Goal: Contribute content: Add original content to the website for others to see

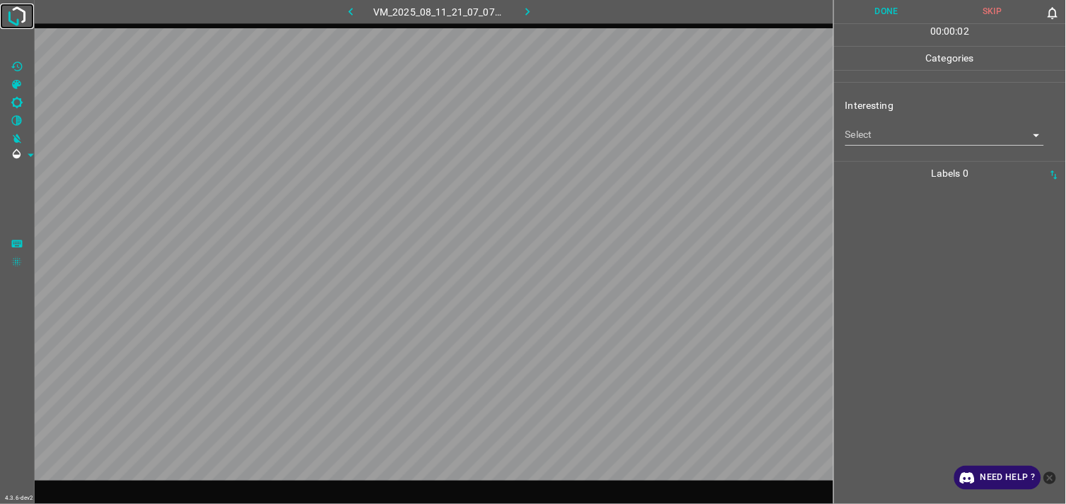
click at [26, 17] on img at bounding box center [16, 16] width 25 height 25
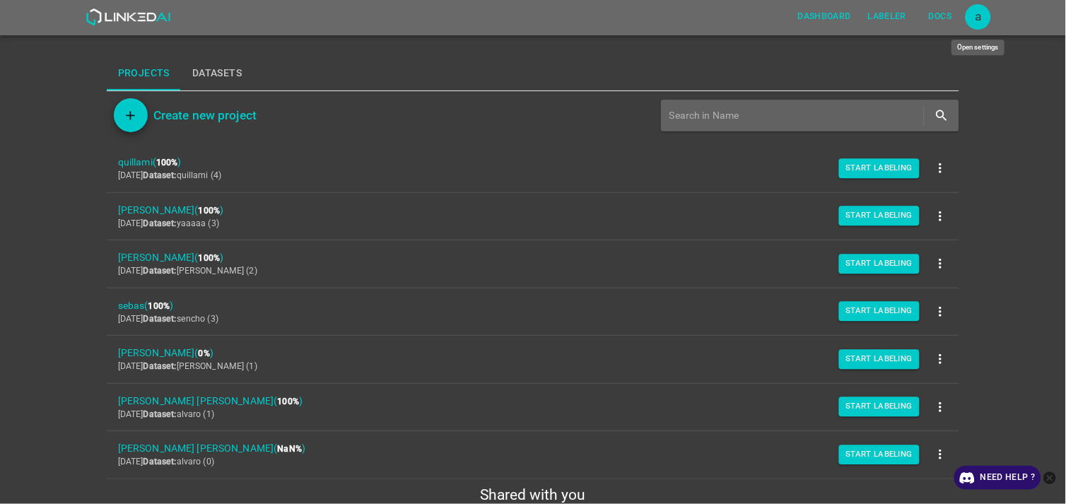
click at [981, 18] on div "a" at bounding box center [977, 16] width 25 height 25
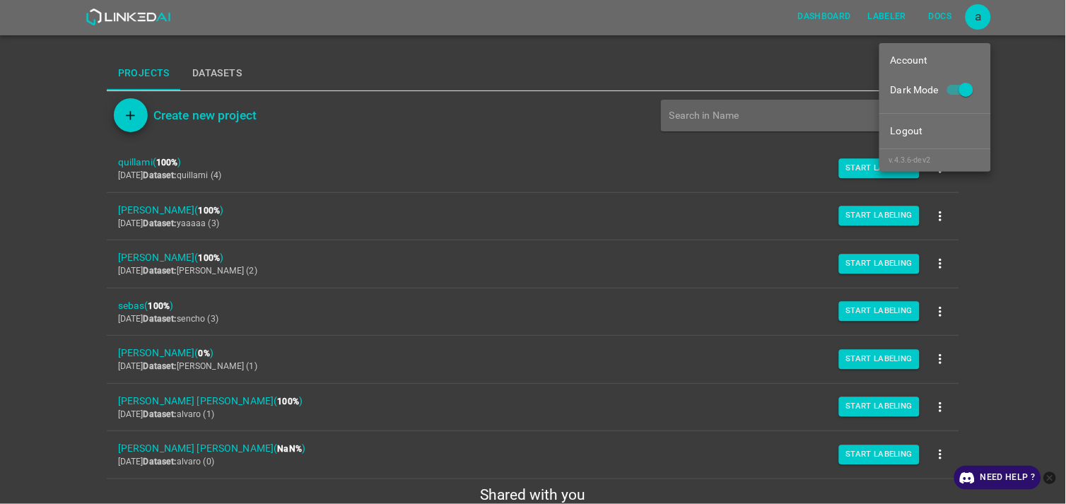
click at [965, 93] on input "Dark Mode" at bounding box center [966, 92] width 81 height 27
checkbox input "false"
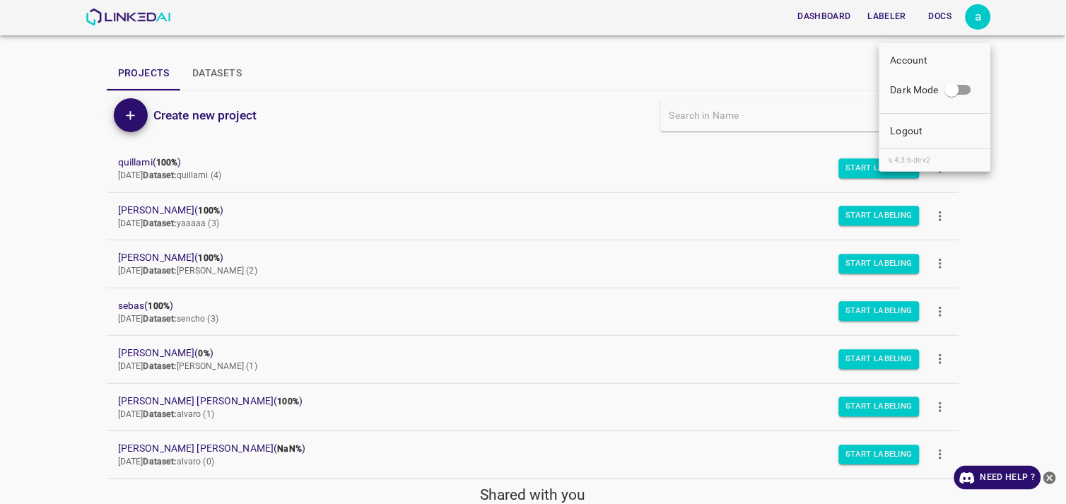
click at [1012, 228] on div at bounding box center [533, 252] width 1066 height 504
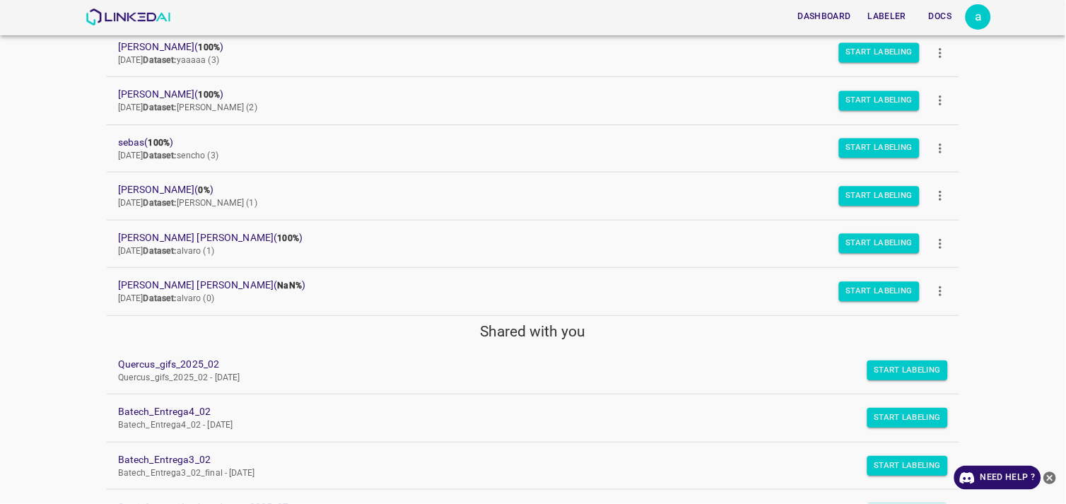
scroll to position [392, 0]
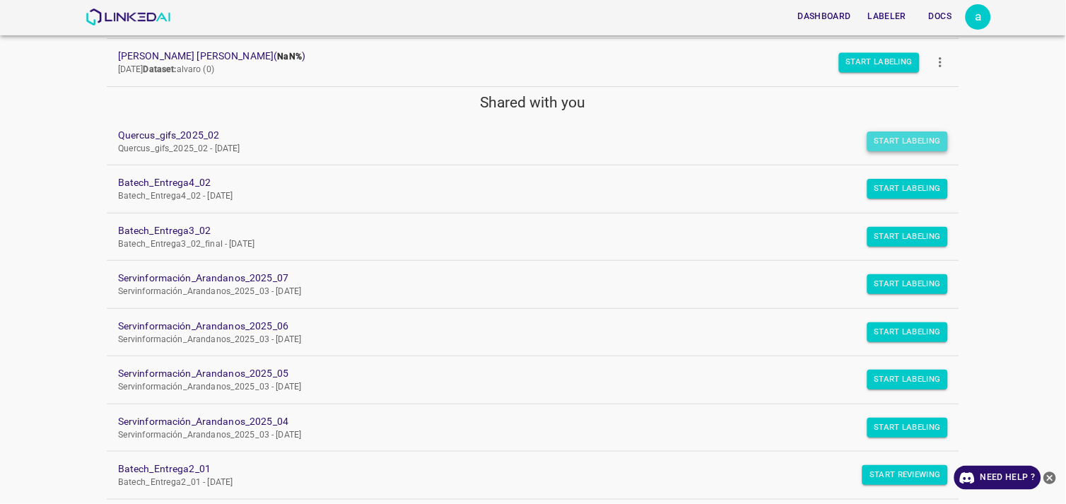
click at [917, 137] on button "Start Labeling" at bounding box center [907, 141] width 81 height 20
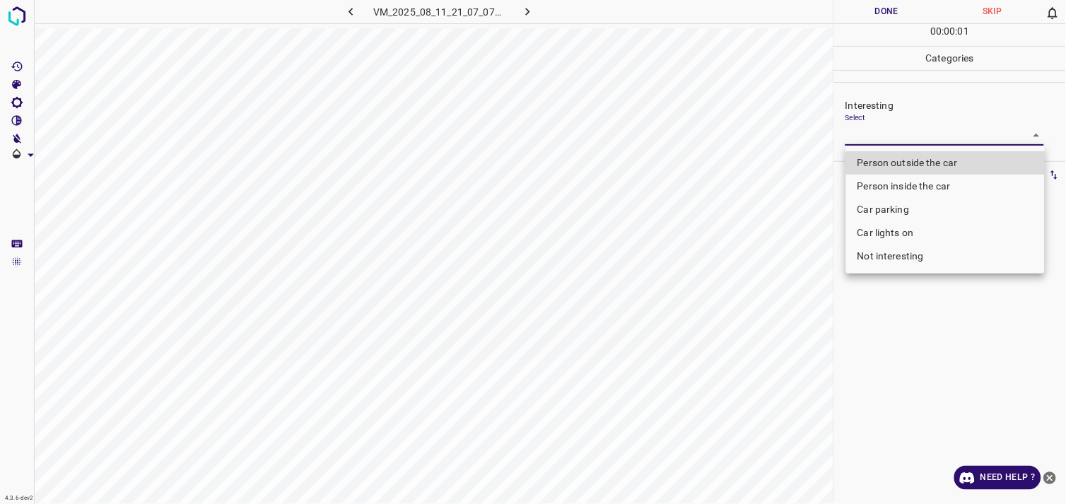
click at [882, 136] on body "4.3.6-dev2 VM_2025_08_11_21_07_07_029_03.gif Done Skip 0 00 : 00 : 01 Categorie…" at bounding box center [533, 252] width 1066 height 504
click at [876, 237] on li "Car lights on" at bounding box center [945, 232] width 199 height 23
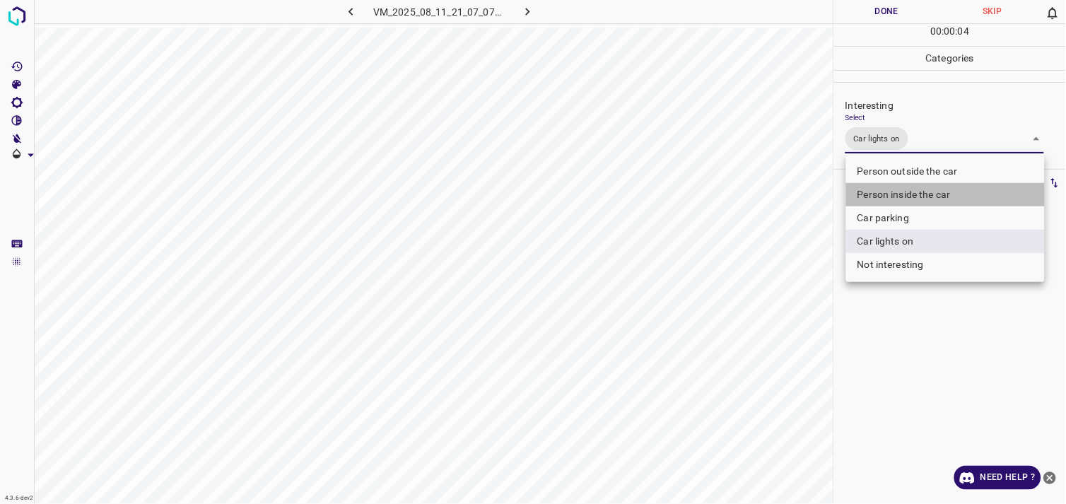
click at [905, 187] on li "Person inside the car" at bounding box center [945, 194] width 199 height 23
type input "Car lights on,Person inside the car"
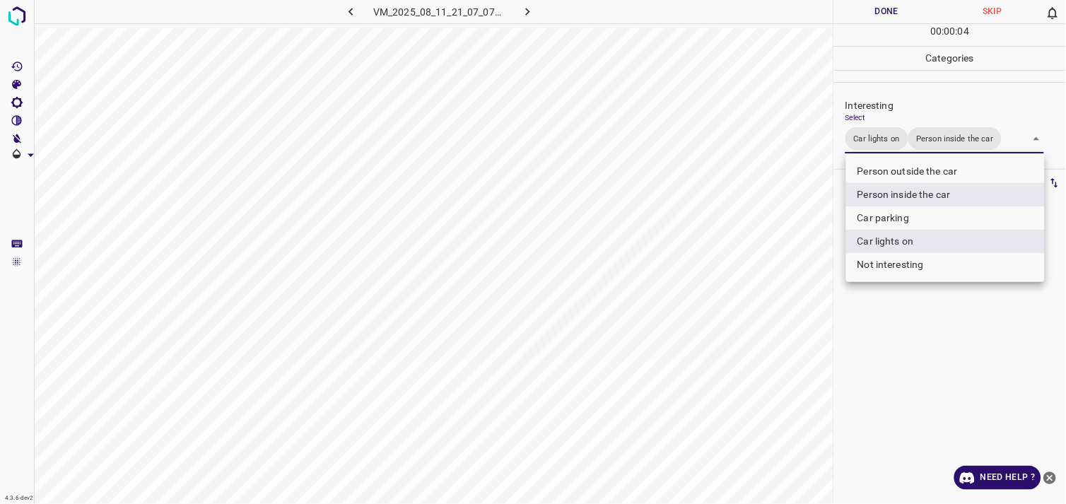
drag, startPoint x: 905, startPoint y: 403, endPoint x: 905, endPoint y: 370, distance: 33.2
click at [903, 403] on div at bounding box center [533, 252] width 1066 height 504
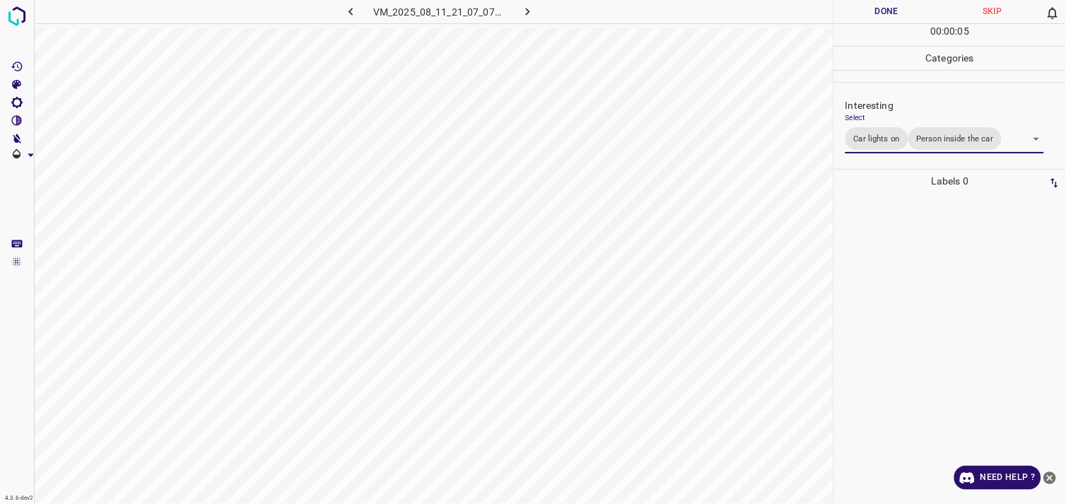
click at [917, 334] on div at bounding box center [949, 348] width 223 height 311
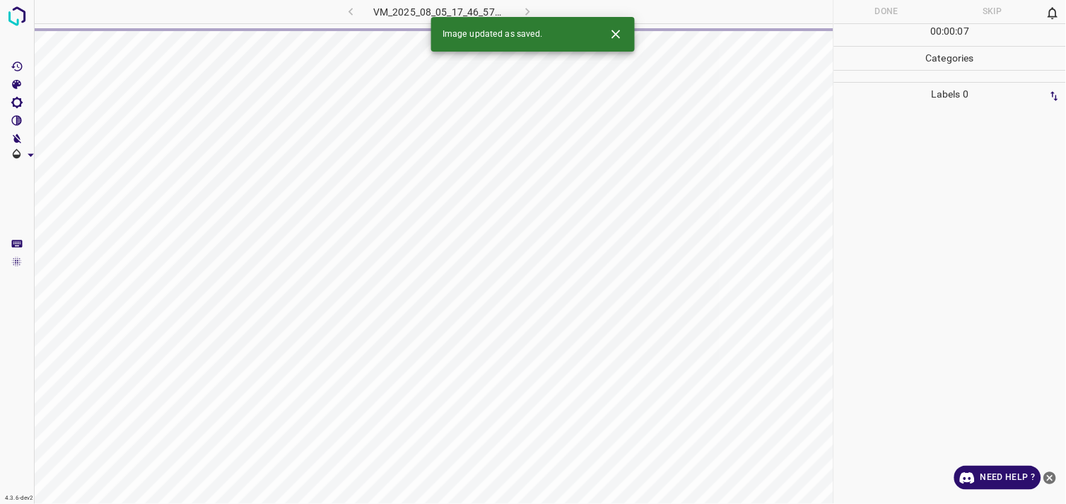
click at [1056, 473] on icon "close-help" at bounding box center [1049, 478] width 15 height 15
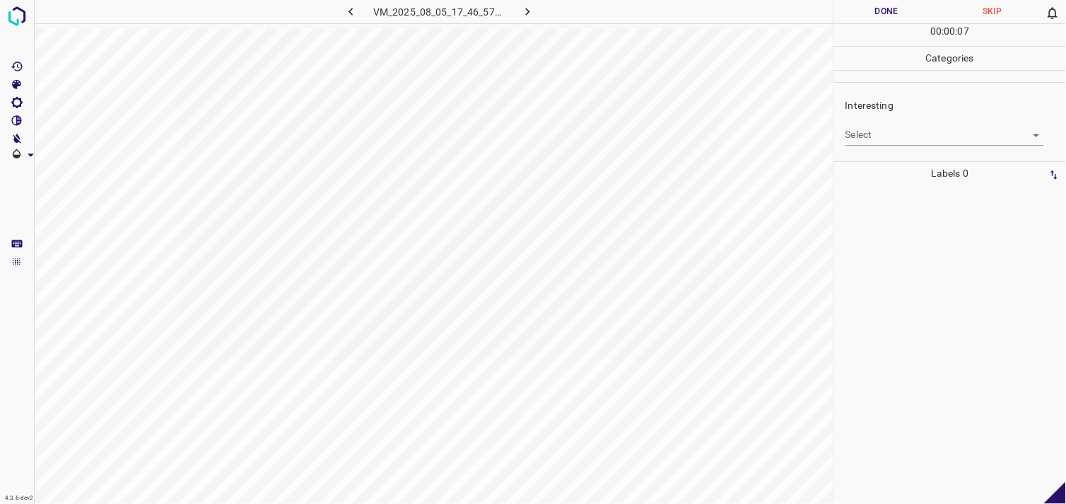
click at [923, 121] on div "Select ​" at bounding box center [944, 129] width 199 height 32
click at [916, 136] on body "4.3.6-dev2 VM_2025_08_05_17_46_57_640_01.gif Done Skip 0 00 : 00 : 07 Categorie…" at bounding box center [533, 252] width 1066 height 504
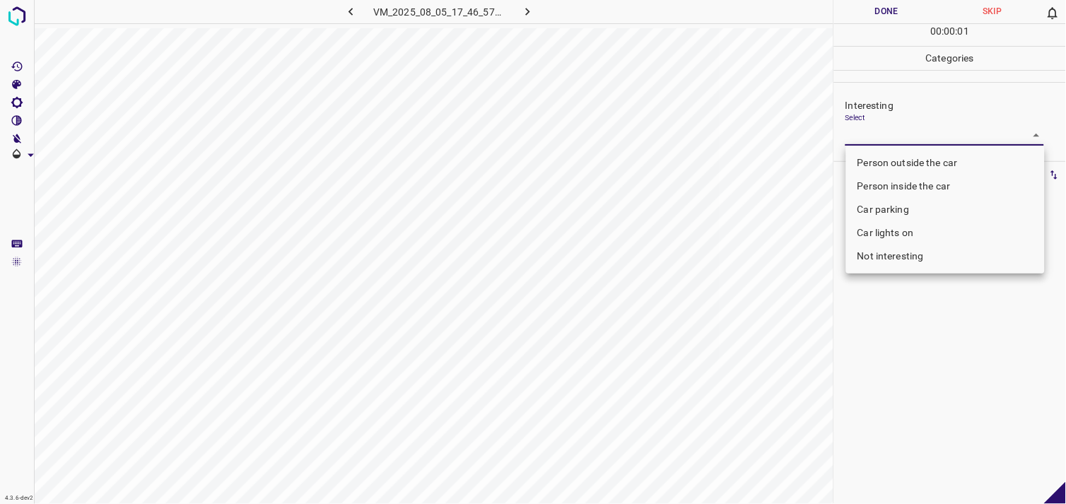
click at [922, 172] on li "Person outside the car" at bounding box center [945, 162] width 199 height 23
type input "Person outside the car"
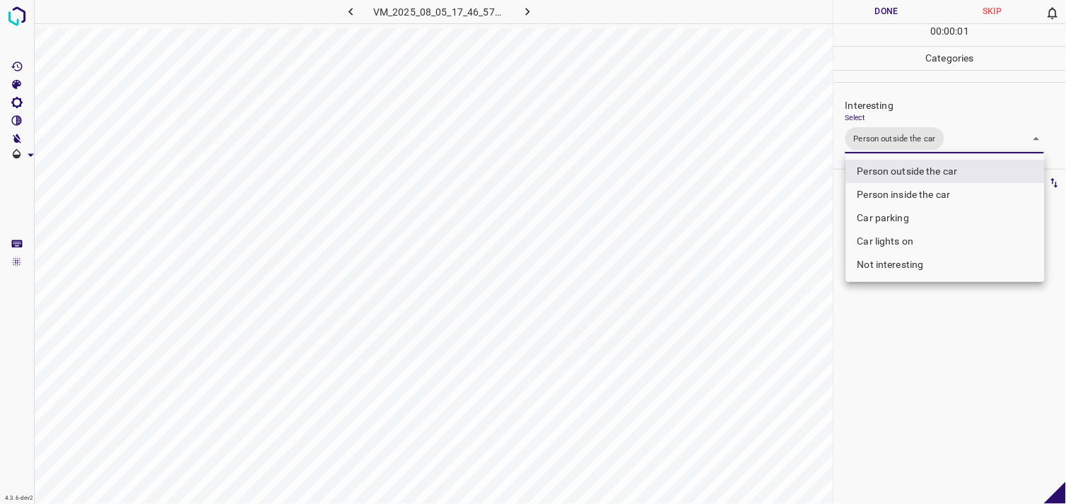
click at [924, 337] on div at bounding box center [533, 252] width 1066 height 504
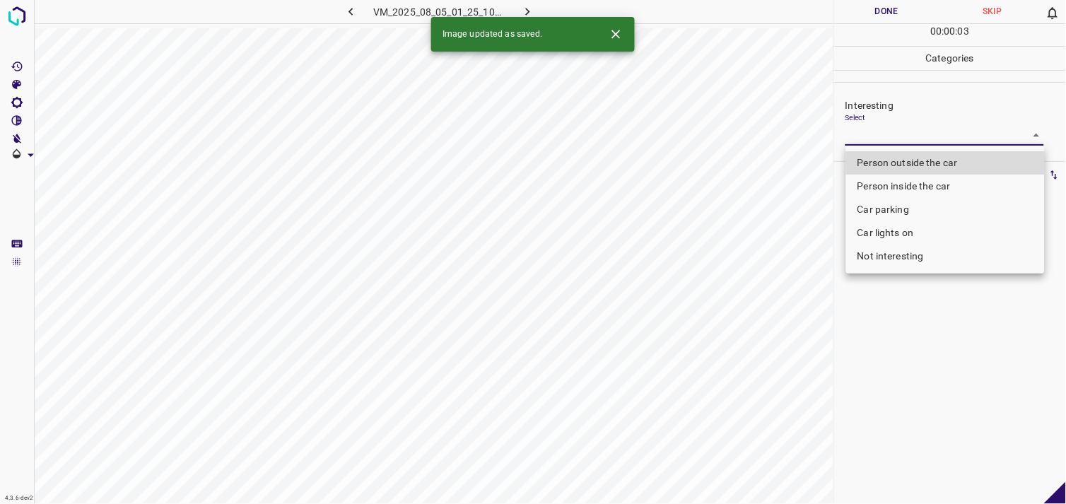
click at [903, 142] on body "4.3.6-dev2 VM_2025_08_05_01_25_10_279_01.gif Done Skip 0 00 : 00 : 03 Categorie…" at bounding box center [533, 252] width 1066 height 504
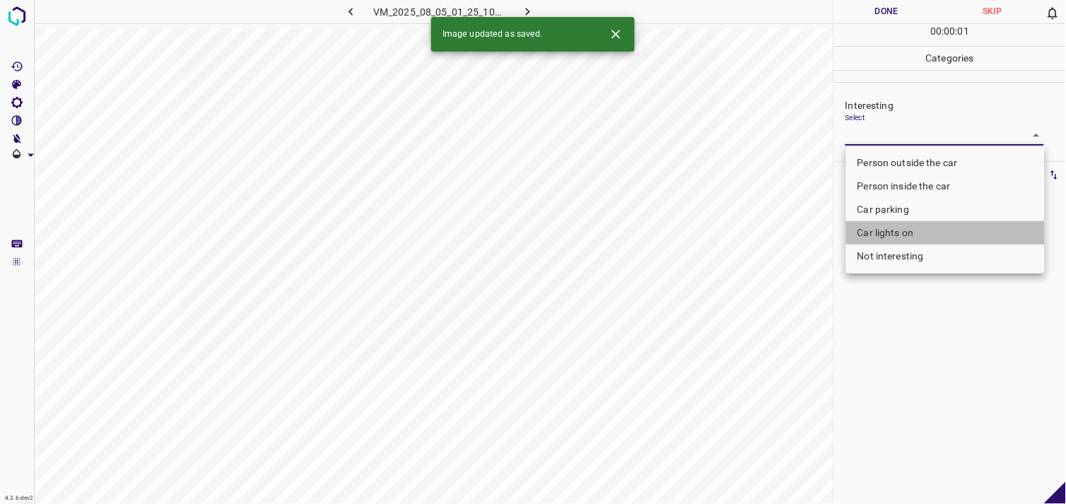
click at [917, 225] on li "Car lights on" at bounding box center [945, 232] width 199 height 23
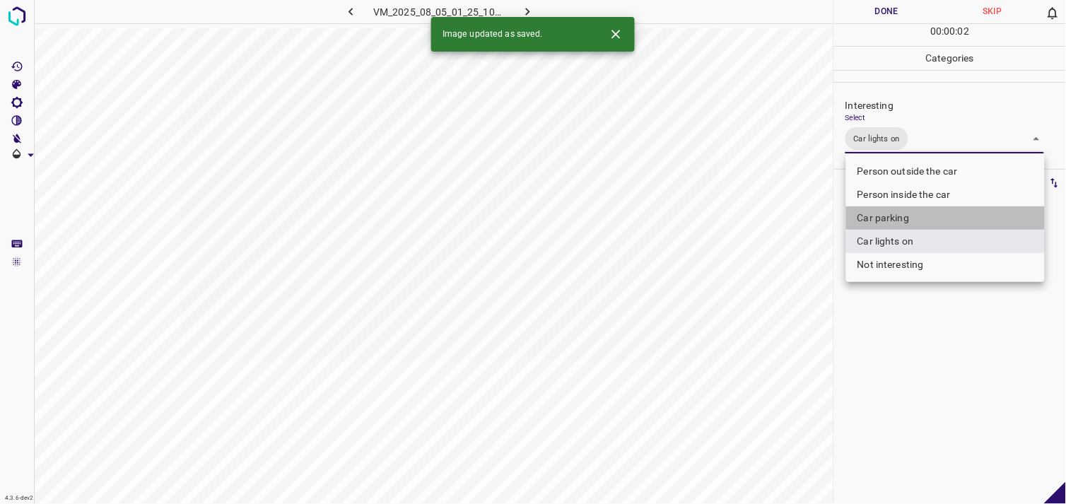
click at [913, 208] on li "Car parking" at bounding box center [945, 217] width 199 height 23
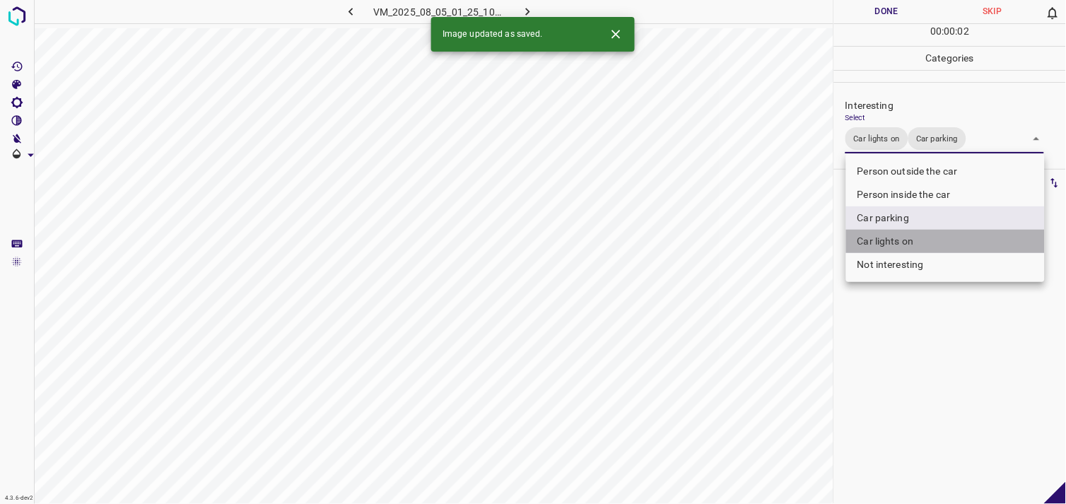
click at [907, 234] on li "Car lights on" at bounding box center [945, 241] width 199 height 23
type input "Car parking"
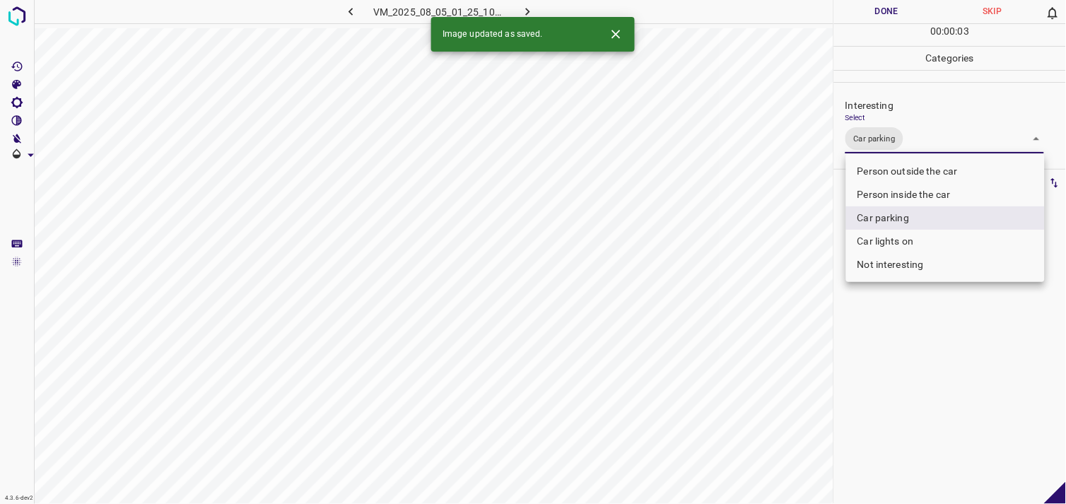
click at [947, 355] on div at bounding box center [533, 252] width 1066 height 504
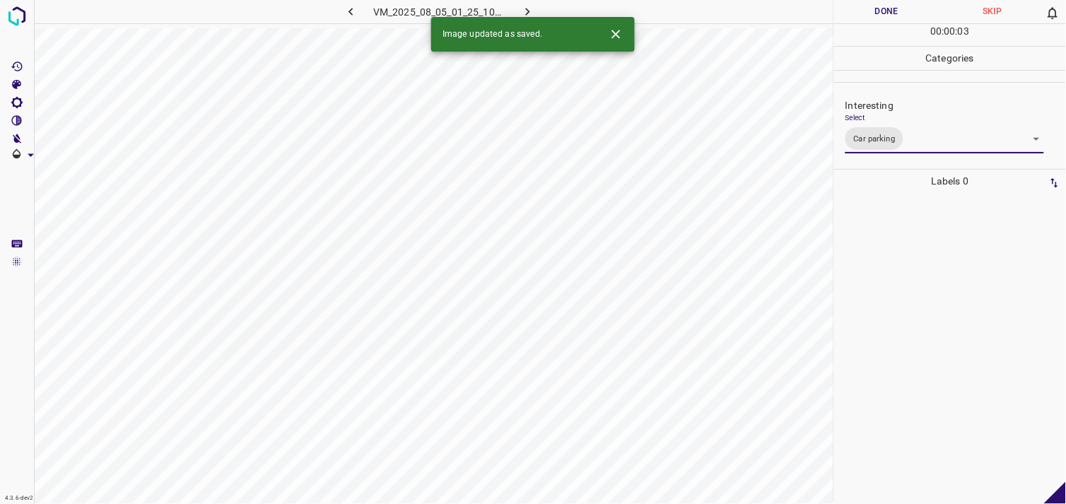
click at [952, 304] on div at bounding box center [949, 348] width 223 height 311
click at [885, 129] on body "4.3.6-dev2 VM_2025_08_05_01_25_10_279_12.gif Done Skip 0 00 : 00 : 01 Categorie…" at bounding box center [533, 252] width 1066 height 504
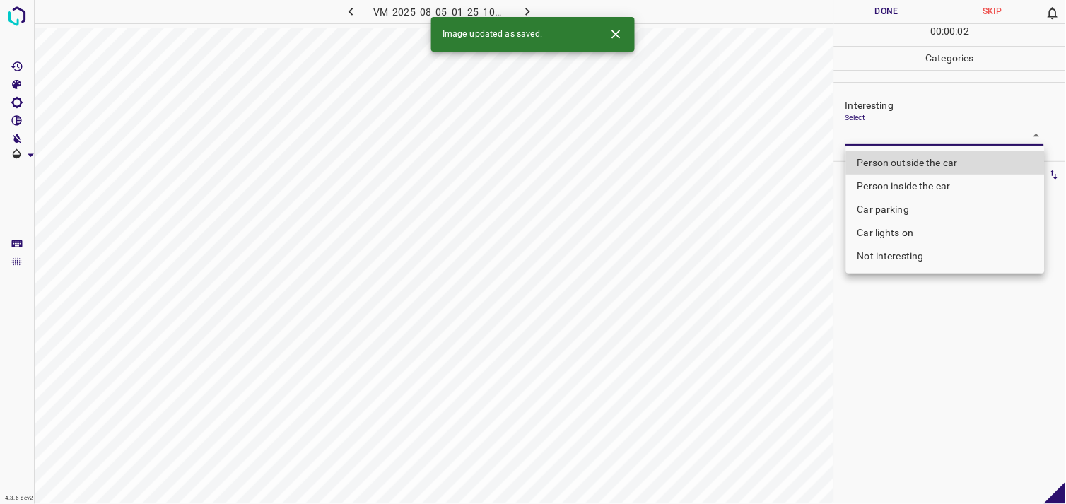
click at [893, 156] on li "Person outside the car" at bounding box center [945, 162] width 199 height 23
type input "Person outside the car"
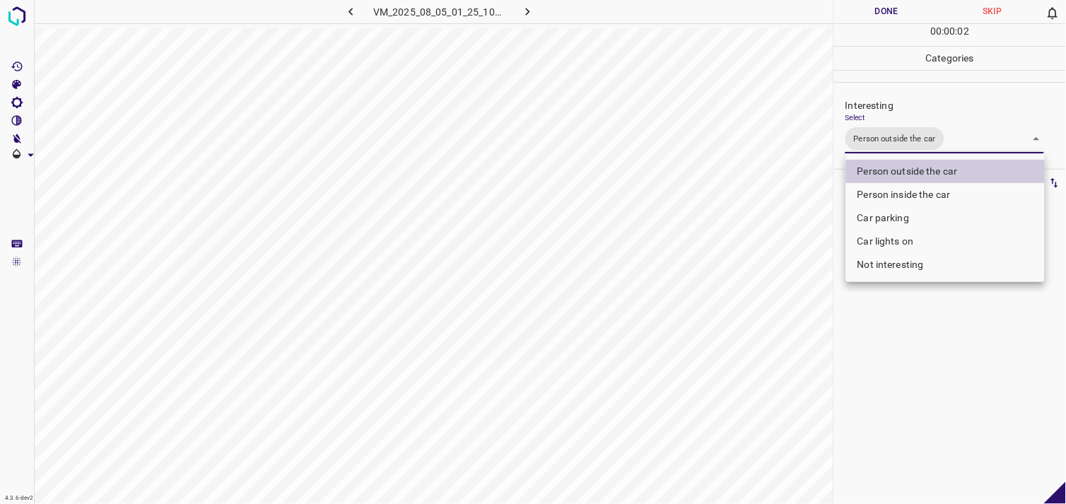
click at [965, 392] on div at bounding box center [533, 252] width 1066 height 504
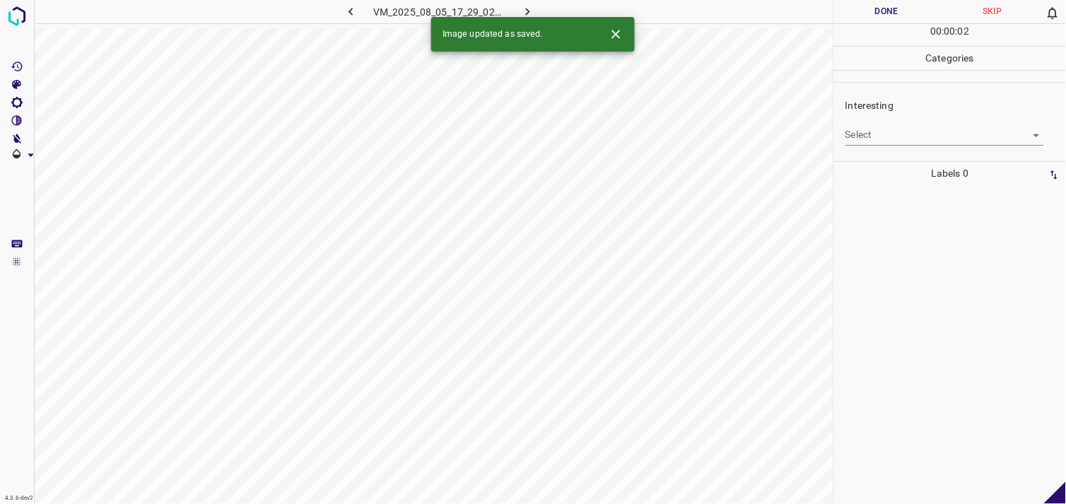
click at [924, 131] on body "4.3.6-dev2 VM_2025_08_05_17_29_02_149_05.gif Done Skip 0 00 : 00 : 02 Categorie…" at bounding box center [533, 252] width 1066 height 504
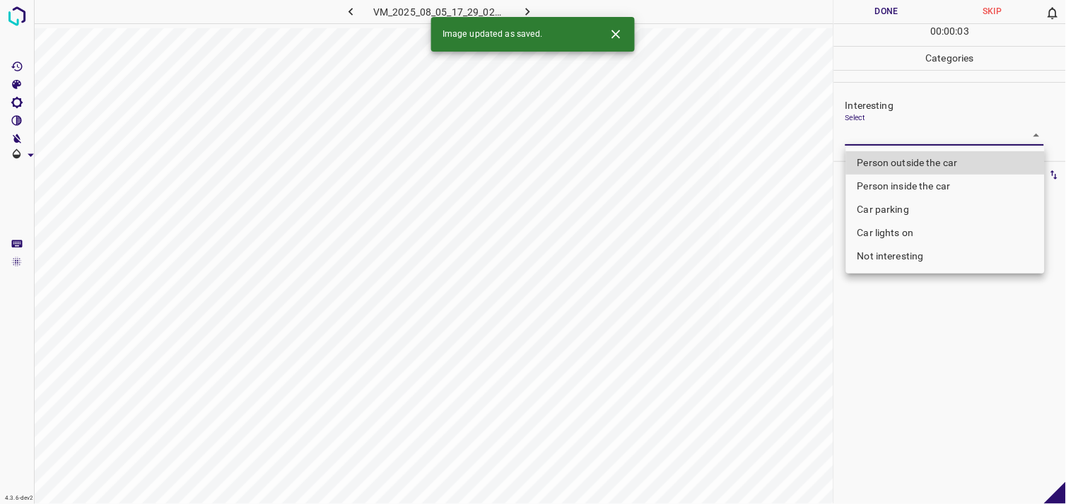
click at [929, 159] on li "Person outside the car" at bounding box center [945, 162] width 199 height 23
type input "Person outside the car"
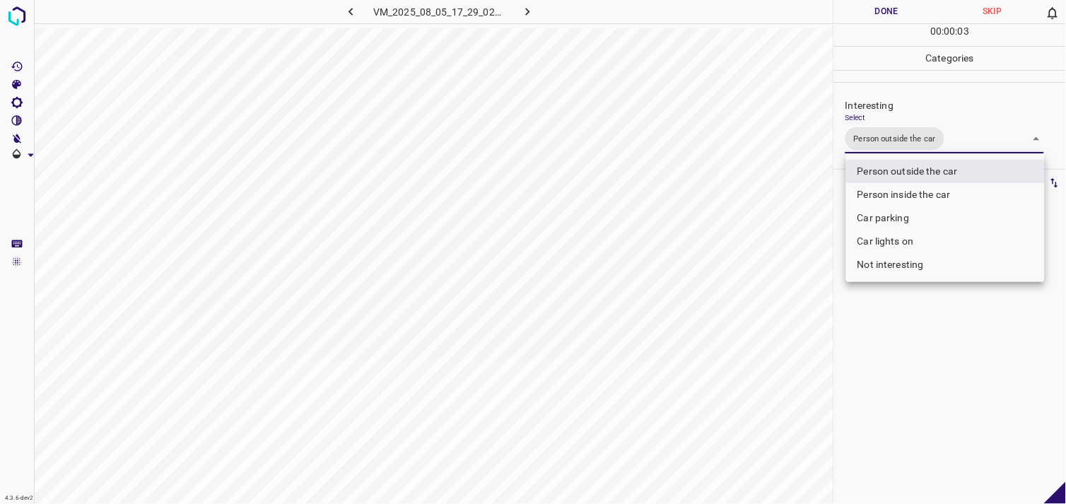
click at [929, 349] on div at bounding box center [533, 252] width 1066 height 504
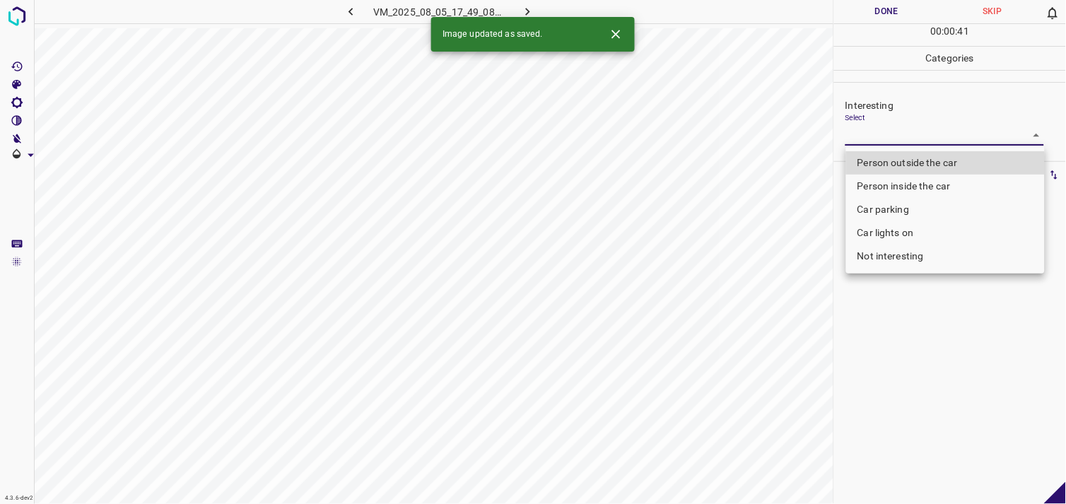
click at [873, 135] on body "4.3.6-dev2 VM_2025_08_05_17_49_08_467_03.gif Done Skip 0 00 : 00 : 41 Categorie…" at bounding box center [533, 252] width 1066 height 504
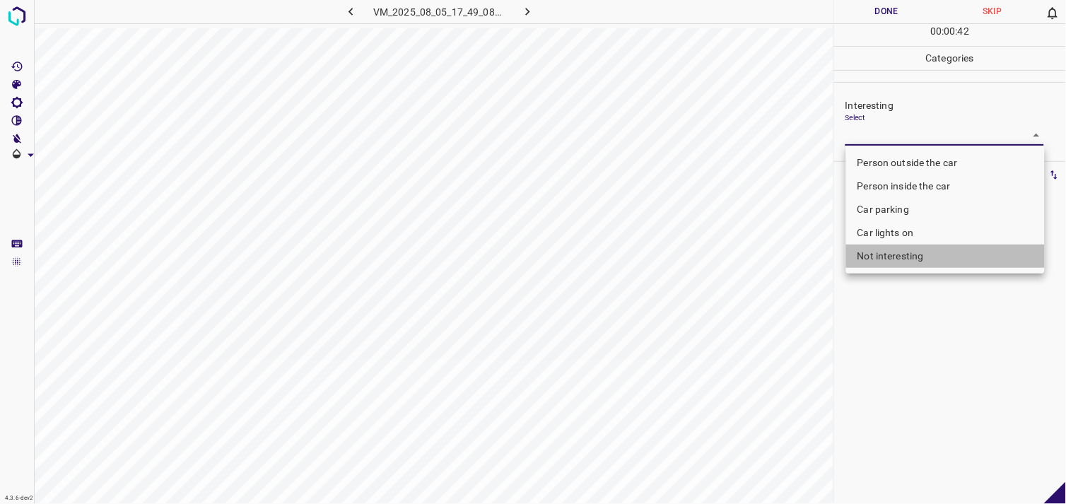
click at [885, 259] on li "Not interesting" at bounding box center [945, 256] width 199 height 23
type input "Not interesting"
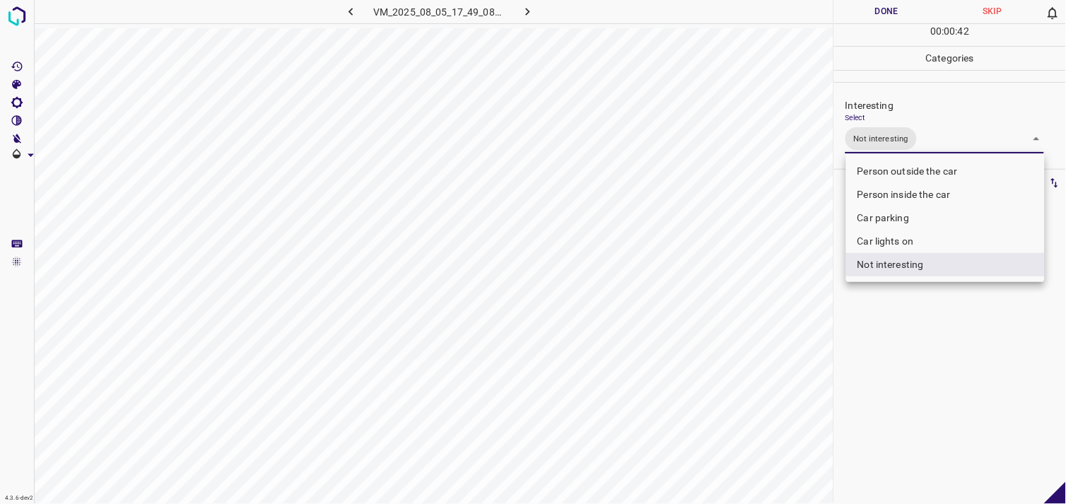
click at [920, 364] on div at bounding box center [533, 252] width 1066 height 504
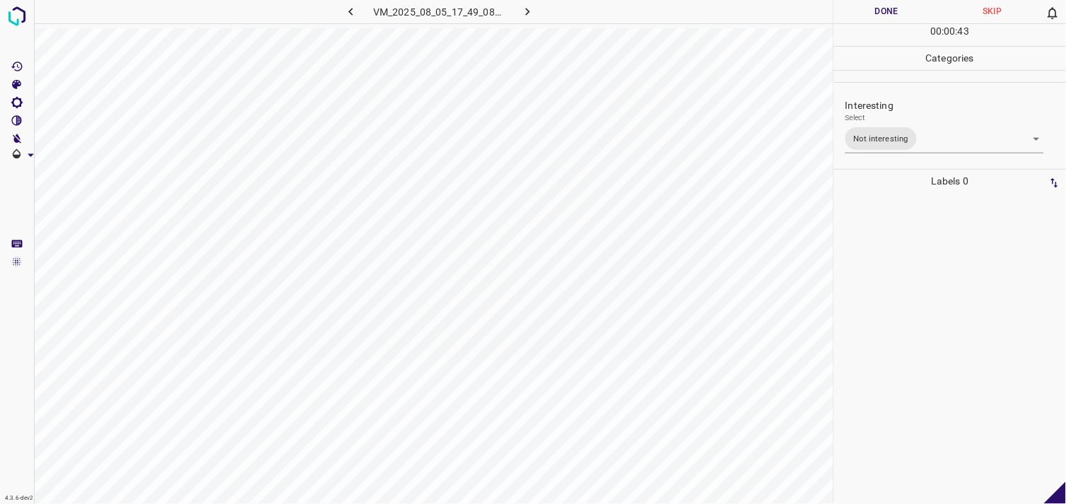
click at [922, 328] on div at bounding box center [949, 348] width 223 height 311
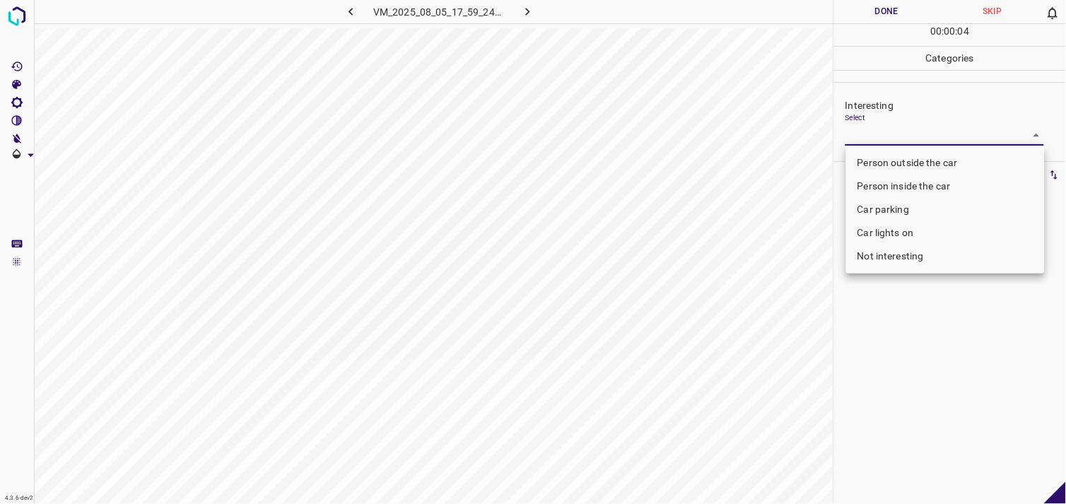
click at [889, 143] on body "4.3.6-dev2 VM_2025_08_05_17_59_24_719_01.gif Done Skip 0 00 : 00 : 04 Categorie…" at bounding box center [533, 252] width 1066 height 504
click at [899, 257] on li "Not interesting" at bounding box center [945, 256] width 199 height 23
type input "Not interesting"
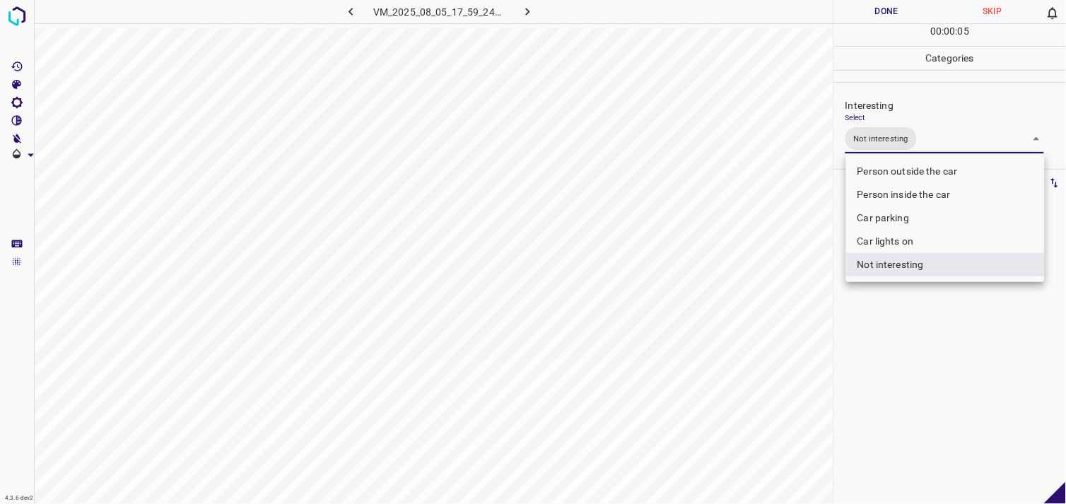
click at [902, 317] on div at bounding box center [533, 252] width 1066 height 504
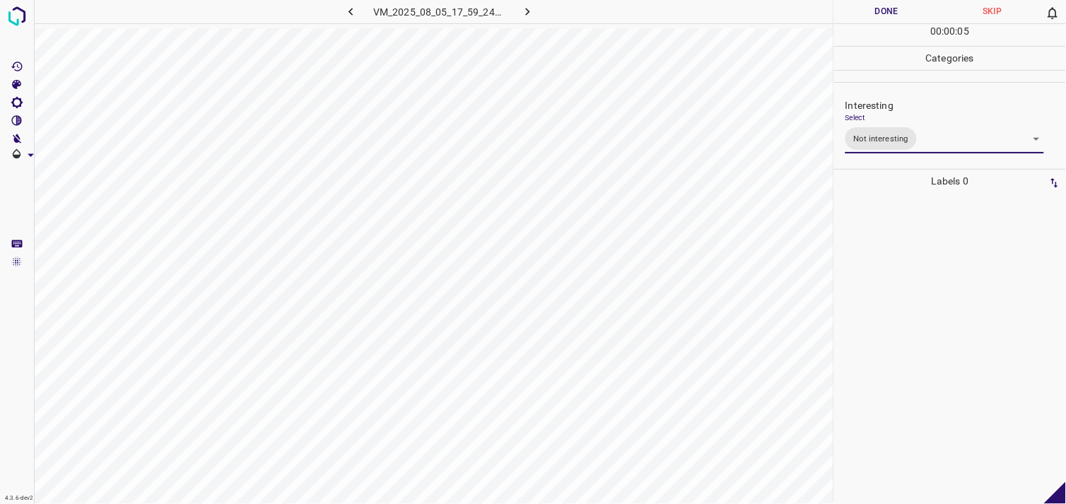
click at [902, 259] on div at bounding box center [949, 348] width 223 height 311
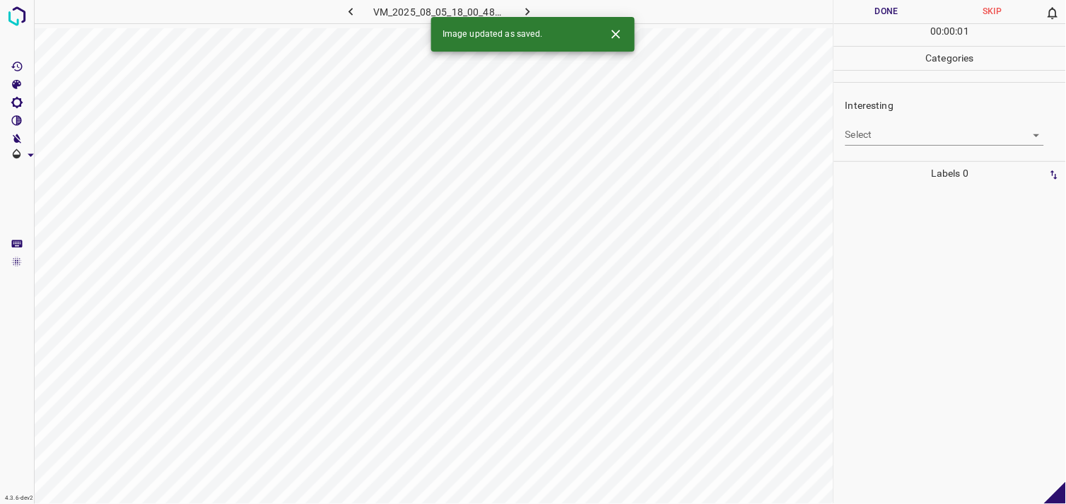
click at [895, 146] on div "Interesting Select ​" at bounding box center [950, 121] width 232 height 66
click at [895, 143] on body "4.3.6-dev2 VM_2025_08_05_18_00_48_253_00.gif Done Skip 0 00 : 00 : 02 Categorie…" at bounding box center [533, 252] width 1066 height 504
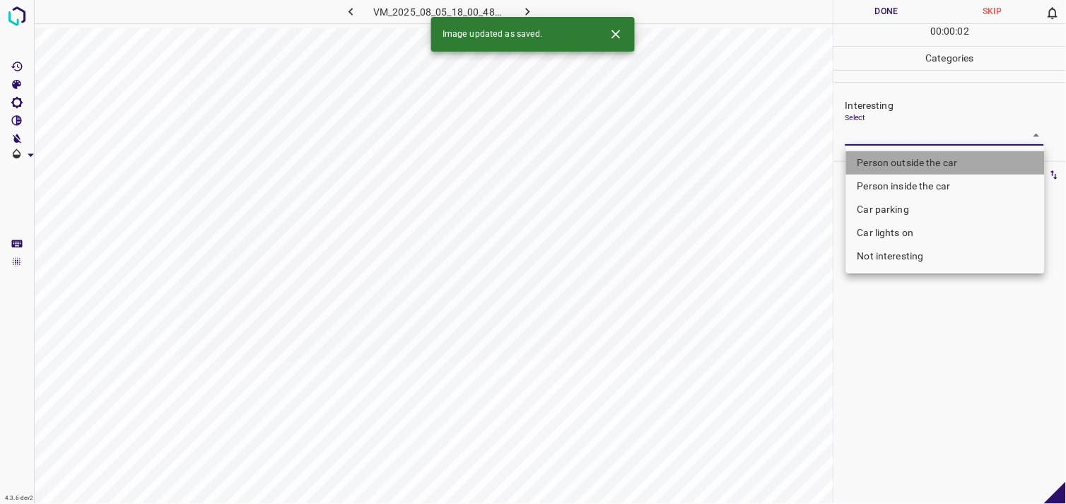
click at [914, 165] on li "Person outside the car" at bounding box center [945, 162] width 199 height 23
type input "Person outside the car"
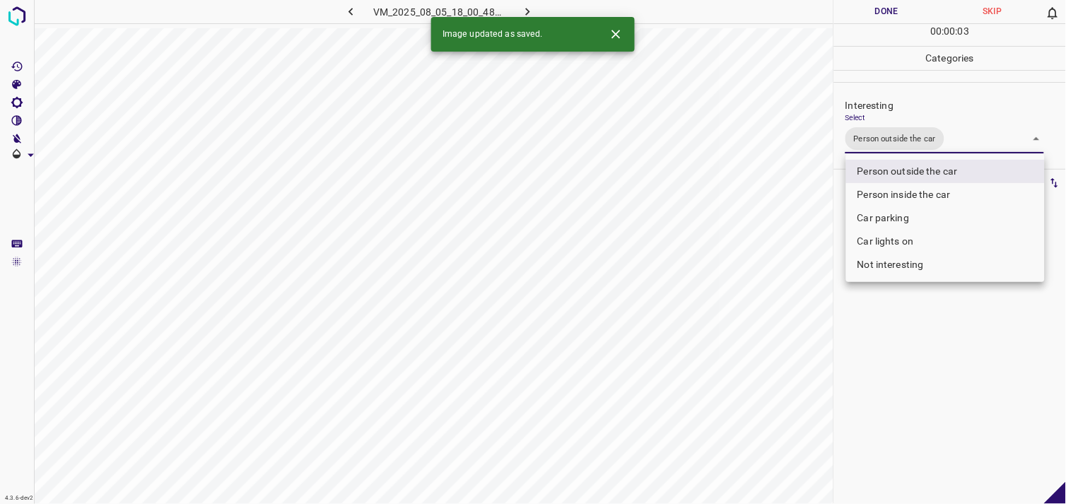
click at [921, 357] on div at bounding box center [533, 252] width 1066 height 504
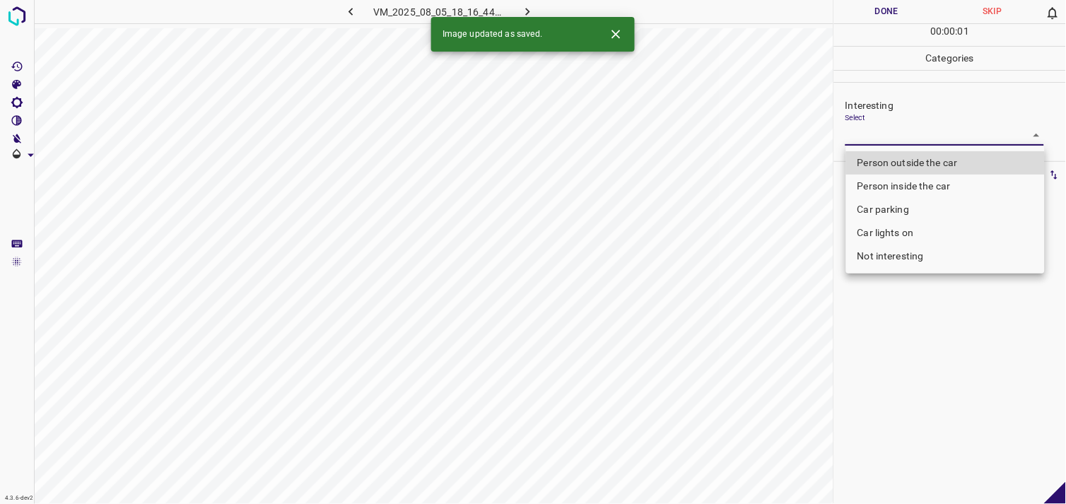
click at [899, 129] on body "4.3.6-dev2 VM_2025_08_05_18_16_44_492_07.gif Done Skip 0 00 : 00 : 01 Categorie…" at bounding box center [533, 252] width 1066 height 504
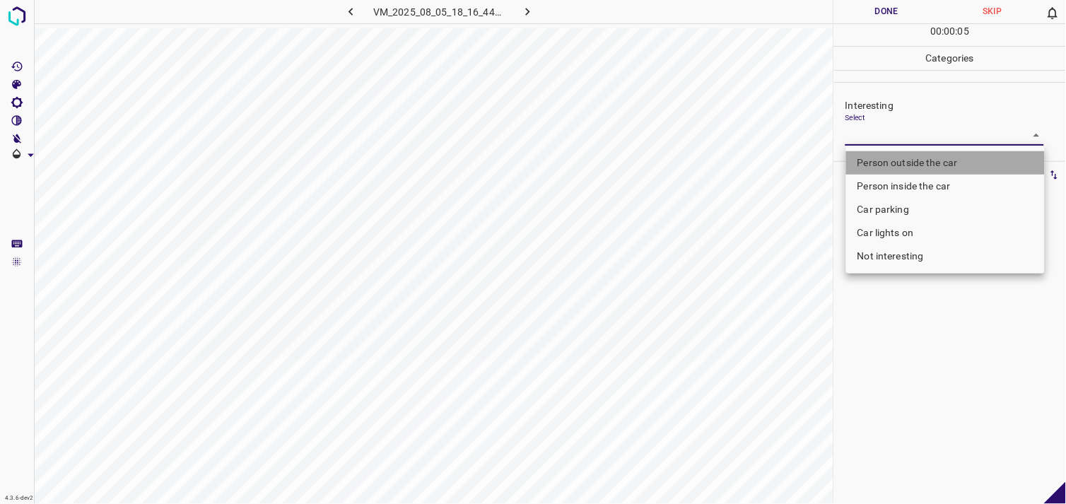
click at [924, 161] on li "Person outside the car" at bounding box center [945, 162] width 199 height 23
type input "Person outside the car"
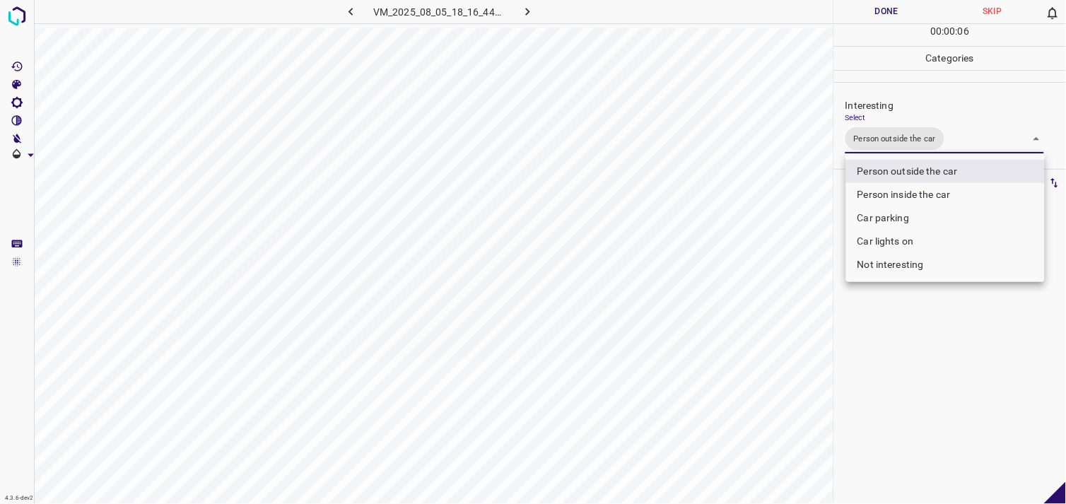
click at [912, 370] on div at bounding box center [533, 252] width 1066 height 504
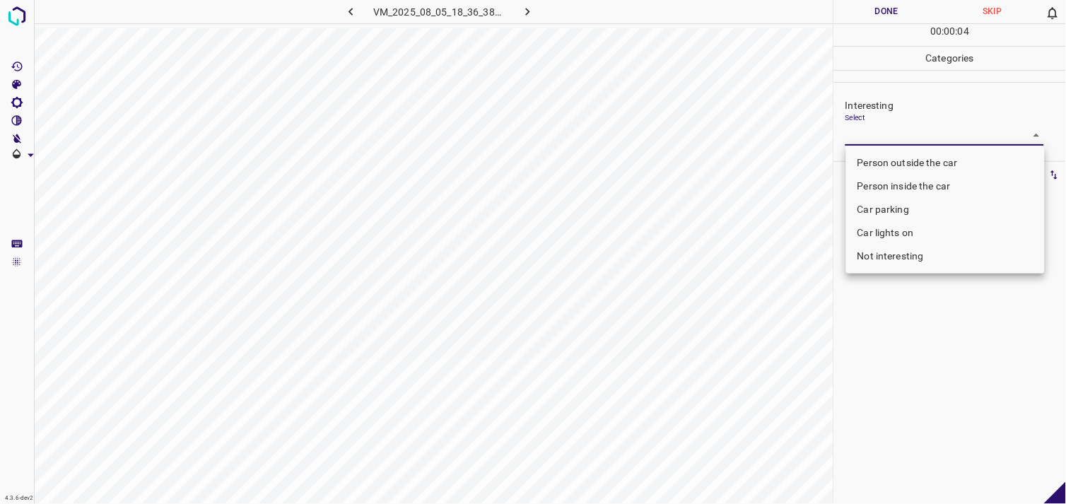
click at [910, 139] on body "4.3.6-dev2 VM_2025_08_05_18_36_38_988_00.gif Done Skip 0 00 : 00 : 04 Categorie…" at bounding box center [533, 252] width 1066 height 504
click at [909, 157] on li "Person outside the car" at bounding box center [945, 162] width 199 height 23
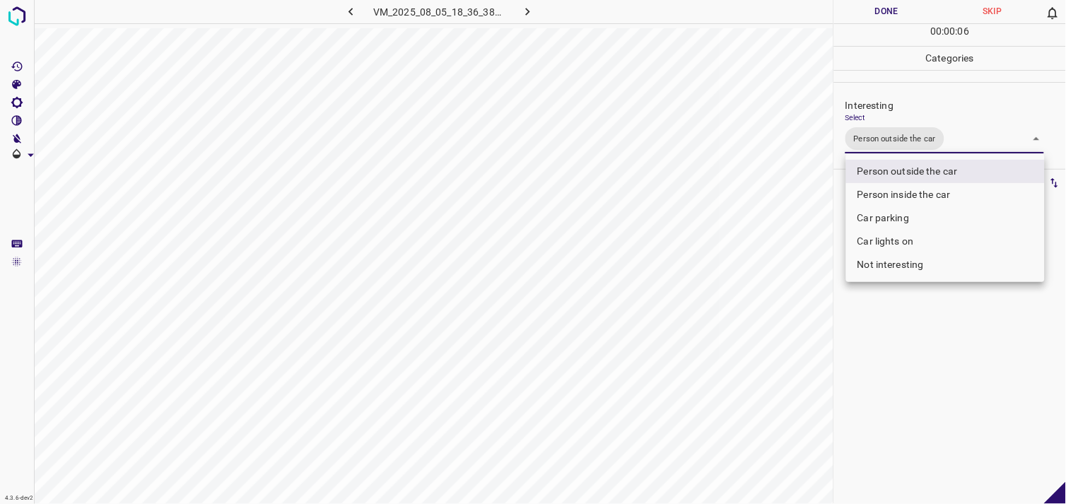
type input "Person outside the car"
click at [914, 302] on div at bounding box center [533, 252] width 1066 height 504
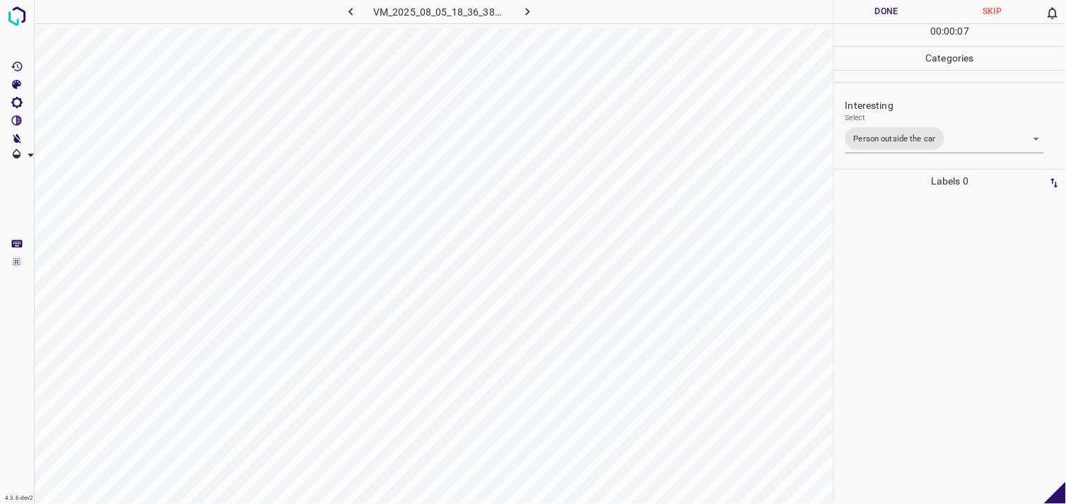
click at [912, 280] on div at bounding box center [949, 348] width 223 height 311
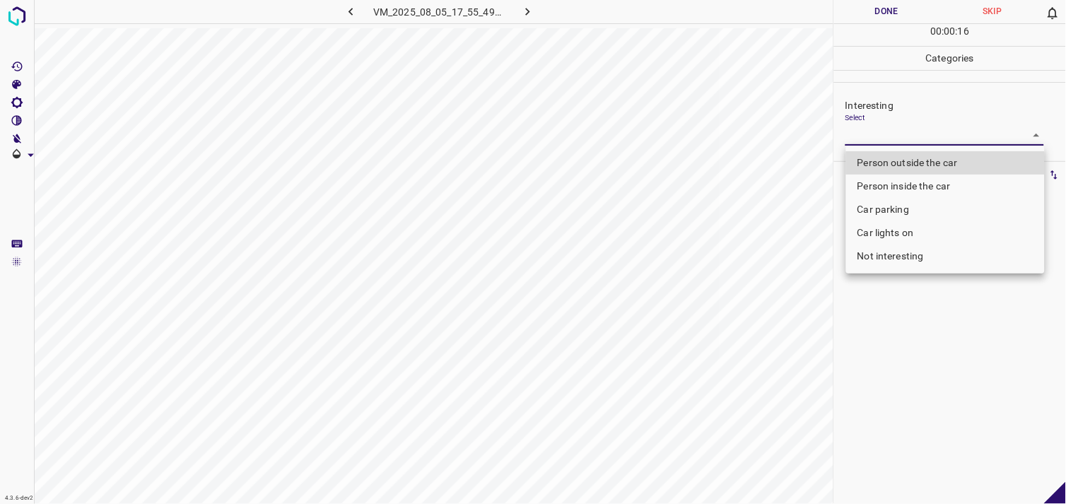
click at [941, 141] on body "4.3.6-dev2 VM_2025_08_05_17_55_49_881_01.gif Done Skip 0 00 : 00 : 16 Categorie…" at bounding box center [533, 252] width 1066 height 504
click at [920, 266] on li "Not interesting" at bounding box center [945, 256] width 199 height 23
type input "Not interesting"
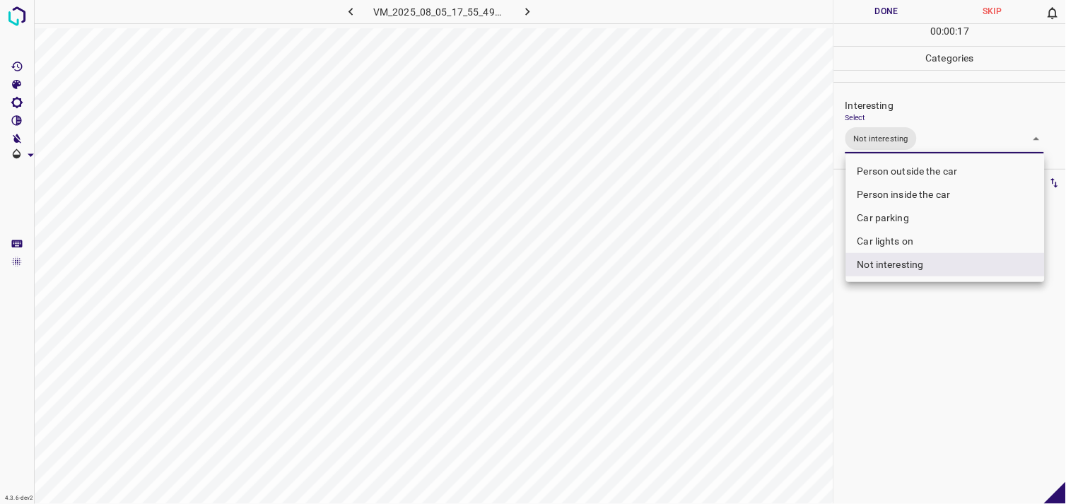
click at [931, 312] on div at bounding box center [533, 252] width 1066 height 504
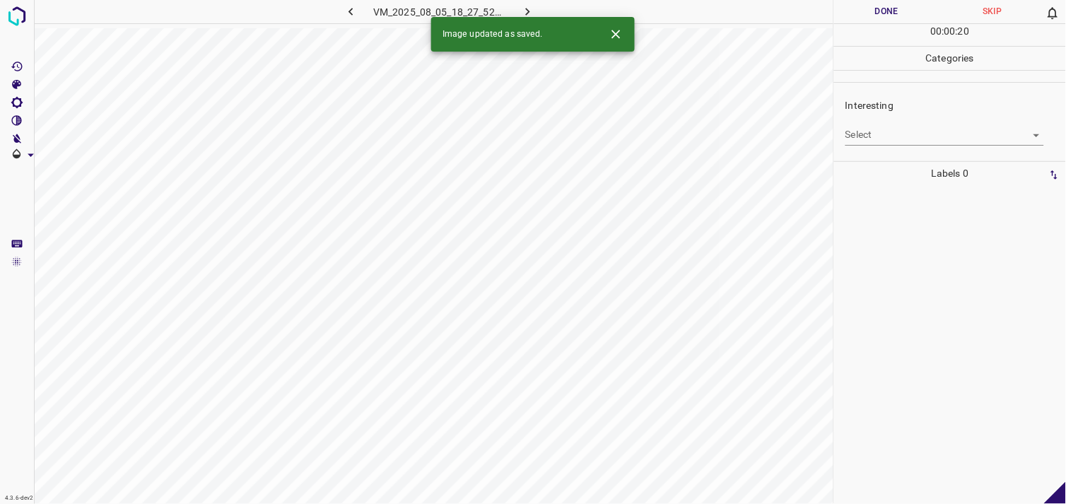
click at [881, 132] on body "4.3.6-dev2 VM_2025_08_05_18_27_52_709_09.gif Done Skip 0 00 : 00 : 20 Categorie…" at bounding box center [533, 252] width 1066 height 504
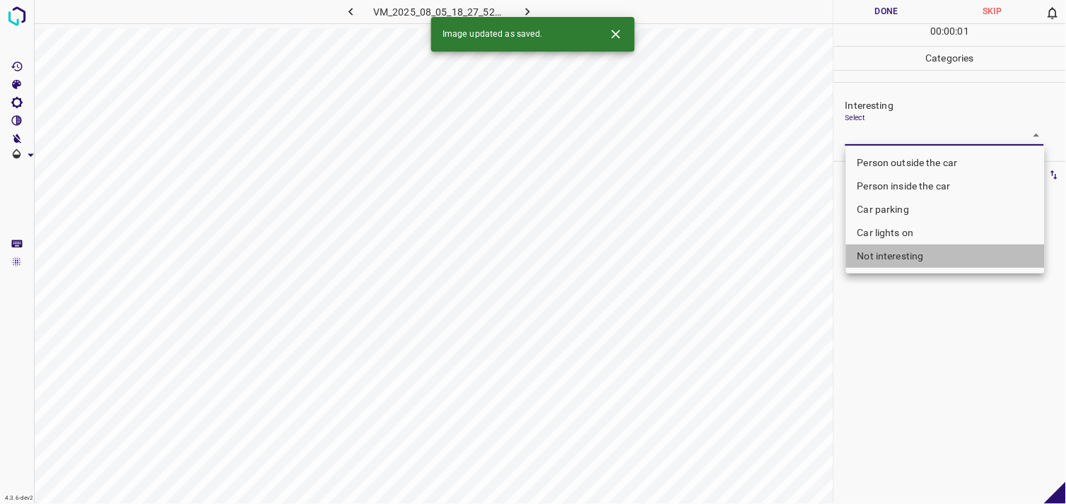
click at [890, 257] on li "Not interesting" at bounding box center [945, 256] width 199 height 23
type input "Not interesting"
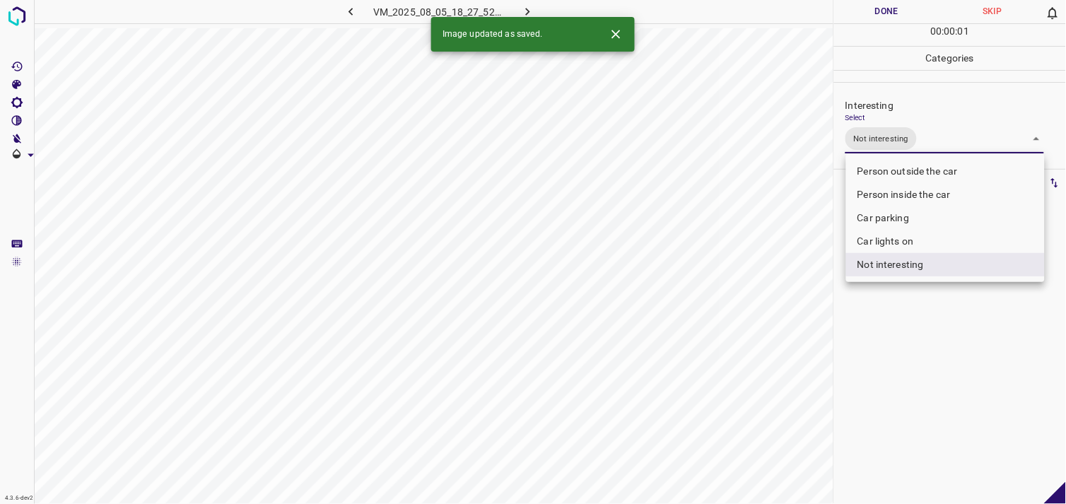
click at [934, 370] on div at bounding box center [533, 252] width 1066 height 504
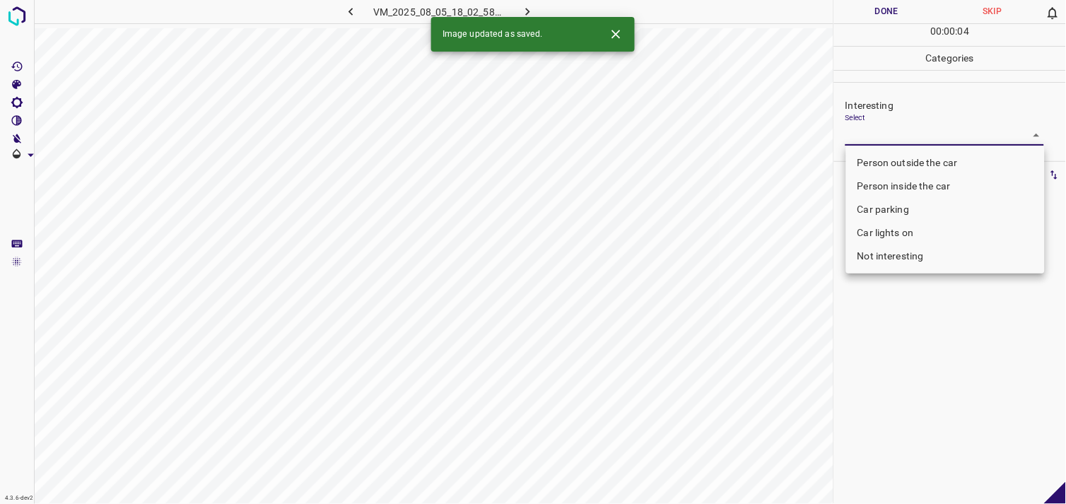
click at [922, 133] on body "4.3.6-dev2 VM_2025_08_05_18_02_58_356_02.gif Done Skip 0 00 : 00 : 04 Categorie…" at bounding box center [533, 252] width 1066 height 504
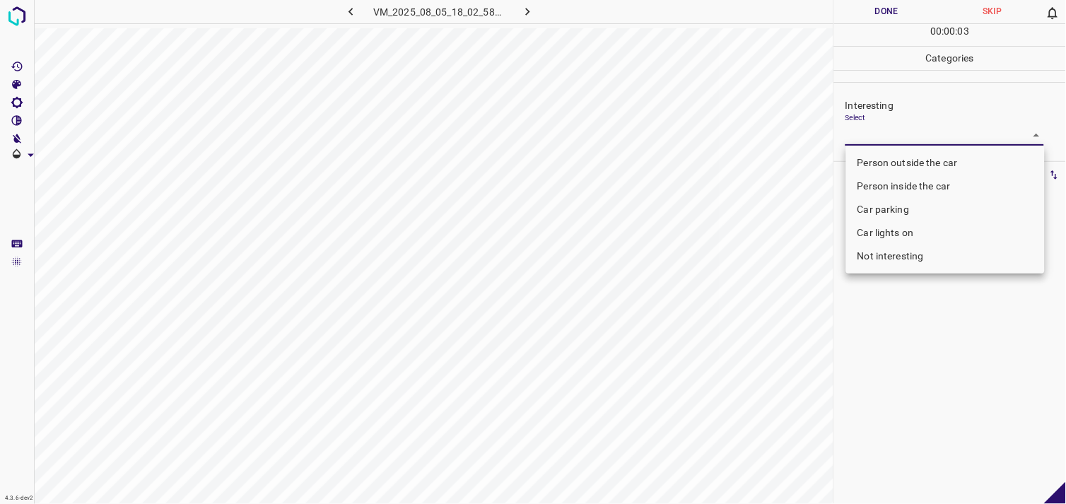
click at [936, 165] on li "Person outside the car" at bounding box center [945, 162] width 199 height 23
type input "Person outside the car"
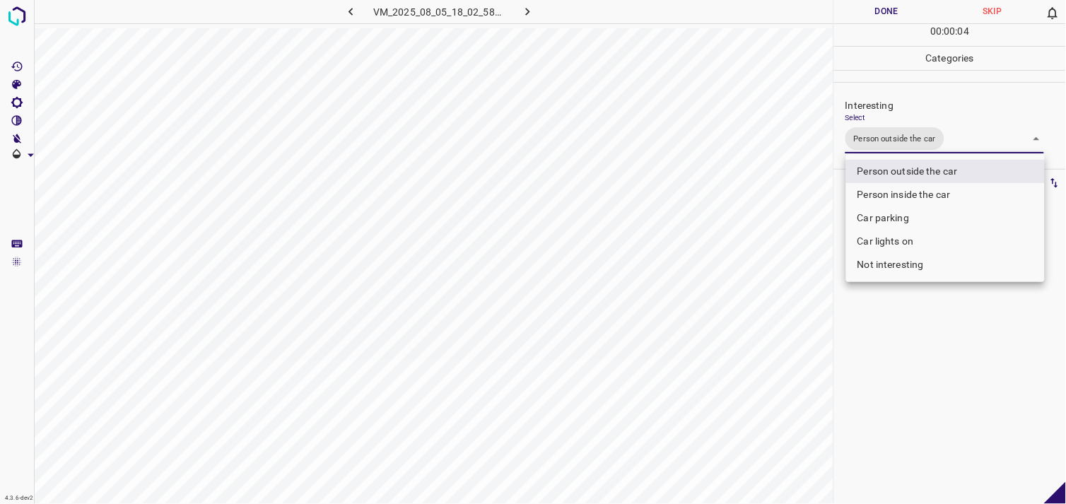
drag, startPoint x: 895, startPoint y: 437, endPoint x: 928, endPoint y: 326, distance: 115.8
click at [900, 434] on div at bounding box center [533, 252] width 1066 height 504
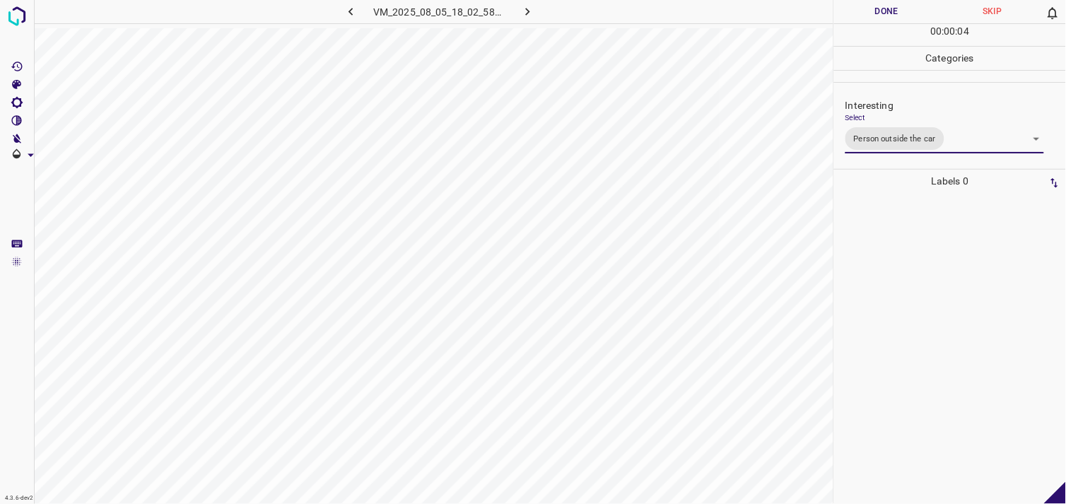
click at [928, 319] on div at bounding box center [949, 348] width 223 height 311
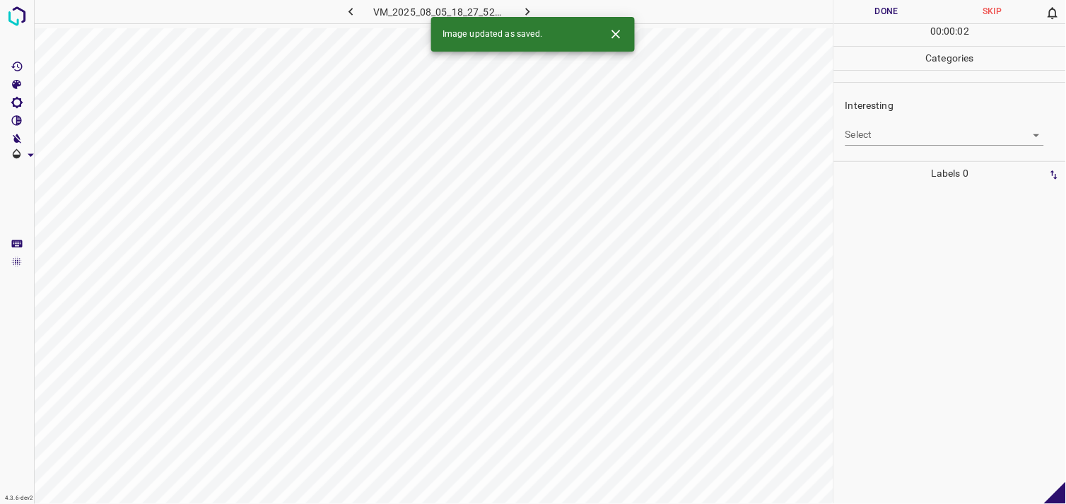
click at [910, 137] on body "4.3.6-dev2 VM_2025_08_05_18_27_52_709_07.gif Done Skip 0 00 : 00 : 02 Categorie…" at bounding box center [533, 252] width 1066 height 504
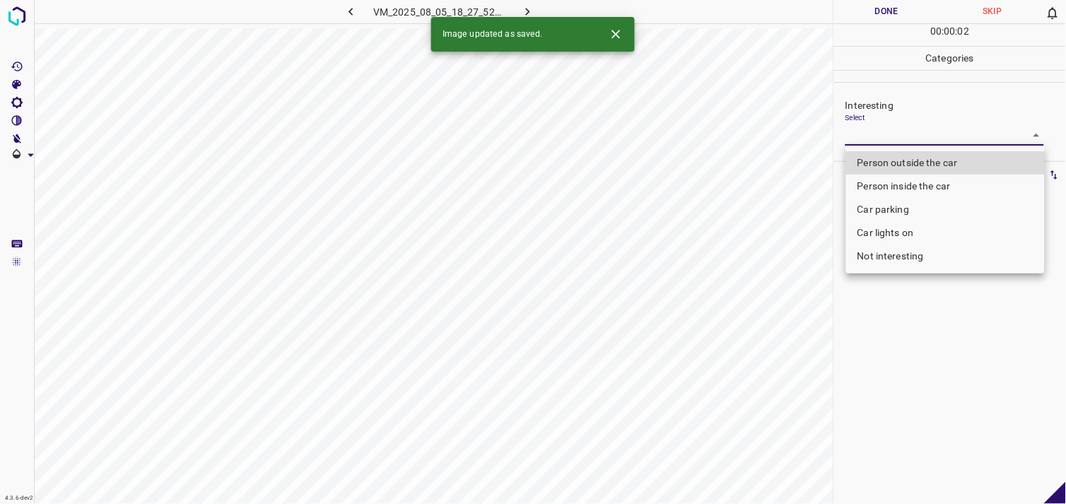
click at [913, 158] on li "Person outside the car" at bounding box center [945, 162] width 199 height 23
type input "Person outside the car"
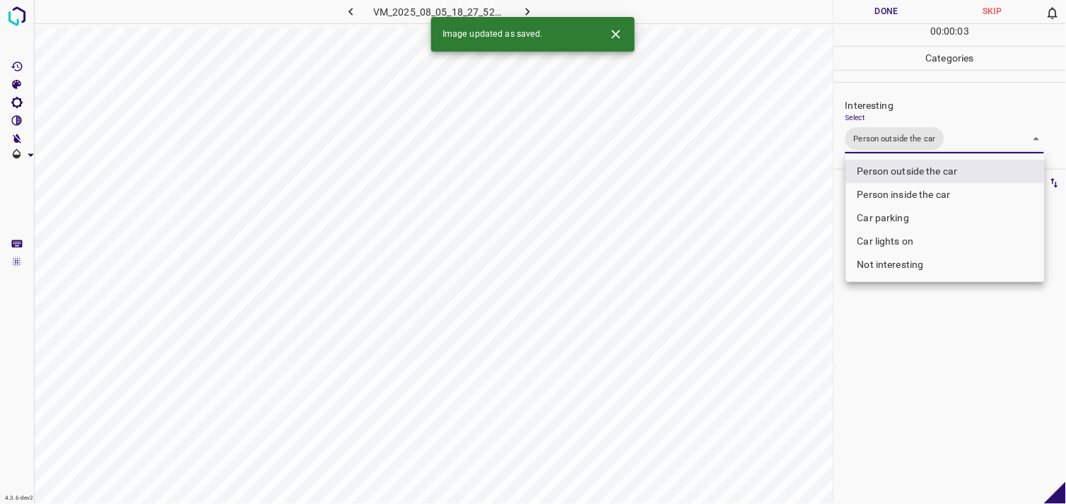
click at [908, 298] on div at bounding box center [533, 252] width 1066 height 504
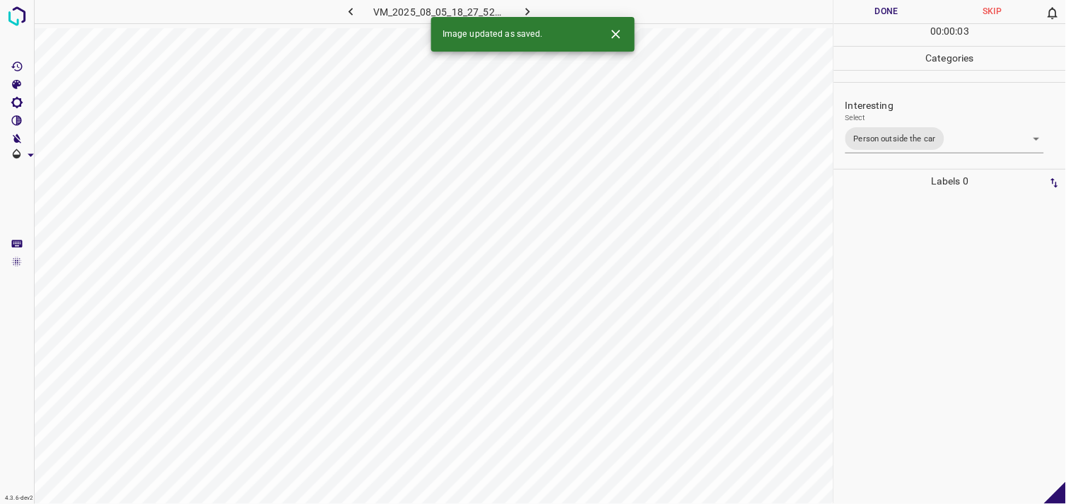
click at [927, 237] on div at bounding box center [949, 348] width 223 height 311
click at [893, 135] on body "4.3.6-dev2 VM_2025_08_05_17_38_08_464_05.gif Done Skip 0 00 : 00 : 05 Categorie…" at bounding box center [533, 252] width 1066 height 504
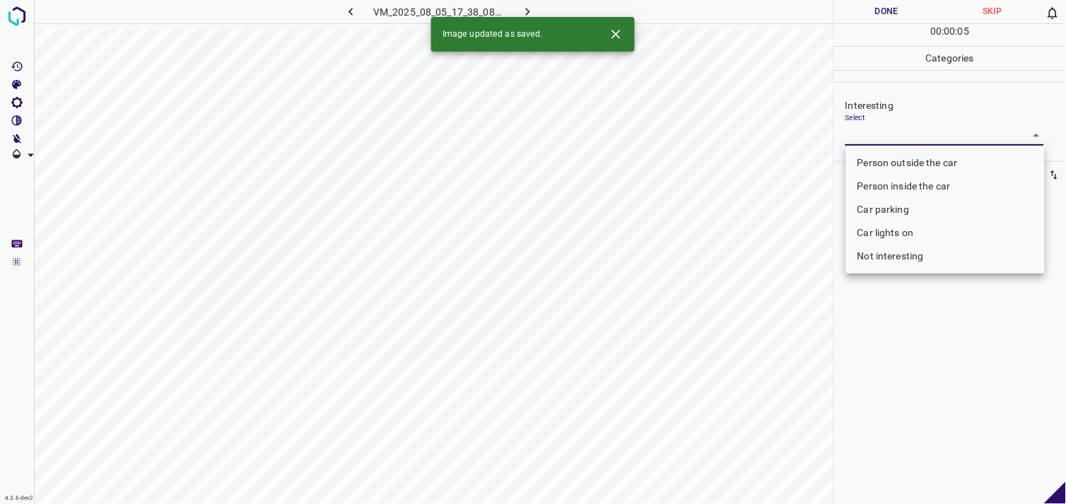
click at [890, 159] on li "Person outside the car" at bounding box center [945, 162] width 199 height 23
type input "Person outside the car"
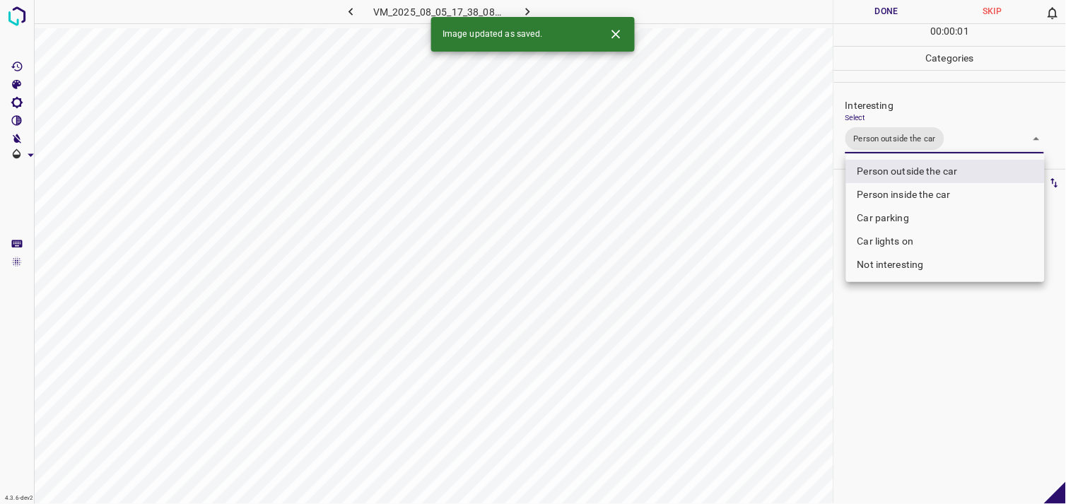
click at [936, 326] on div at bounding box center [533, 252] width 1066 height 504
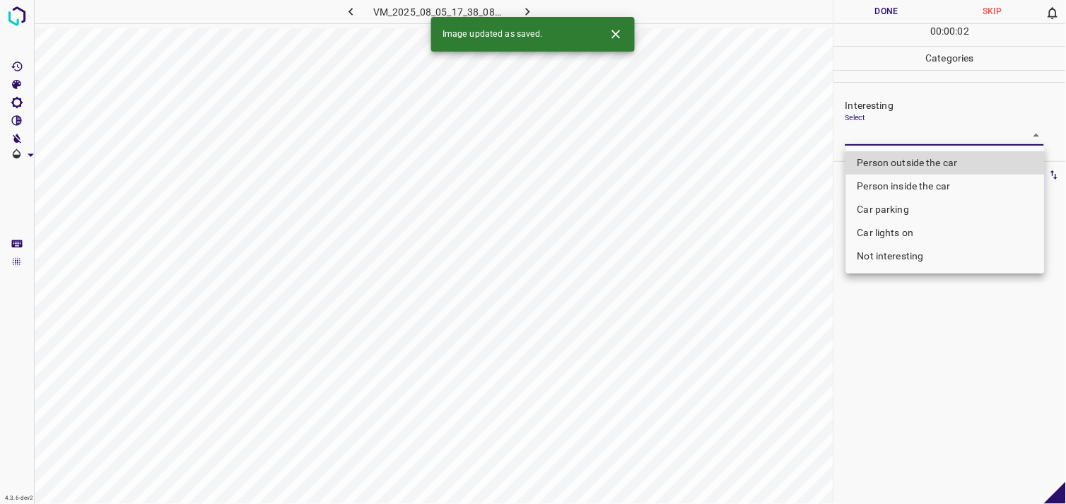
click at [869, 142] on body "4.3.6-dev2 VM_2025_08_05_17_38_08_464_07.gif Done Skip 0 00 : 00 : 02 Categorie…" at bounding box center [533, 252] width 1066 height 504
click at [882, 165] on li "Person outside the car" at bounding box center [945, 162] width 199 height 23
type input "Person outside the car"
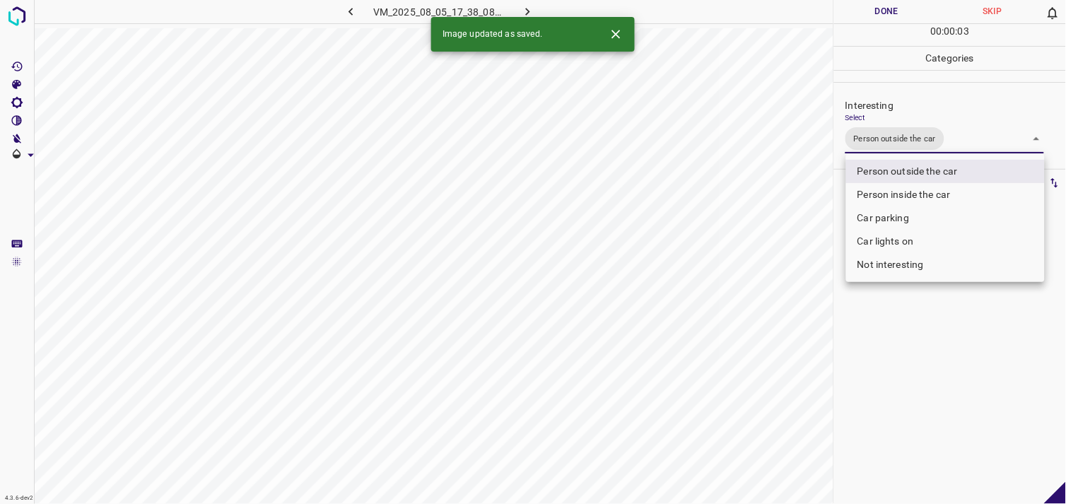
click at [927, 341] on div at bounding box center [533, 252] width 1066 height 504
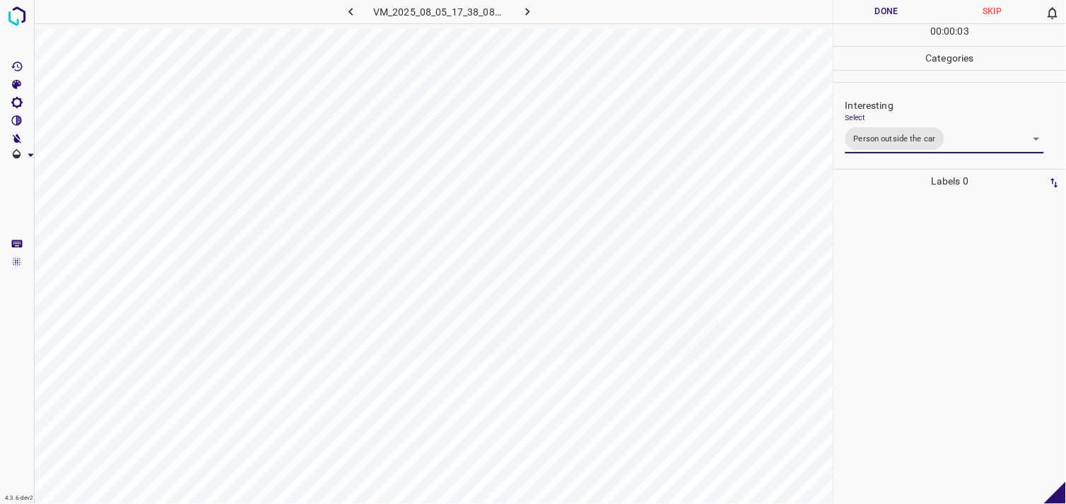
click at [914, 299] on div at bounding box center [949, 348] width 223 height 311
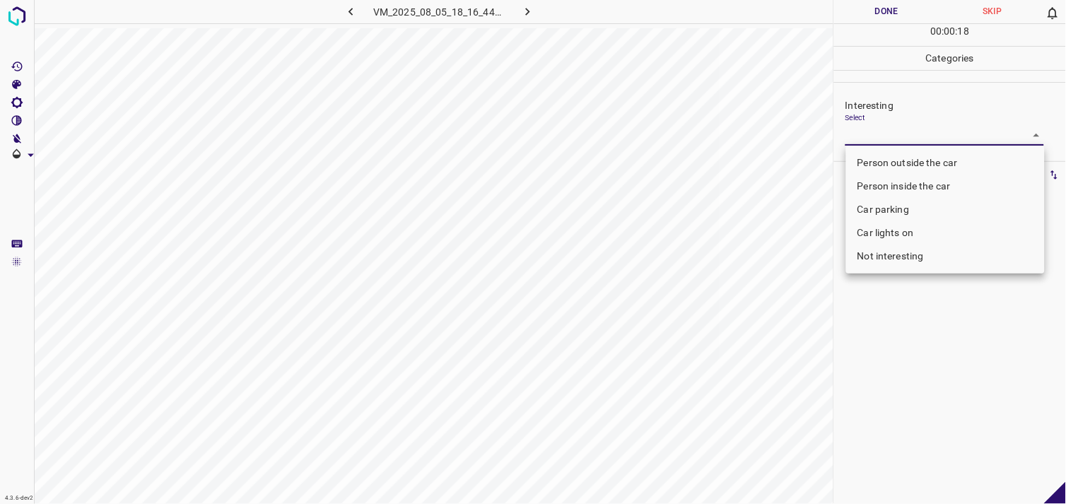
click at [976, 128] on body "4.3.6-dev2 VM_2025_08_05_18_16_44_492_02.gif Done Skip 0 00 : 00 : 18 Categorie…" at bounding box center [533, 252] width 1066 height 504
click at [929, 147] on ul "Person outside the car Person inside the car Car parking Car lights on Not inte…" at bounding box center [945, 210] width 199 height 128
click at [933, 156] on li "Person outside the car" at bounding box center [945, 162] width 199 height 23
type input "Person outside the car"
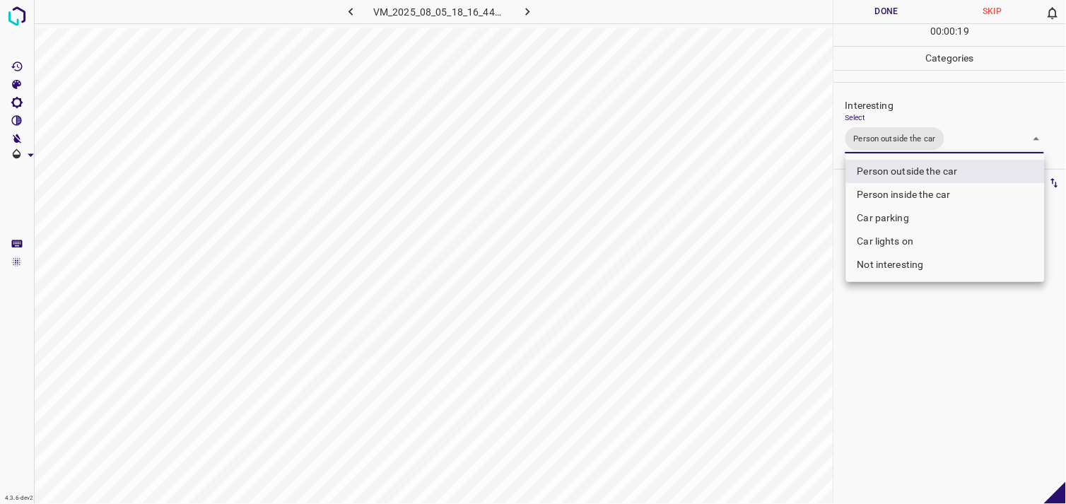
click at [853, 396] on div at bounding box center [533, 252] width 1066 height 504
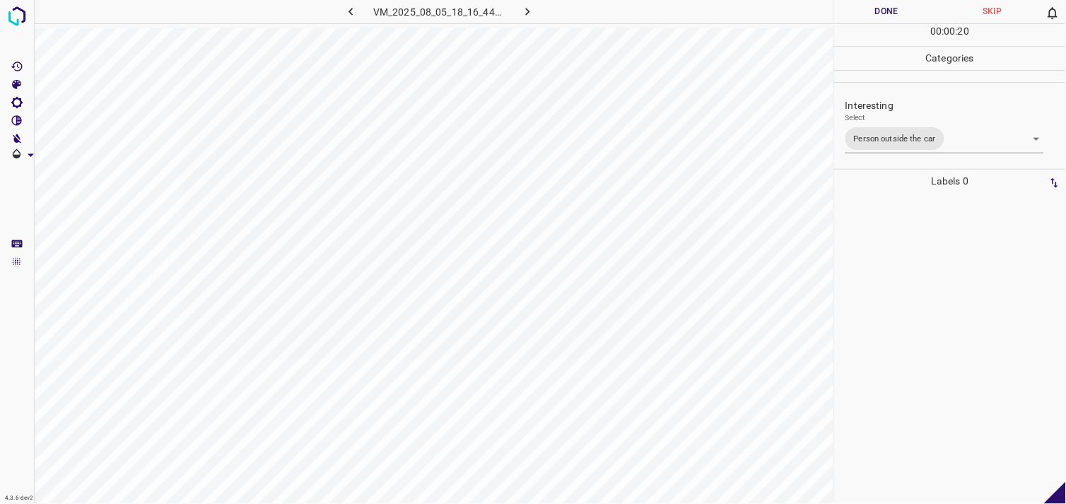
click at [880, 367] on div at bounding box center [949, 348] width 223 height 311
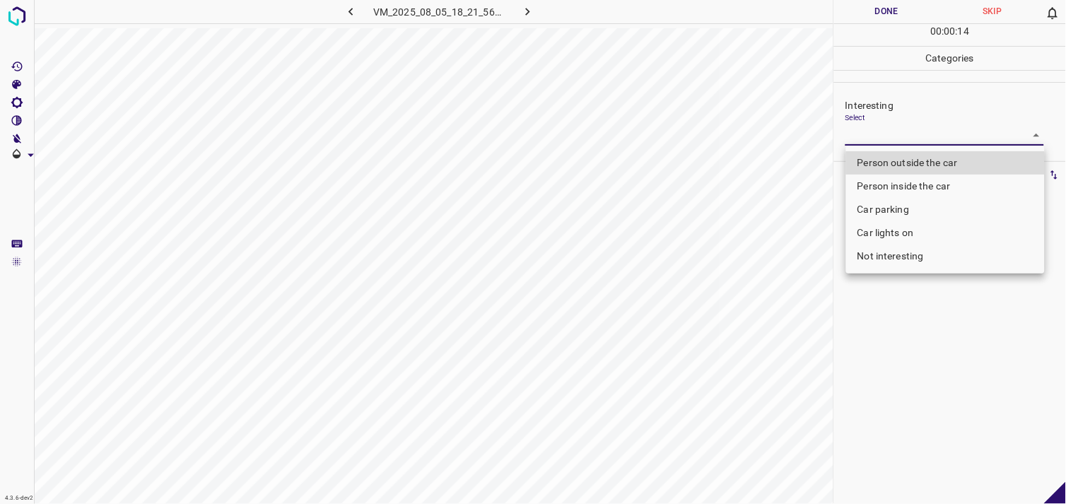
click at [903, 129] on body "4.3.6-dev2 VM_2025_08_05_18_21_56_953_02.gif Done Skip 0 00 : 00 : 14 Categorie…" at bounding box center [533, 252] width 1066 height 504
click at [922, 166] on li "Person outside the car" at bounding box center [945, 162] width 199 height 23
type input "Person outside the car"
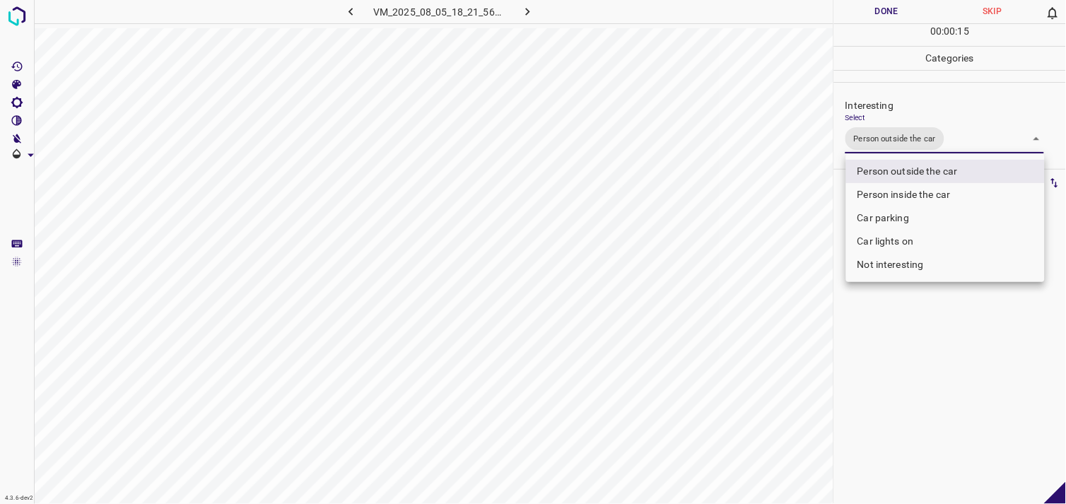
drag, startPoint x: 938, startPoint y: 410, endPoint x: 941, endPoint y: 394, distance: 16.6
click at [938, 410] on div at bounding box center [533, 252] width 1066 height 504
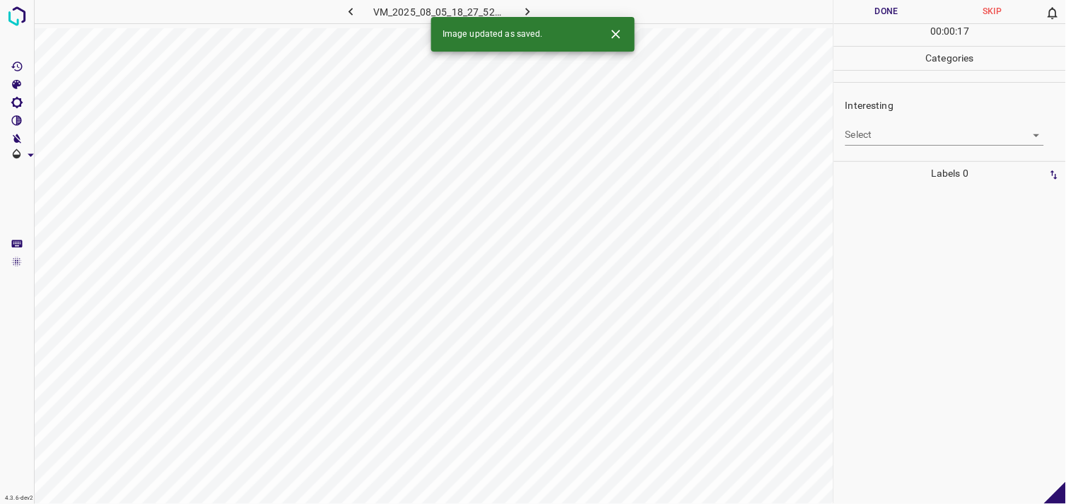
click at [892, 135] on body "4.3.6-dev2 VM_2025_08_05_18_27_52_709_01.gif Done Skip 0 00 : 00 : 17 Categorie…" at bounding box center [533, 252] width 1066 height 504
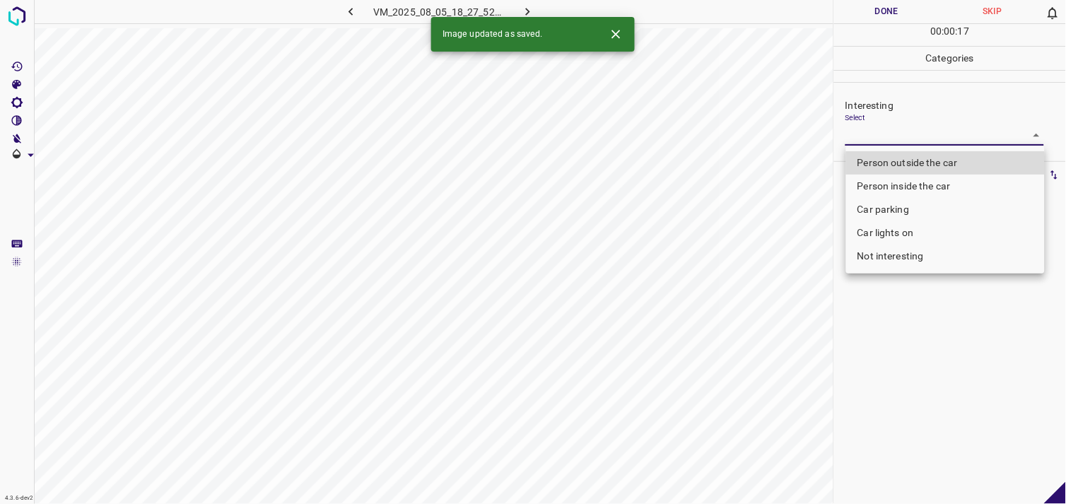
click at [906, 167] on li "Person outside the car" at bounding box center [945, 162] width 199 height 23
type input "Person outside the car"
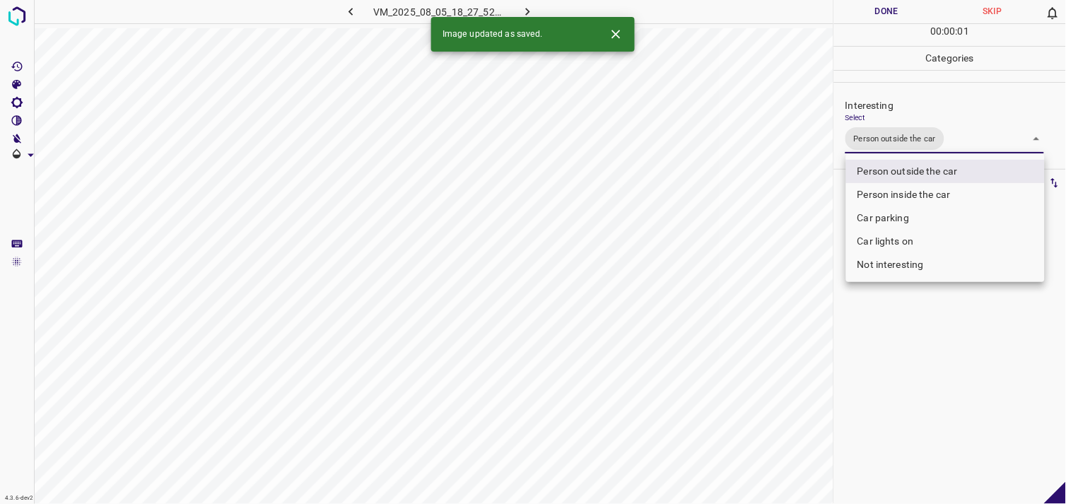
click at [910, 314] on div at bounding box center [533, 252] width 1066 height 504
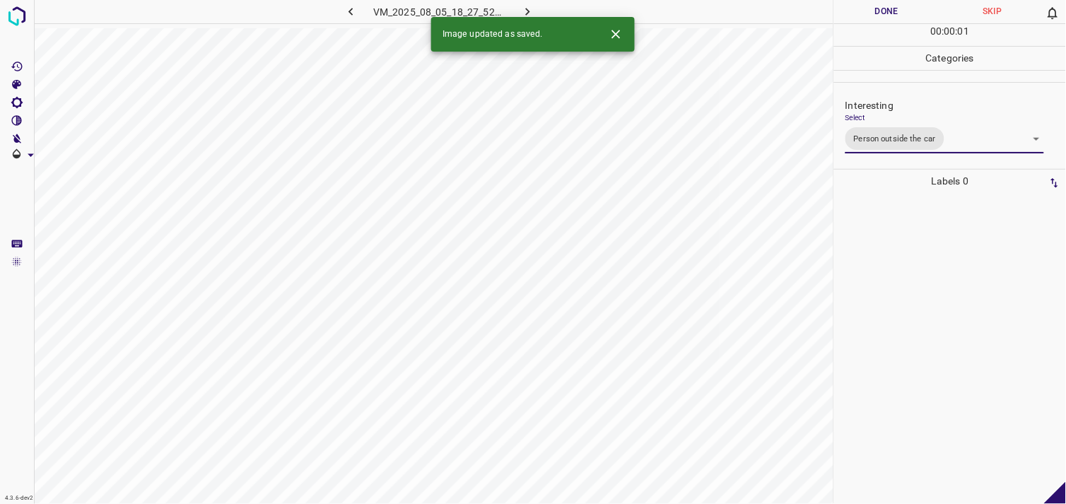
click at [900, 283] on div at bounding box center [949, 348] width 223 height 311
click at [898, 131] on body "4.3.6-dev2 VM_2025_08_04_18_09_03_165_06.gif Done Skip 0 00 : 00 : 59 Categorie…" at bounding box center [533, 252] width 1066 height 504
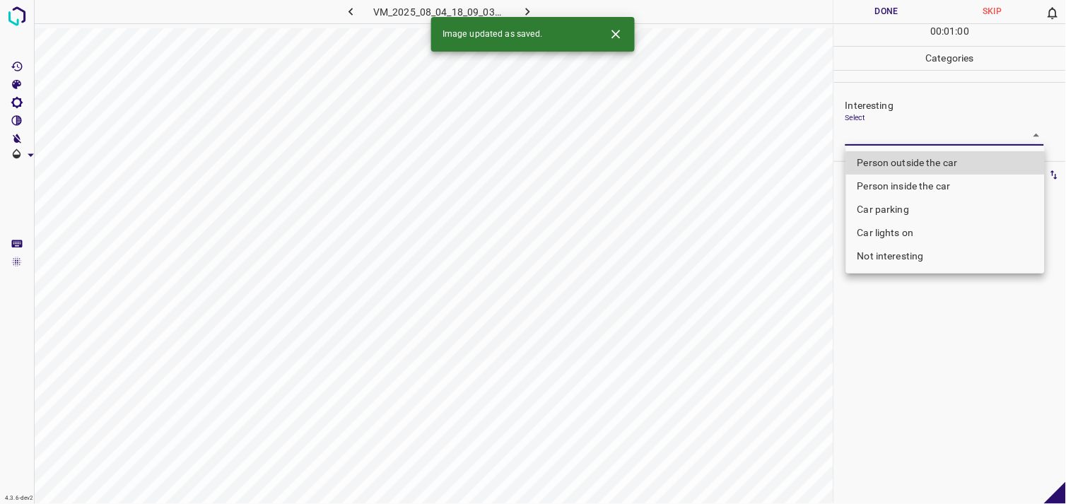
click at [907, 159] on li "Person outside the car" at bounding box center [945, 162] width 199 height 23
type input "Person outside the car"
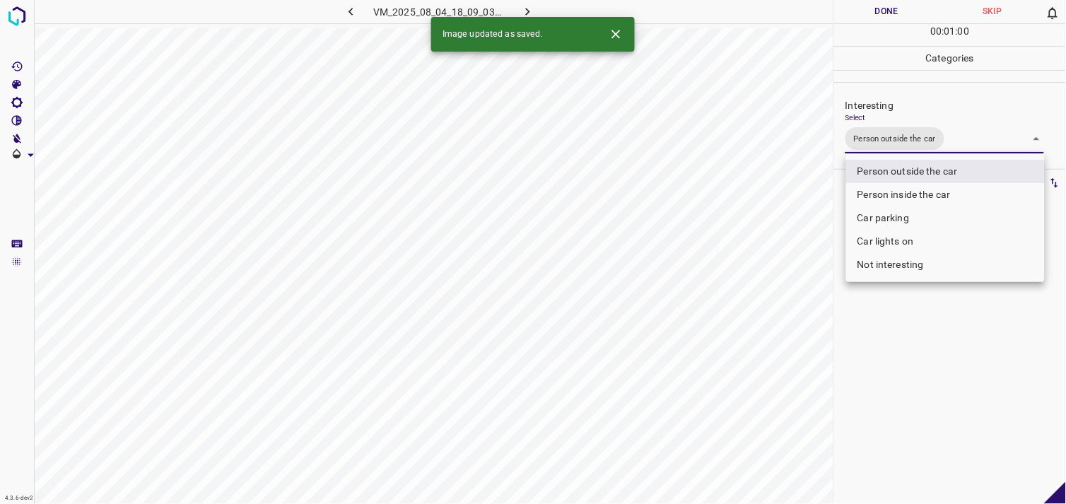
click at [903, 384] on div at bounding box center [533, 252] width 1066 height 504
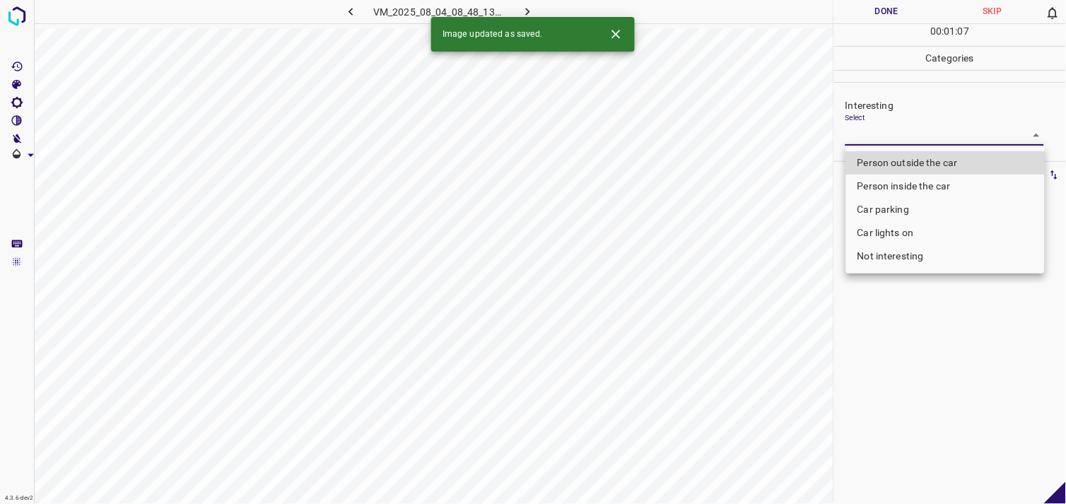
click at [888, 136] on body "4.3.6-dev2 VM_2025_08_04_08_48_13_923_02.gif Done Skip 0 00 : 01 : 07 Categorie…" at bounding box center [533, 252] width 1066 height 504
click at [901, 165] on li "Person outside the car" at bounding box center [945, 162] width 199 height 23
type input "Person outside the car"
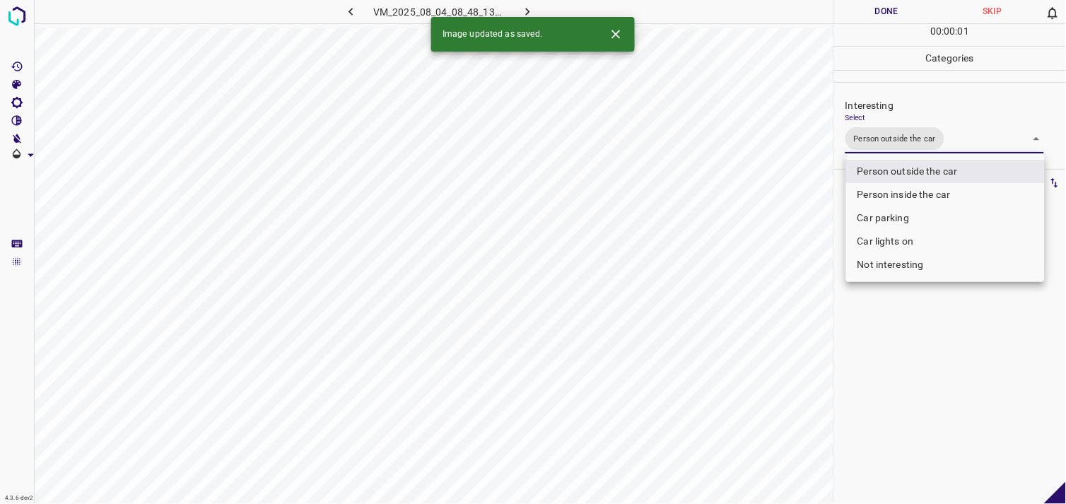
click at [880, 390] on div at bounding box center [533, 252] width 1066 height 504
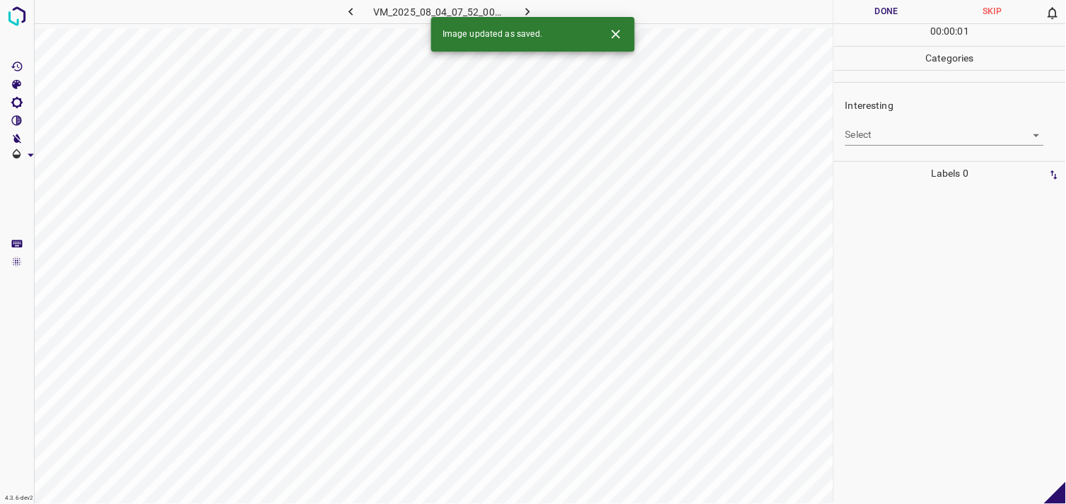
click at [877, 122] on div "Select ​" at bounding box center [944, 129] width 199 height 32
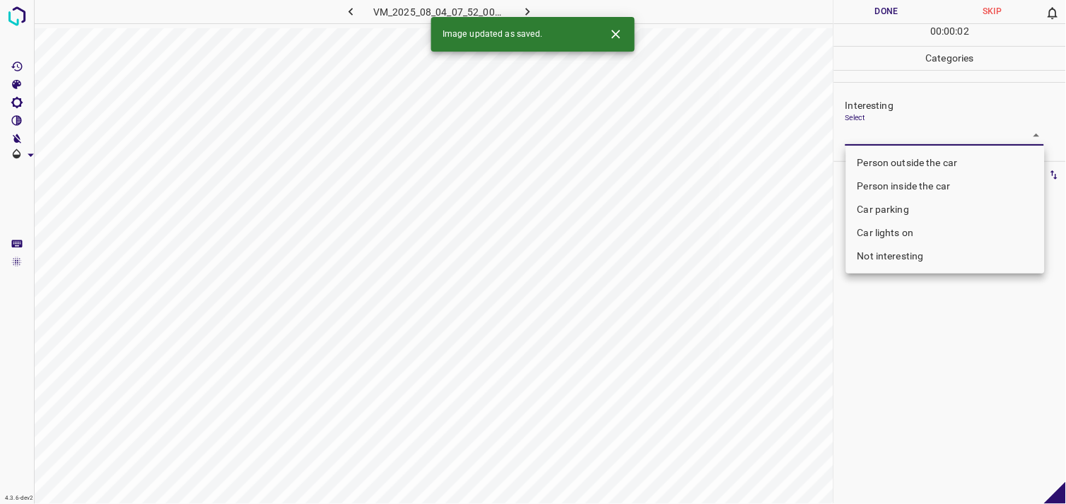
click at [876, 128] on body "4.3.6-dev2 VM_2025_08_04_07_52_00_207_06.gif Done Skip 0 00 : 00 : 02 Categorie…" at bounding box center [533, 252] width 1066 height 504
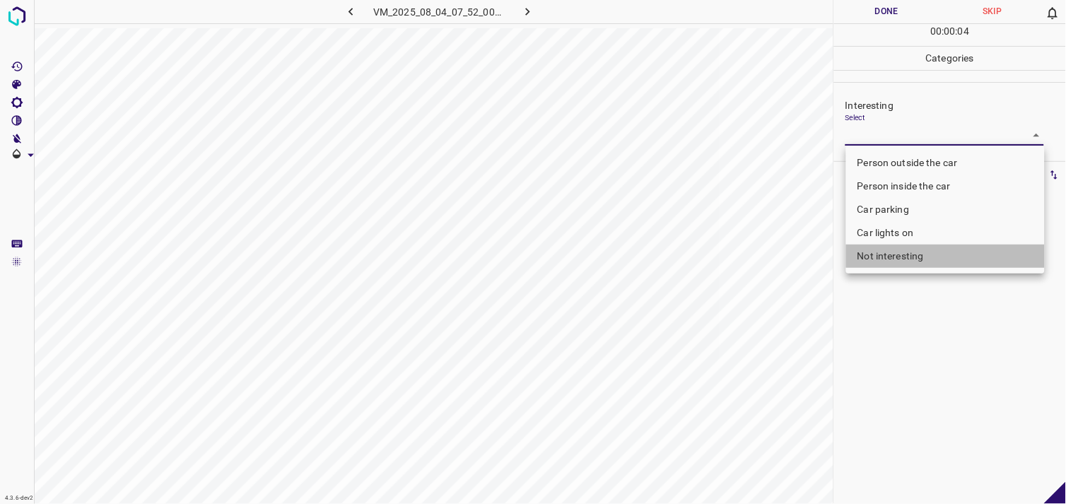
click at [903, 264] on li "Not interesting" at bounding box center [945, 256] width 199 height 23
type input "Not interesting"
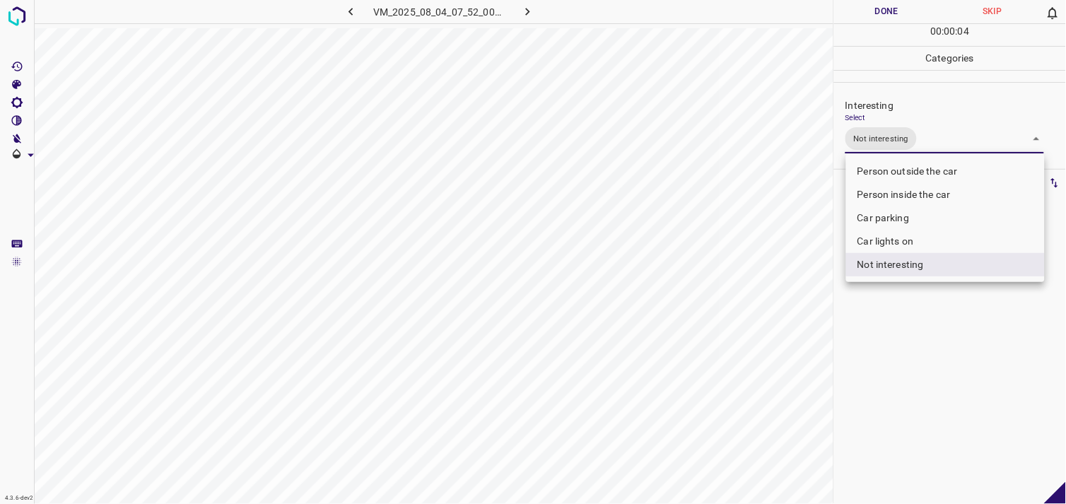
click at [906, 325] on div at bounding box center [533, 252] width 1066 height 504
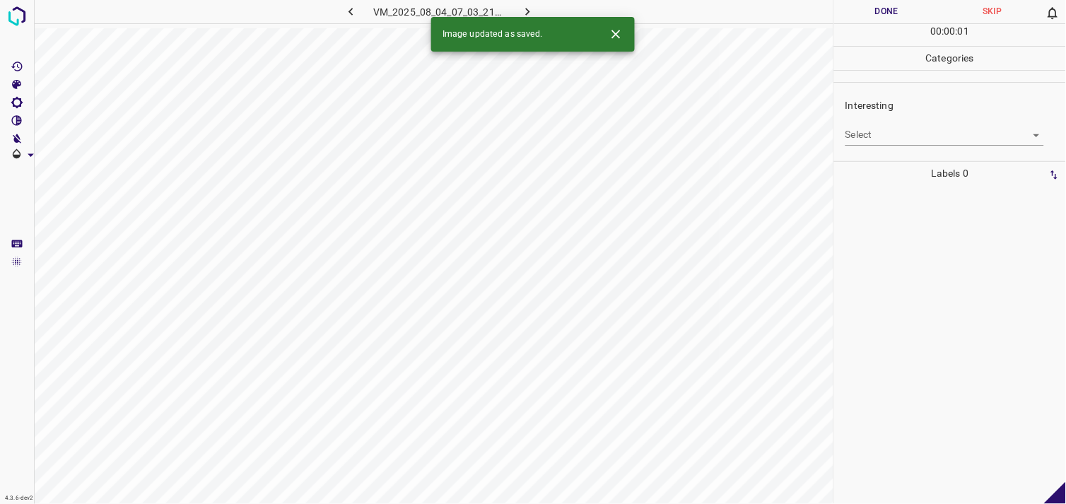
click at [919, 144] on body "4.3.6-dev2 VM_2025_08_04_07_03_21_537_04.gif Done Skip 0 00 : 00 : 01 Categorie…" at bounding box center [533, 252] width 1066 height 504
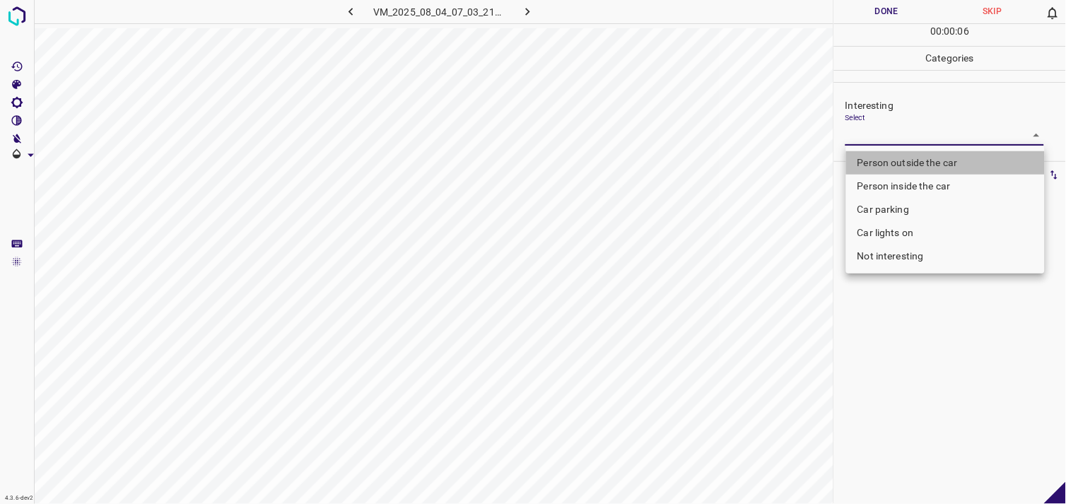
click at [920, 165] on li "Person outside the car" at bounding box center [945, 162] width 199 height 23
type input "Person outside the car"
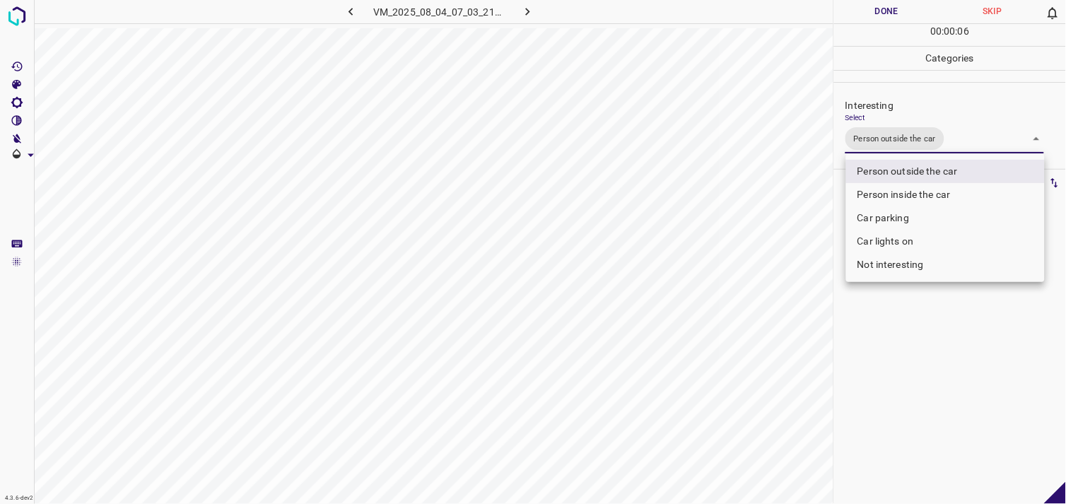
click at [907, 334] on div at bounding box center [533, 252] width 1066 height 504
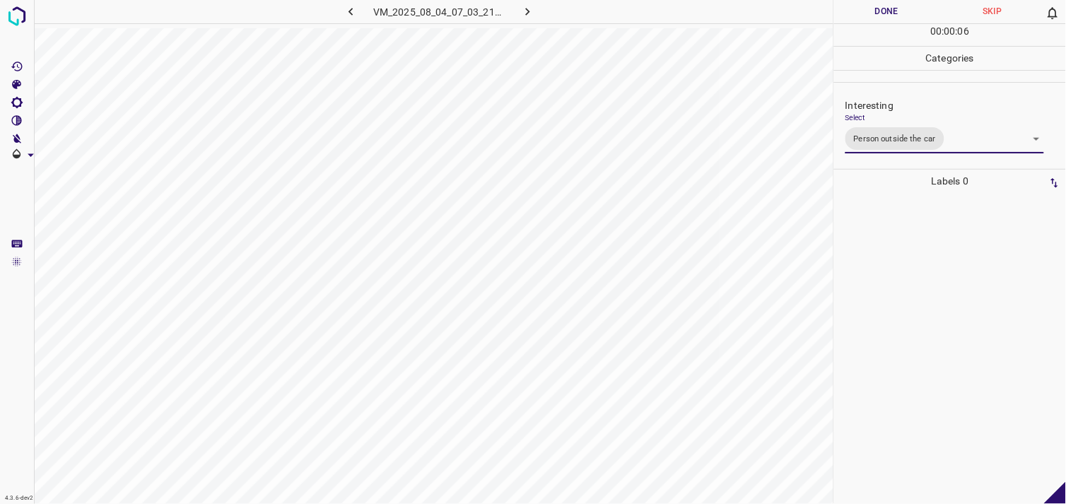
click at [913, 302] on div at bounding box center [949, 348] width 223 height 311
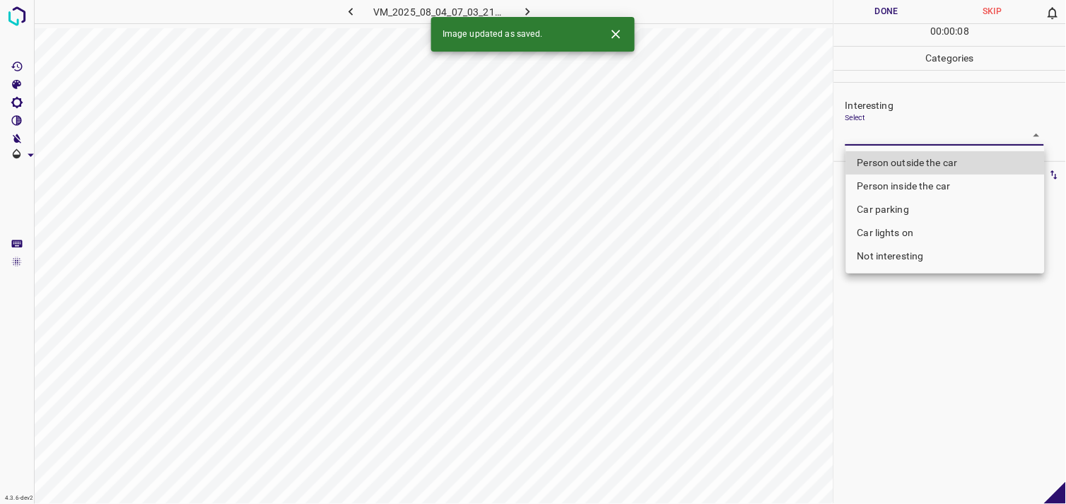
click at [888, 131] on body "4.3.6-dev2 VM_2025_08_04_07_03_21_537_00.gif Done Skip 0 00 : 00 : 08 Categorie…" at bounding box center [533, 252] width 1066 height 504
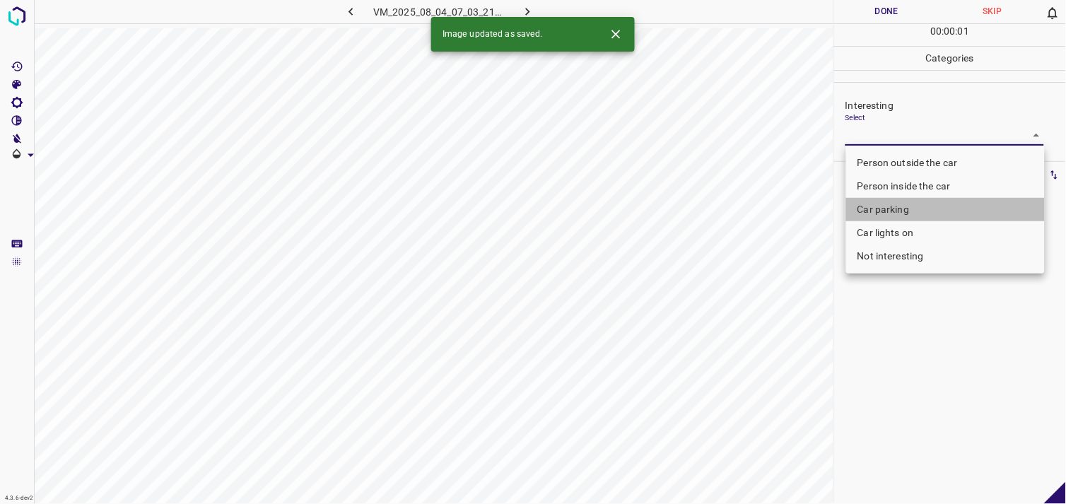
click at [888, 216] on li "Car parking" at bounding box center [945, 209] width 199 height 23
type input "Car parking"
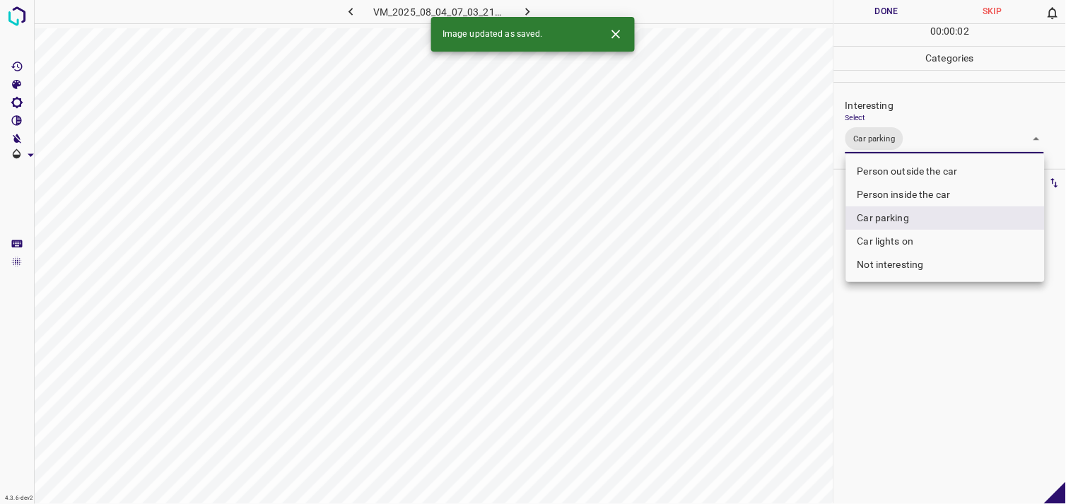
click at [884, 390] on div at bounding box center [533, 252] width 1066 height 504
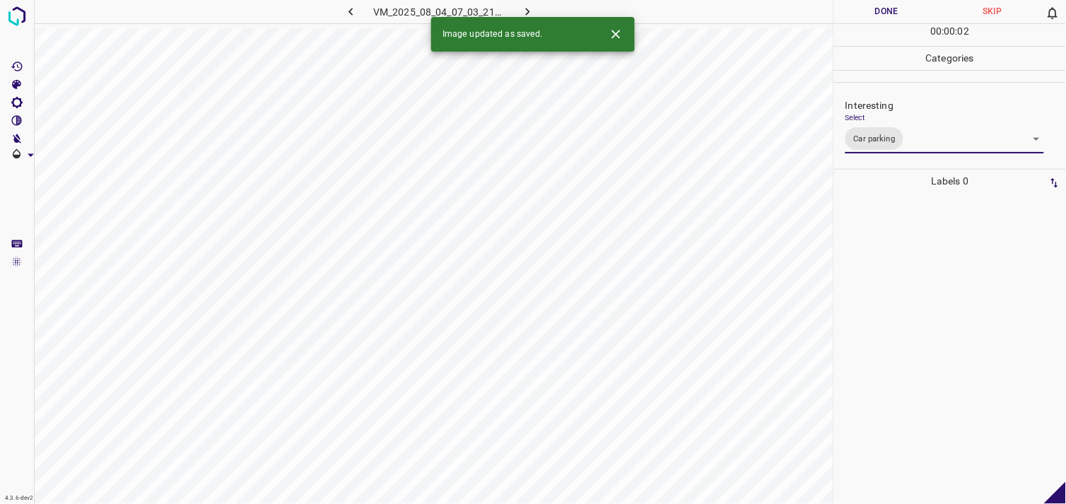
click at [903, 255] on div at bounding box center [949, 348] width 223 height 311
drag, startPoint x: 926, startPoint y: 153, endPoint x: 926, endPoint y: 146, distance: 7.8
click at [926, 147] on div "Interesting Select ​" at bounding box center [950, 121] width 232 height 66
click at [926, 144] on body "4.3.6-dev2 VM_2025_08_04_07_15_28_782_01.gif Done Skip 0 00 : 00 : 37 Categorie…" at bounding box center [533, 252] width 1066 height 504
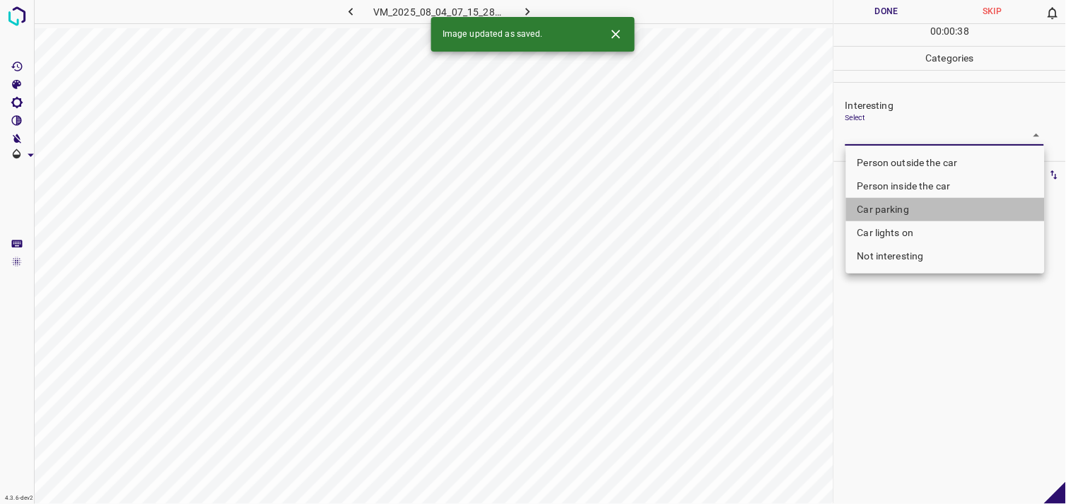
click at [919, 213] on li "Car parking" at bounding box center [945, 209] width 199 height 23
type input "Car parking"
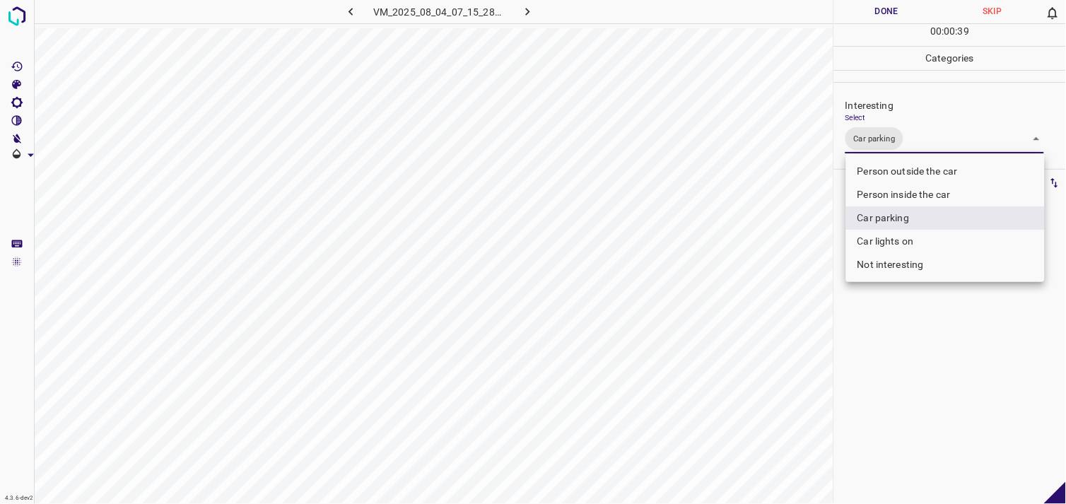
click at [908, 373] on div at bounding box center [533, 252] width 1066 height 504
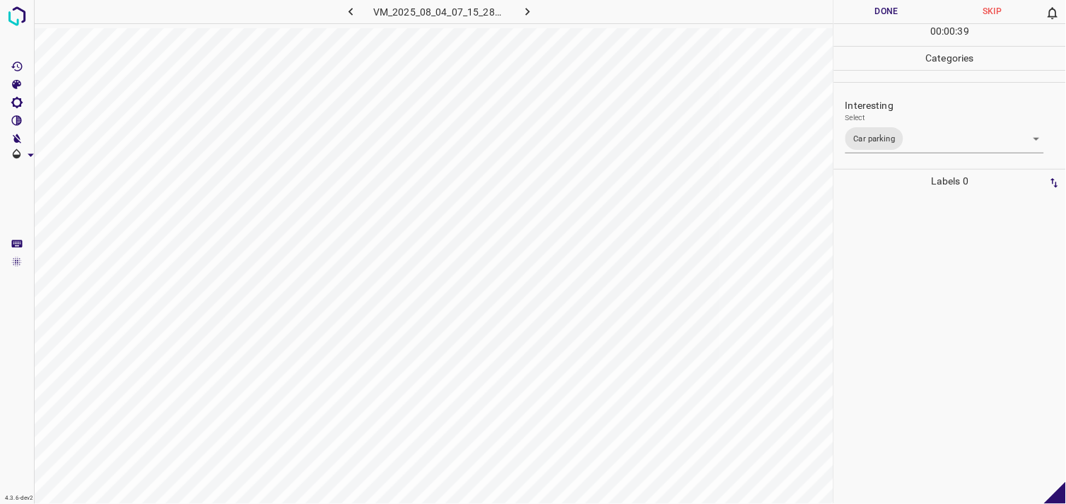
click at [892, 337] on div at bounding box center [949, 348] width 223 height 311
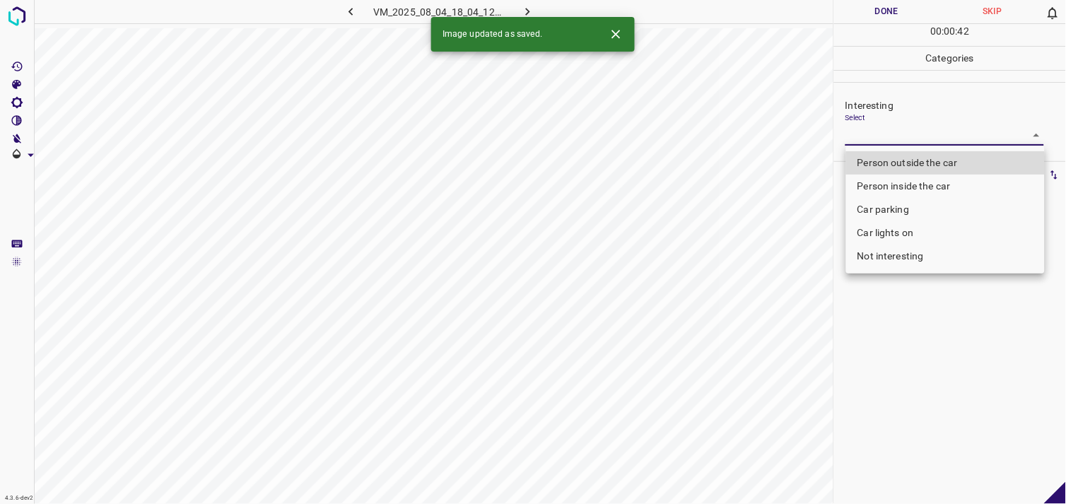
click at [880, 136] on body "4.3.6-dev2 VM_2025_08_04_18_04_12_150_01.gif Done Skip 0 00 : 00 : 42 Categorie…" at bounding box center [533, 252] width 1066 height 504
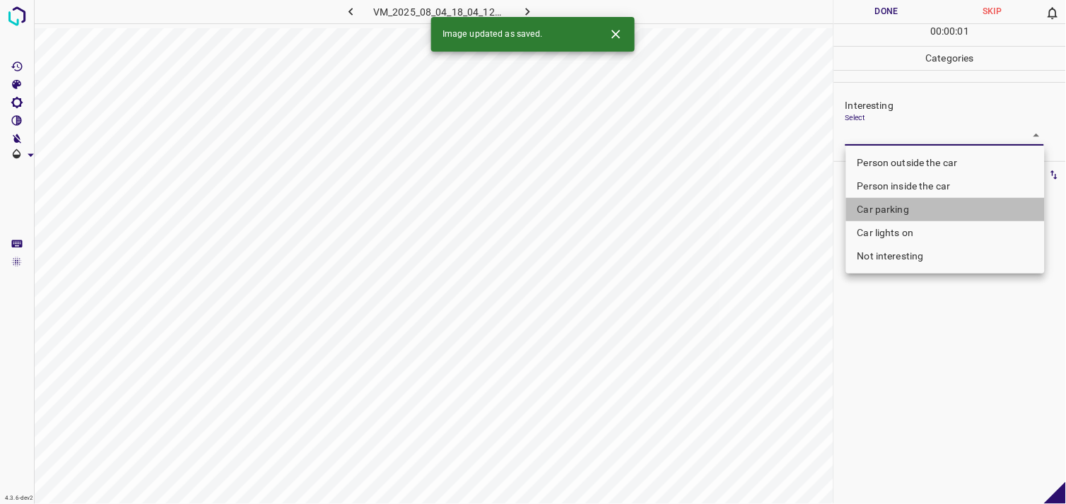
click at [898, 202] on li "Car parking" at bounding box center [945, 209] width 199 height 23
type input "Car parking"
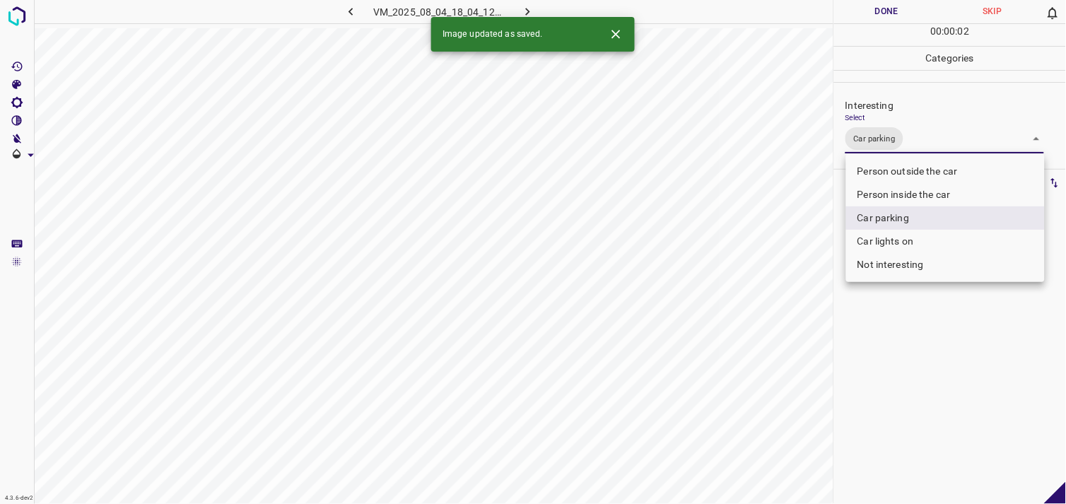
drag, startPoint x: 917, startPoint y: 309, endPoint x: 897, endPoint y: 283, distance: 32.2
click at [916, 309] on div at bounding box center [533, 252] width 1066 height 504
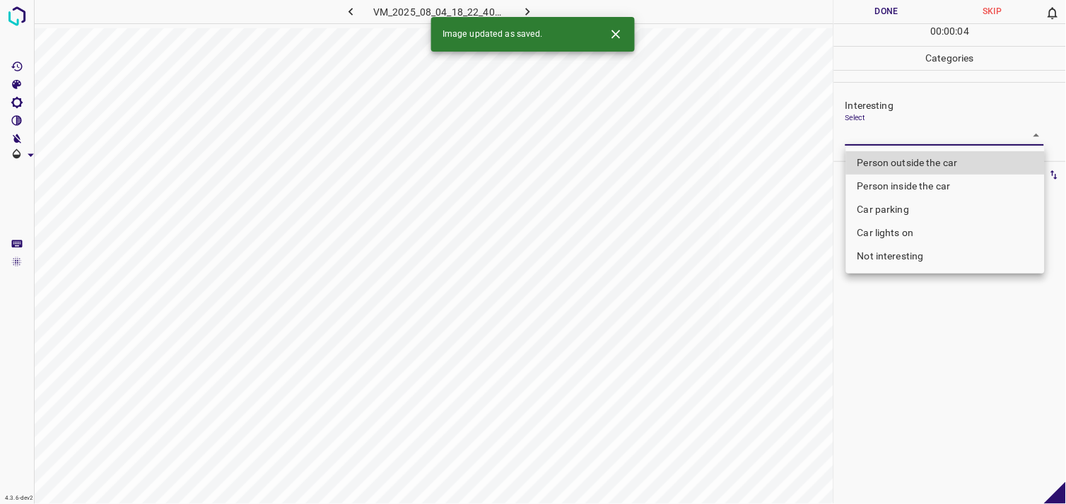
click at [884, 137] on body "4.3.6-dev2 VM_2025_08_04_18_22_40_980_01.gif Done Skip 0 00 : 00 : 04 Categorie…" at bounding box center [533, 252] width 1066 height 504
click at [905, 158] on li "Person outside the car" at bounding box center [945, 162] width 199 height 23
type input "Person outside the car"
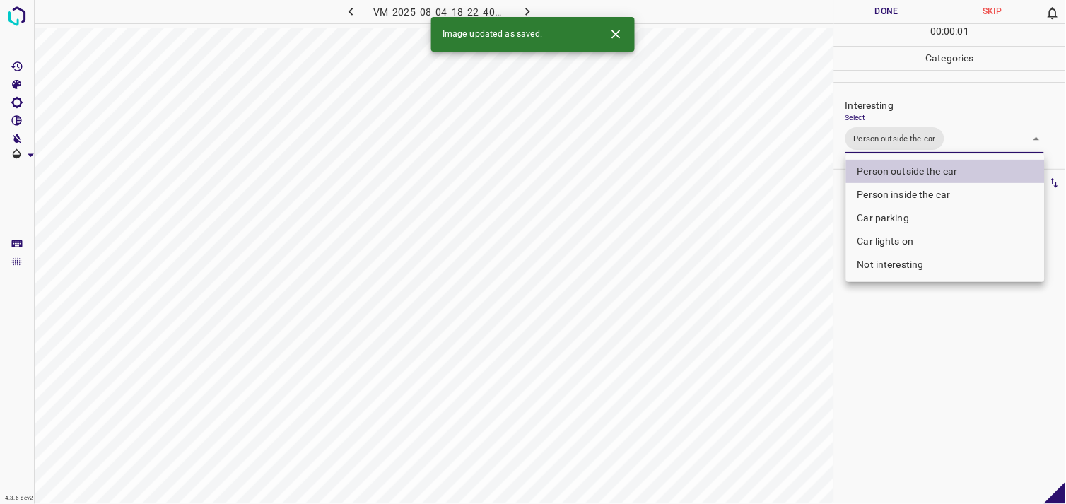
click at [886, 408] on div at bounding box center [533, 252] width 1066 height 504
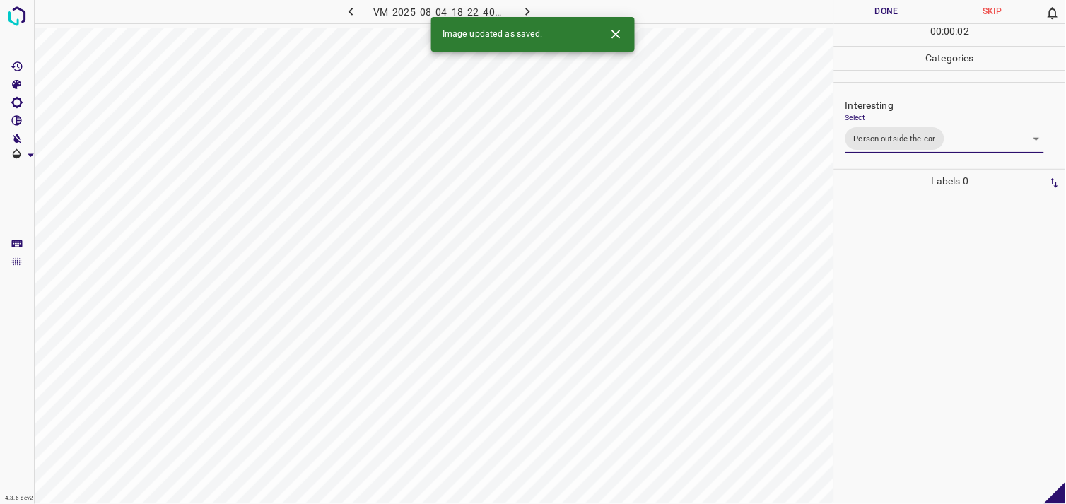
click at [902, 313] on div "Person outside the car Person inside the car Car parking Car lights on Not inte…" at bounding box center [533, 252] width 1066 height 504
click at [895, 140] on body "4.3.6-dev2 VM_2025_08_04_07_05_17_197_00.gif Done Skip 0 00 : 00 : 04 Categorie…" at bounding box center [533, 252] width 1066 height 504
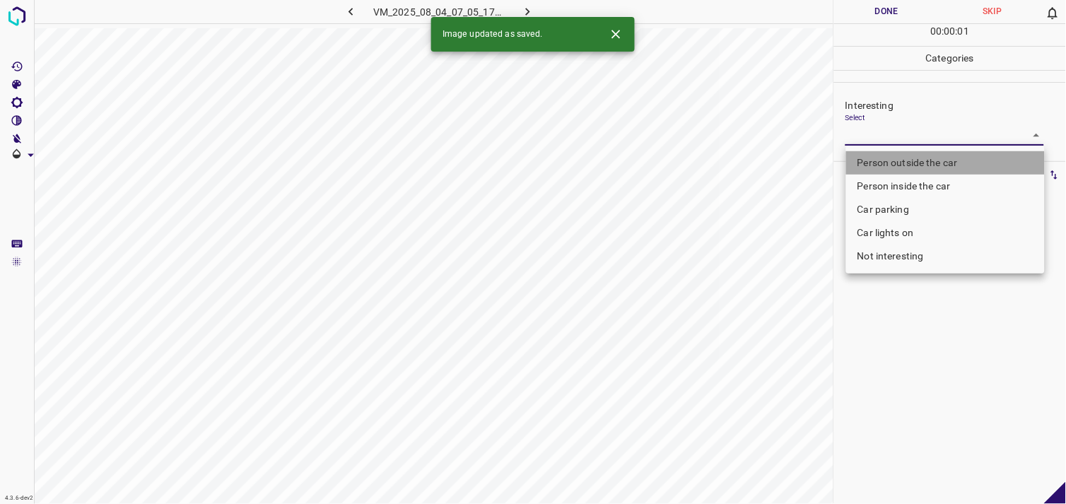
click at [910, 157] on li "Person outside the car" at bounding box center [945, 162] width 199 height 23
type input "Person outside the car"
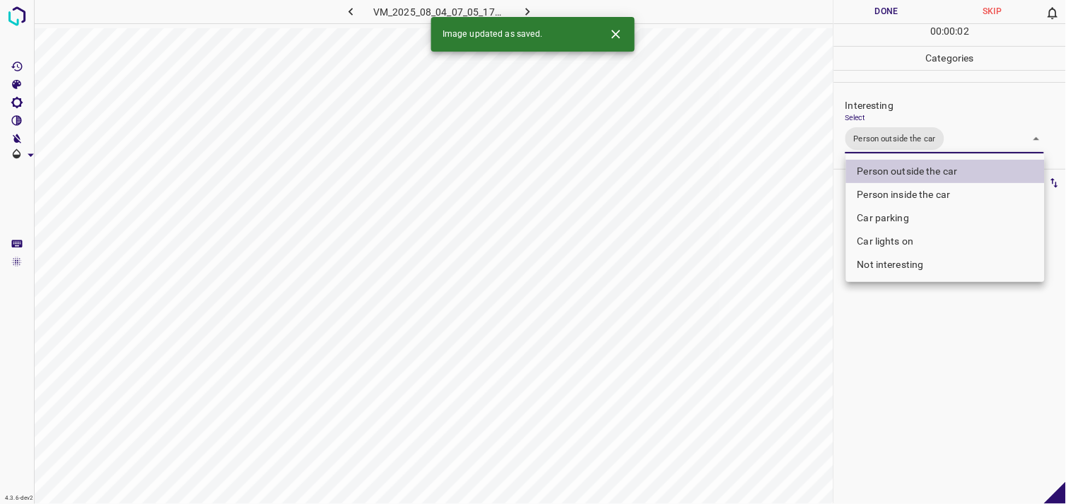
click at [924, 364] on div at bounding box center [533, 252] width 1066 height 504
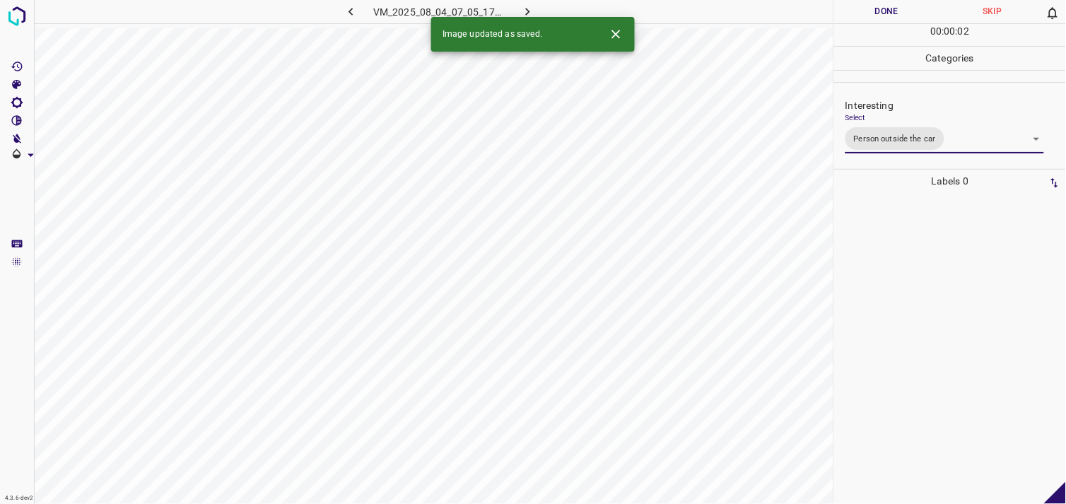
click at [922, 301] on div at bounding box center [949, 348] width 223 height 311
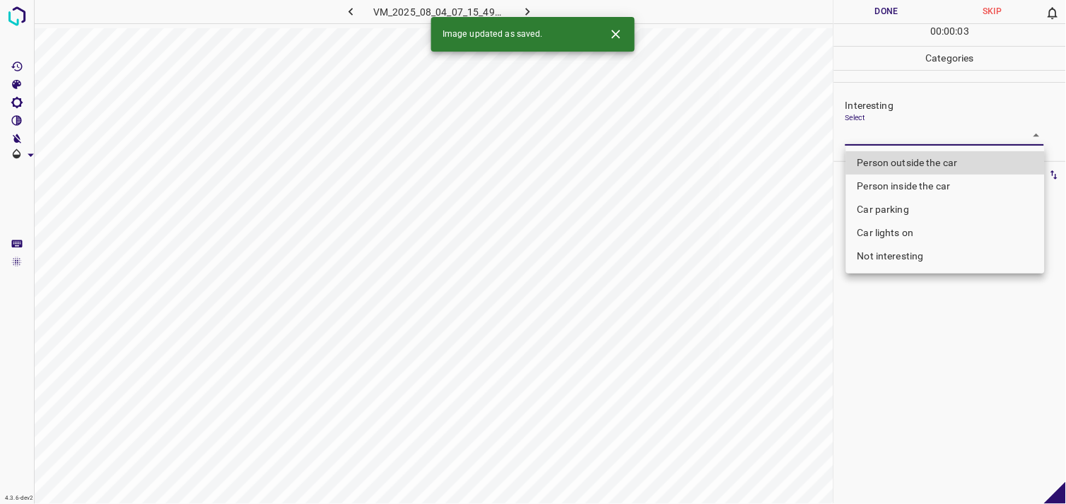
click at [910, 128] on body "4.3.6-dev2 VM_2025_08_04_07_15_49_196_05.gif Done Skip 0 00 : 00 : 03 Categorie…" at bounding box center [533, 252] width 1066 height 504
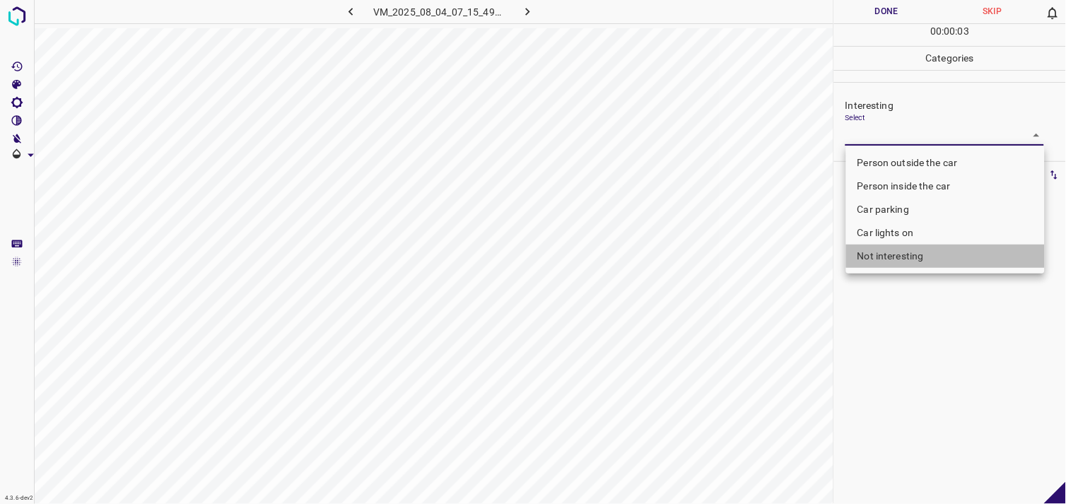
click at [942, 255] on li "Not interesting" at bounding box center [945, 256] width 199 height 23
type input "Not interesting"
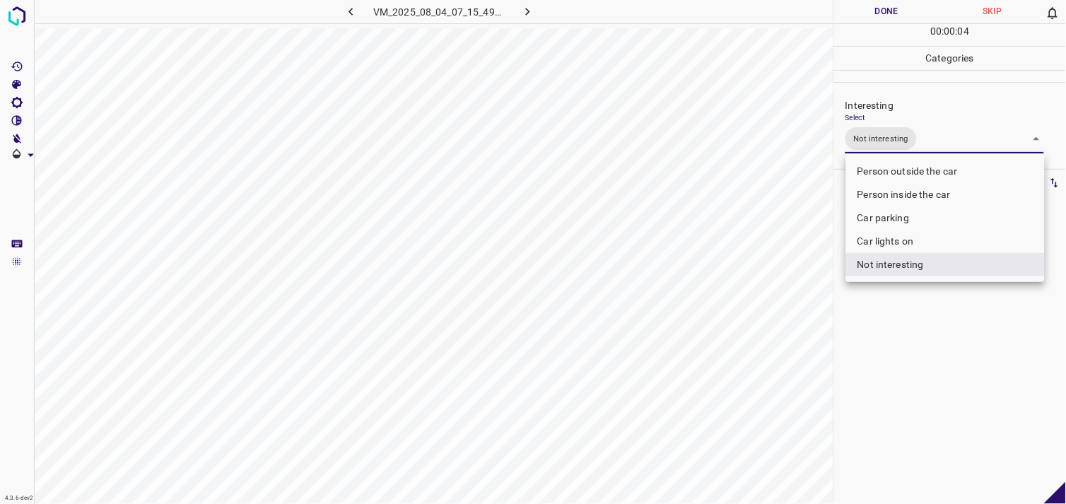
click at [936, 316] on div at bounding box center [533, 252] width 1066 height 504
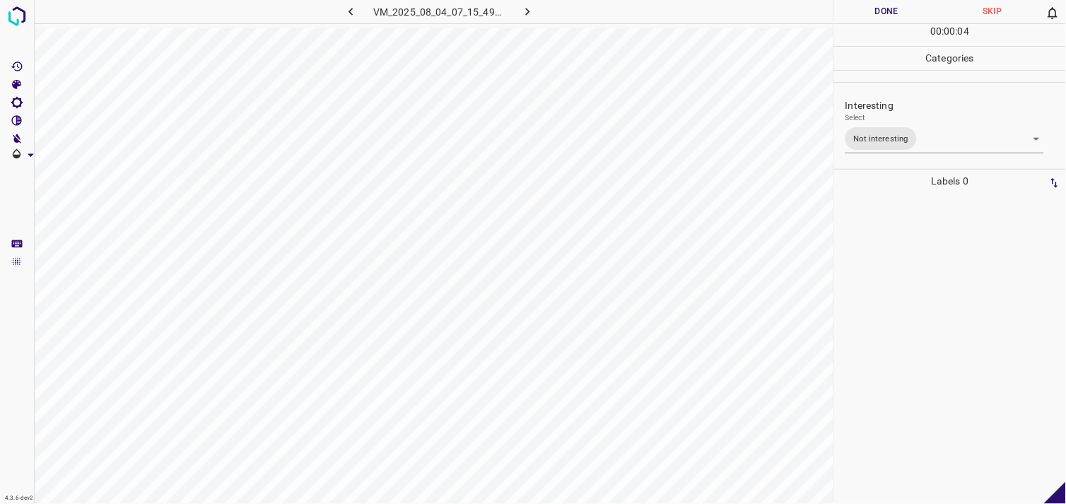
click at [947, 261] on div at bounding box center [949, 348] width 223 height 311
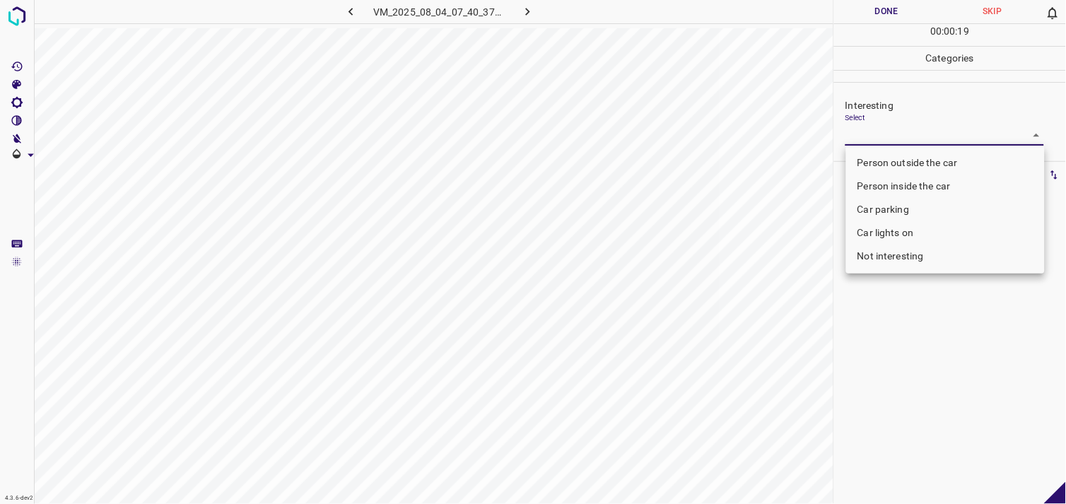
click at [881, 140] on body "4.3.6-dev2 VM_2025_08_04_07_40_37_331_10.gif Done Skip 0 00 : 00 : 19 Categorie…" at bounding box center [533, 252] width 1066 height 504
click at [892, 259] on li "Not interesting" at bounding box center [945, 256] width 199 height 23
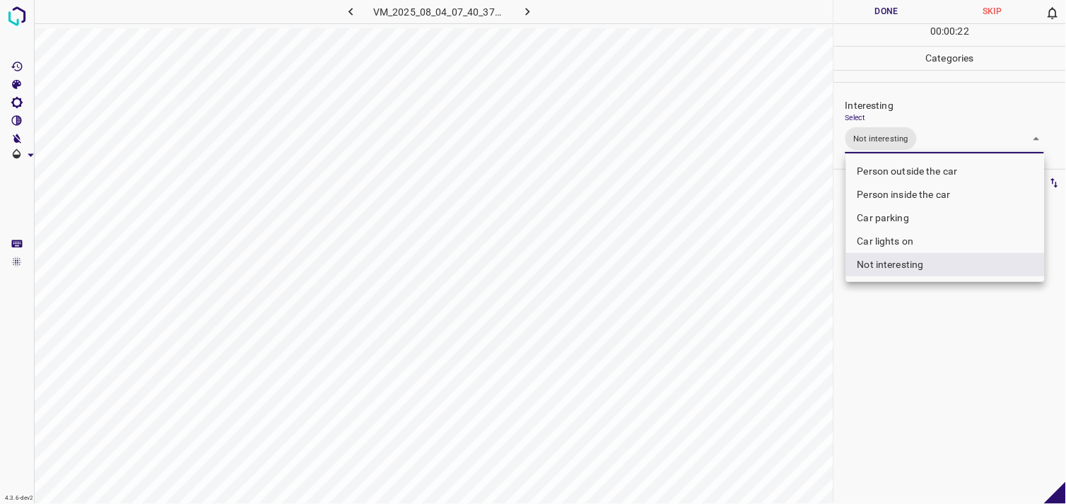
click at [881, 313] on div at bounding box center [533, 252] width 1066 height 504
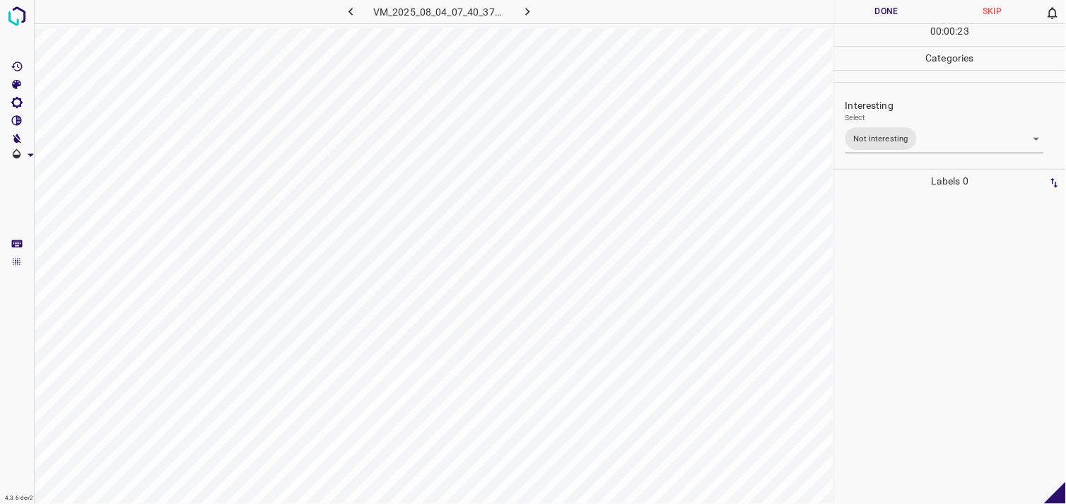
click at [889, 235] on div at bounding box center [949, 348] width 223 height 311
click at [897, 124] on body "4.3.6-dev2 VM_2025_08_04_07_40_37_331_10.gif Done Skip 0 00 : 00 : 24 Categorie…" at bounding box center [533, 252] width 1066 height 504
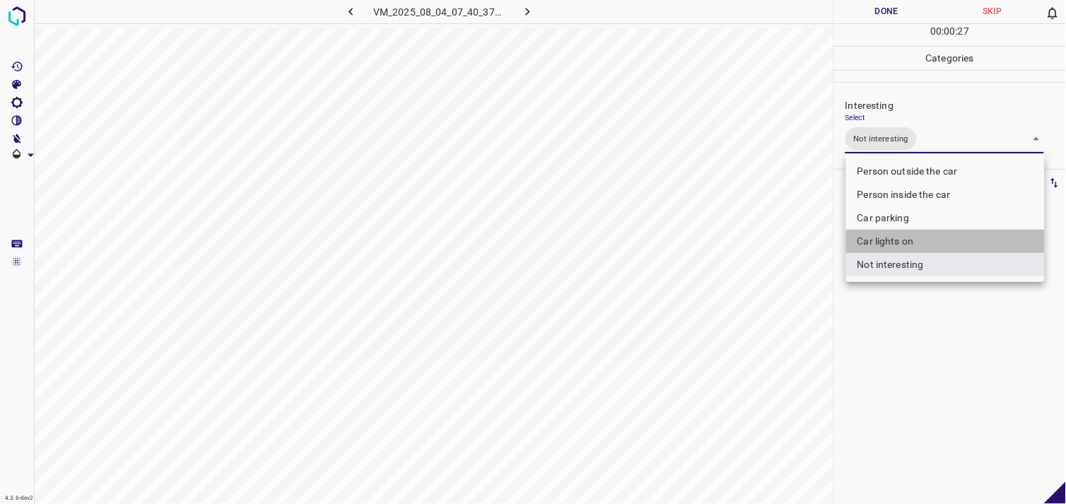
click at [907, 236] on li "Car lights on" at bounding box center [945, 241] width 199 height 23
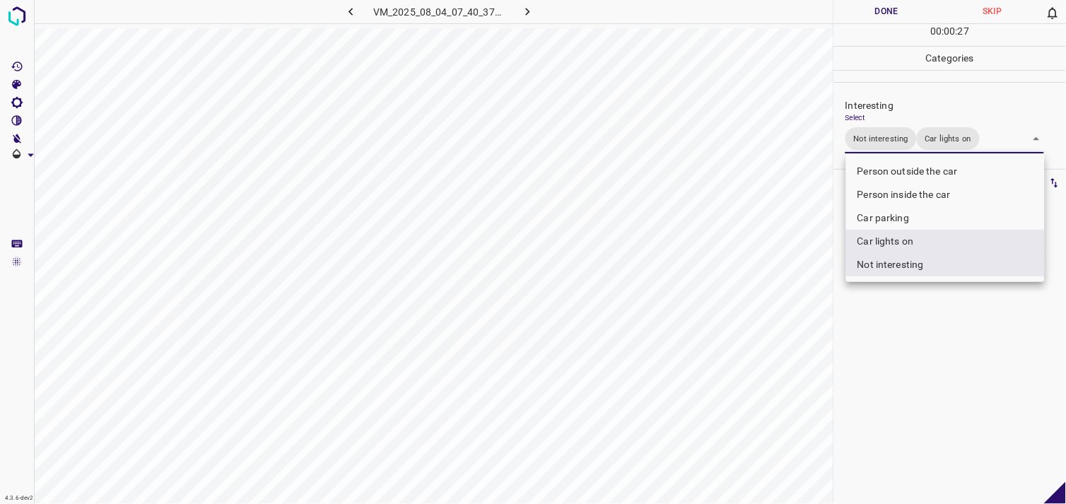
click at [915, 177] on li "Person outside the car" at bounding box center [945, 171] width 199 height 23
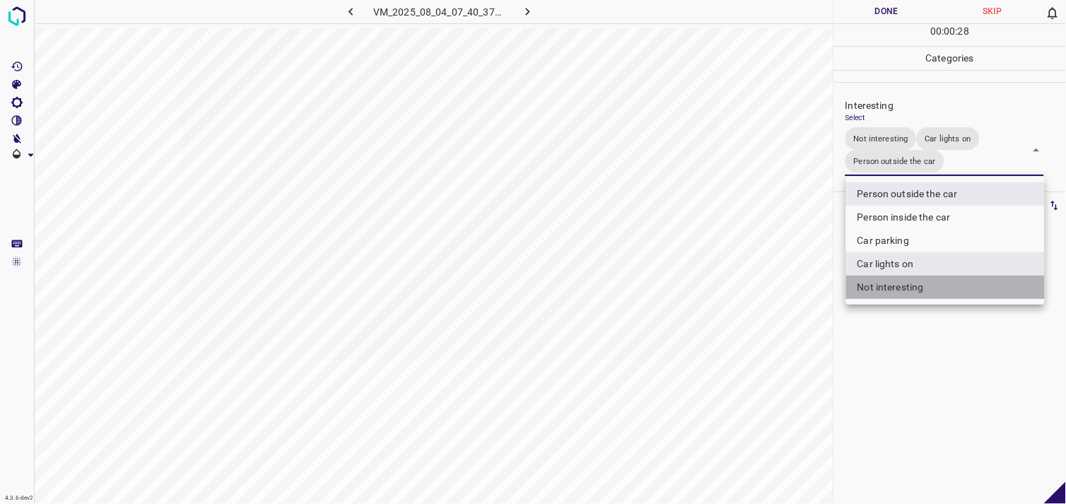
click at [912, 288] on li "Not interesting" at bounding box center [945, 287] width 199 height 23
type input "Car lights on,Person outside the car"
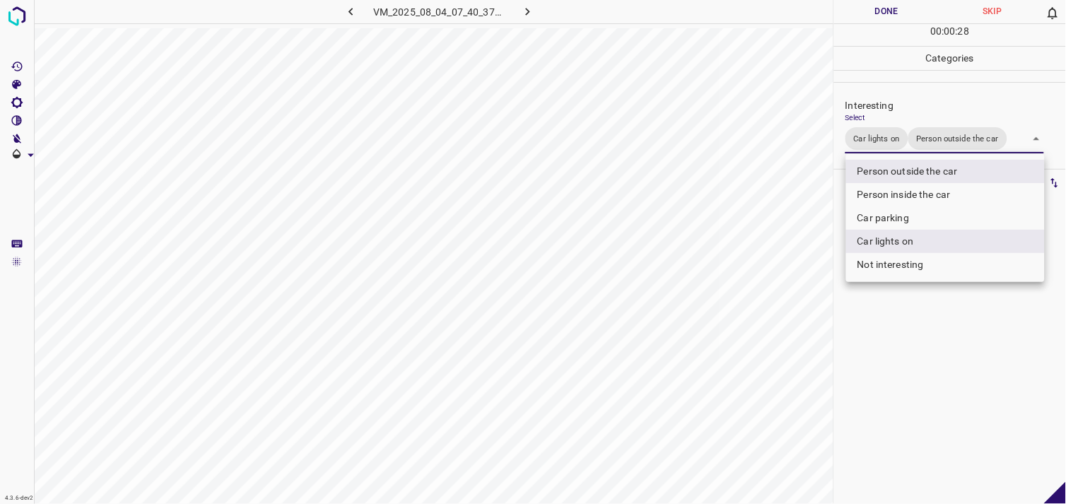
click at [917, 357] on div at bounding box center [533, 252] width 1066 height 504
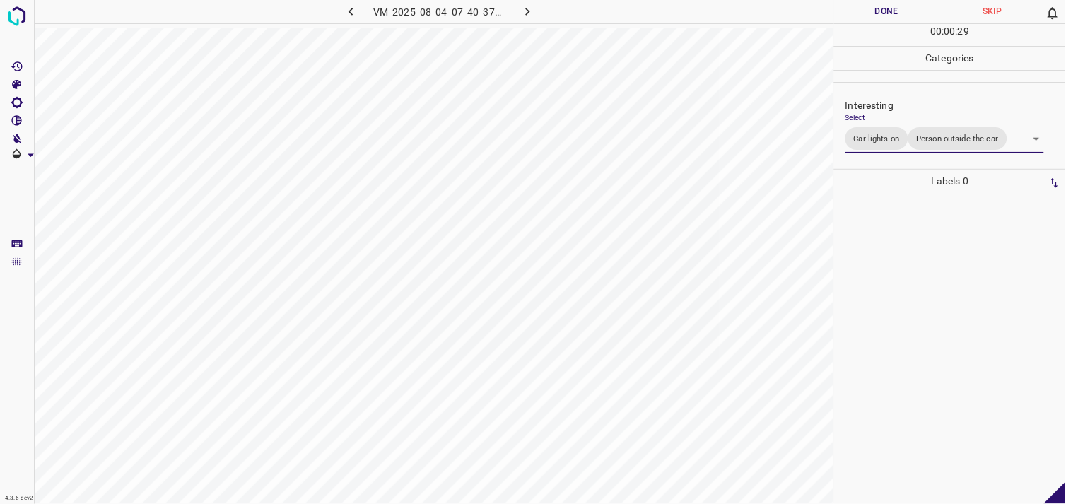
click at [915, 325] on div at bounding box center [949, 348] width 223 height 311
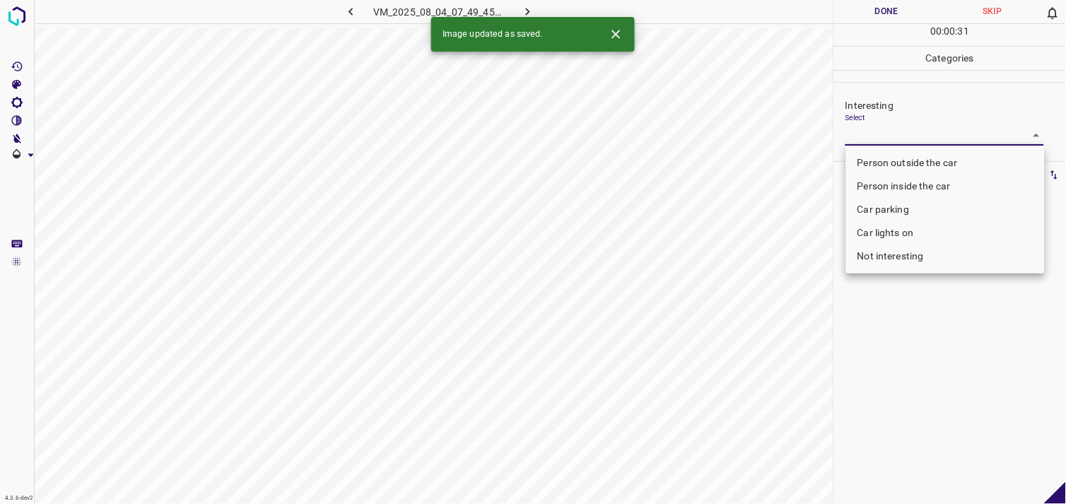
click at [866, 129] on body "4.3.6-dev2 VM_2025_08_04_07_49_45_656_04.gif Done Skip 0 00 : 00 : 31 Categorie…" at bounding box center [533, 252] width 1066 height 504
click at [883, 159] on li "Person outside the car" at bounding box center [945, 162] width 199 height 23
type input "Person outside the car"
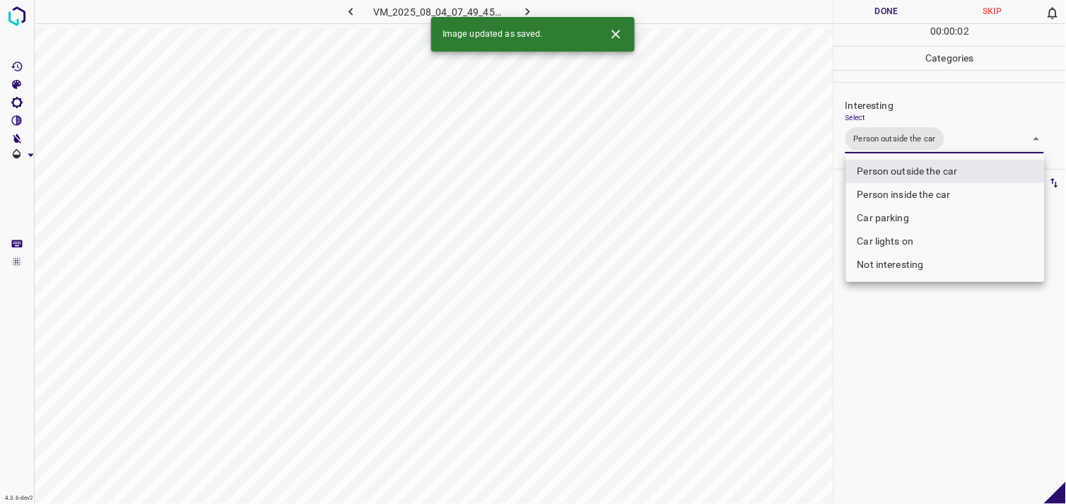
click at [888, 338] on div at bounding box center [533, 252] width 1066 height 504
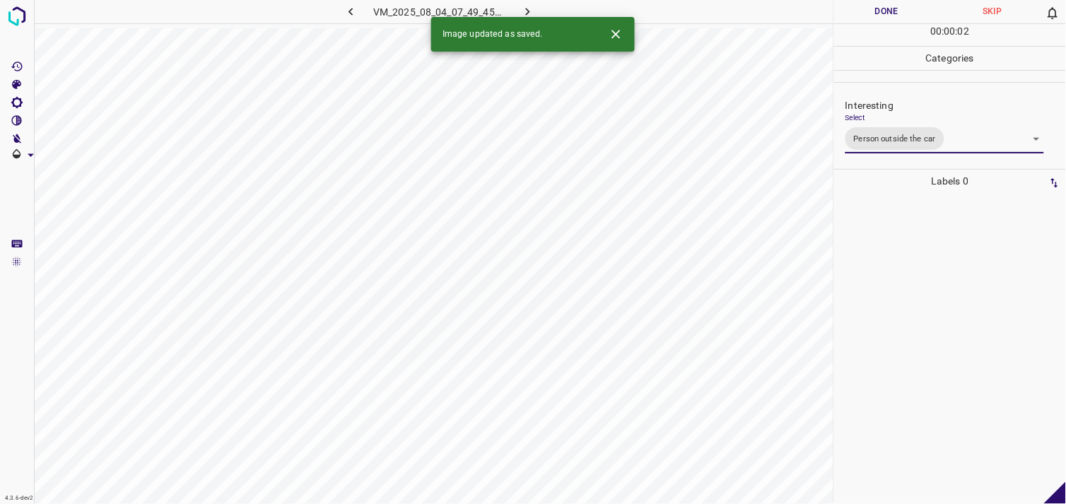
click at [881, 266] on div at bounding box center [949, 348] width 223 height 311
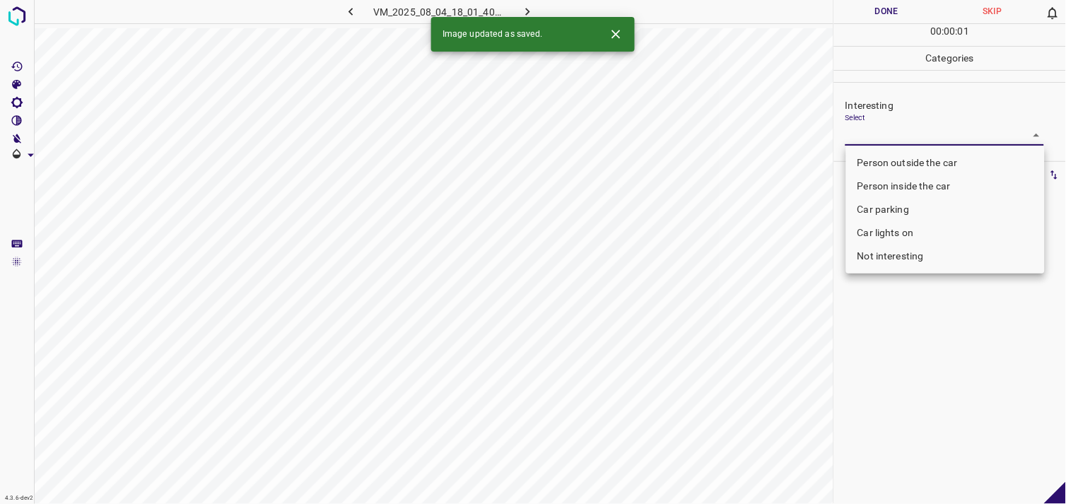
click at [905, 143] on body "4.3.6-dev2 VM_2025_08_04_18_01_40_973_10.gif Done Skip 0 00 : 00 : 01 Categorie…" at bounding box center [533, 252] width 1066 height 504
click at [910, 165] on li "Person outside the car" at bounding box center [945, 162] width 199 height 23
type input "Person outside the car"
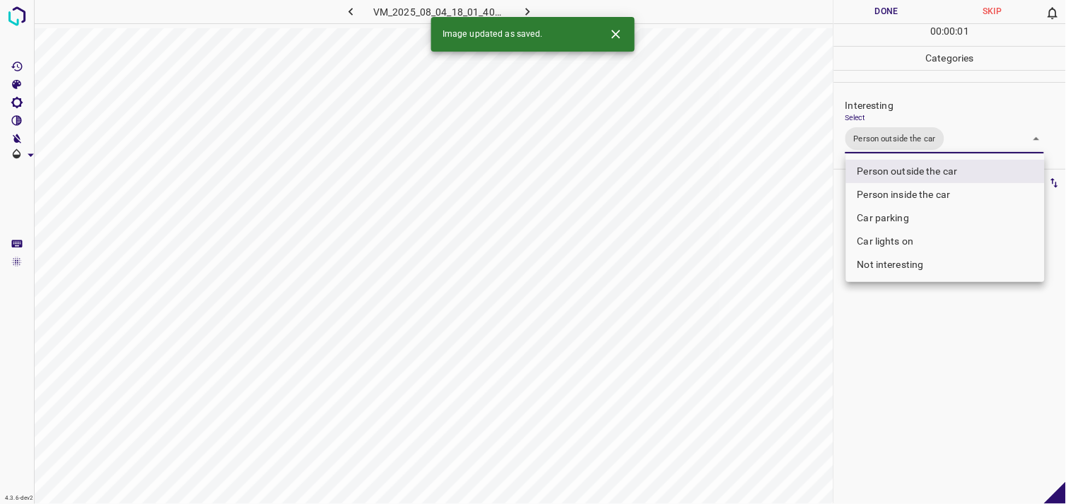
click at [895, 348] on div at bounding box center [533, 252] width 1066 height 504
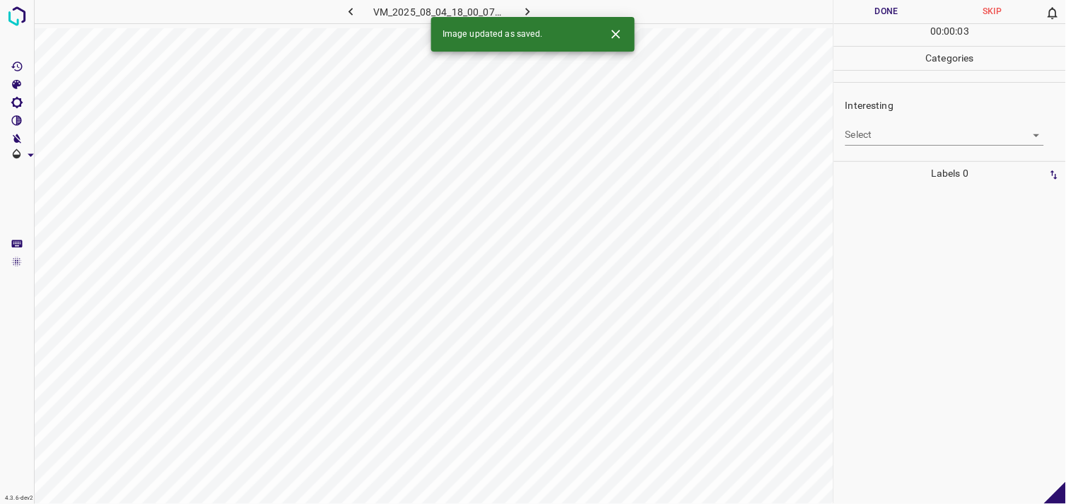
click at [879, 140] on body "4.3.6-dev2 VM_2025_08_04_18_00_07_604_01.gif Done Skip 0 00 : 00 : 03 Categorie…" at bounding box center [533, 252] width 1066 height 504
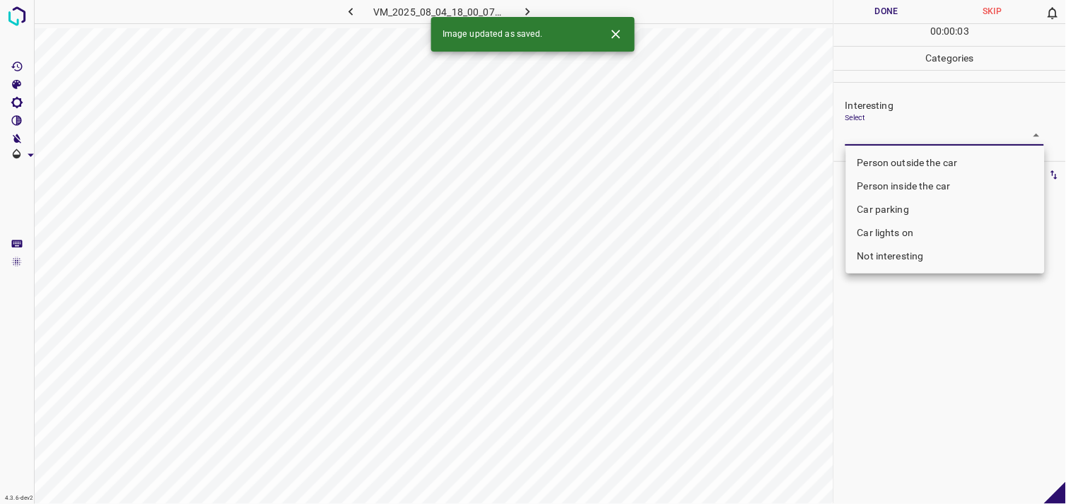
click at [888, 172] on li "Person outside the car" at bounding box center [945, 162] width 199 height 23
type input "Person outside the car"
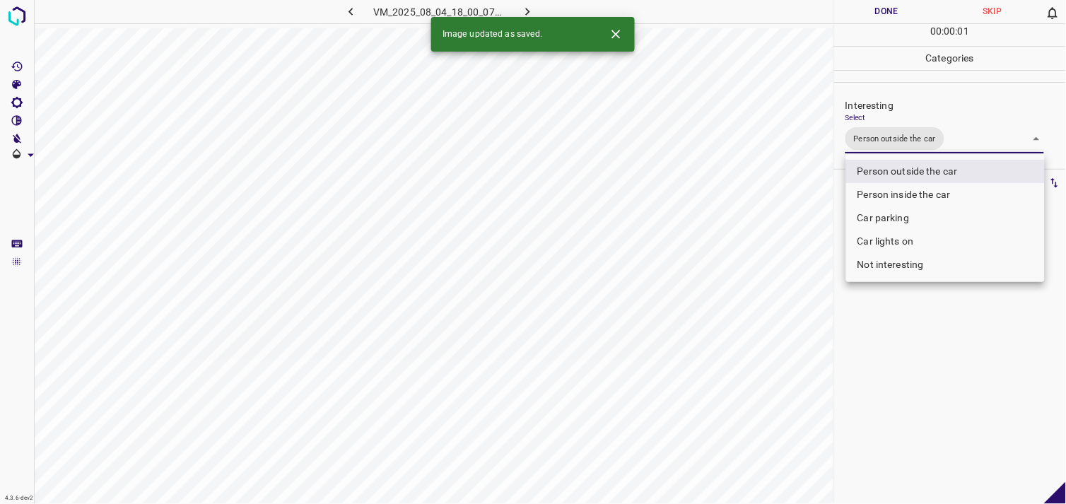
click at [912, 332] on div at bounding box center [533, 252] width 1066 height 504
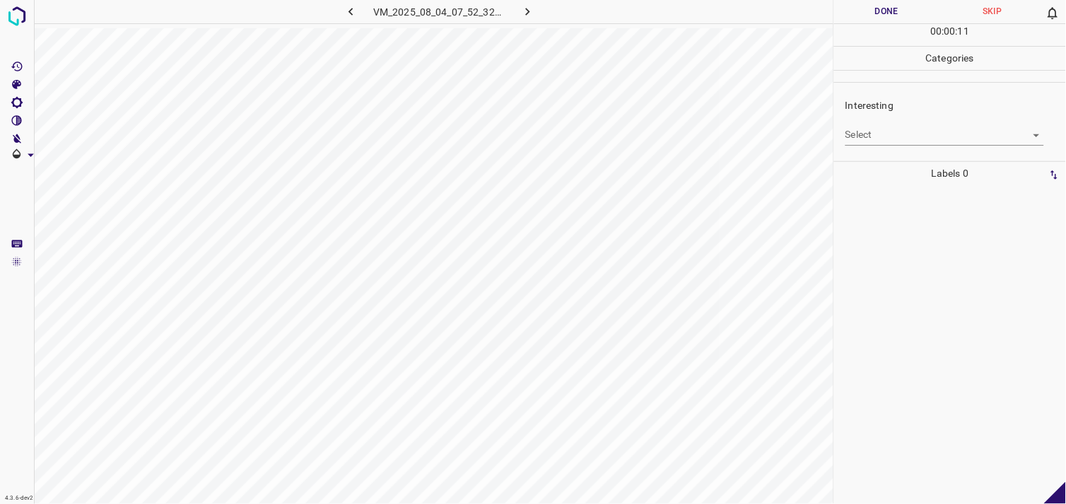
click at [885, 140] on body "4.3.6-dev2 VM_2025_08_04_07_52_32_725_08.gif Done Skip 0 00 : 00 : 11 Categorie…" at bounding box center [533, 252] width 1066 height 504
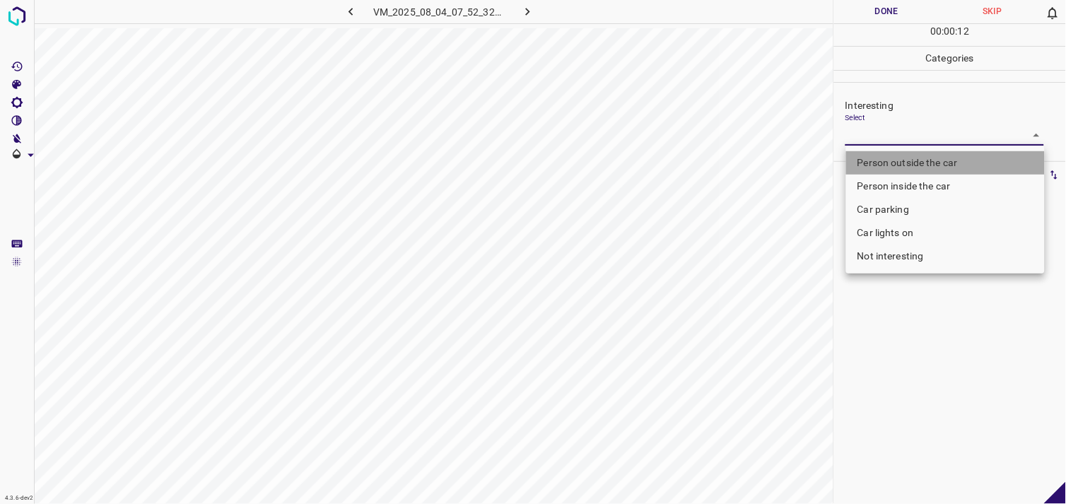
click at [910, 163] on li "Person outside the car" at bounding box center [945, 162] width 199 height 23
type input "Person outside the car"
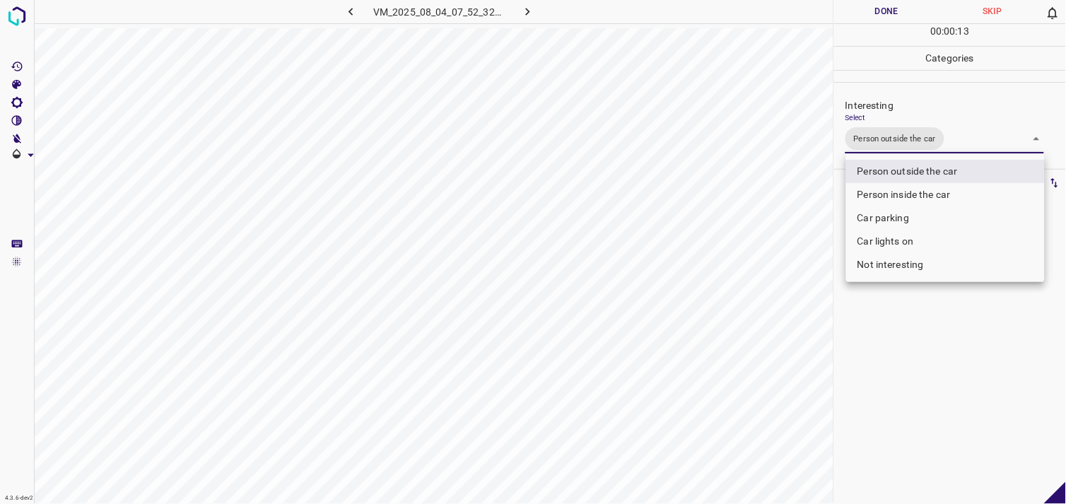
click at [934, 343] on div at bounding box center [533, 252] width 1066 height 504
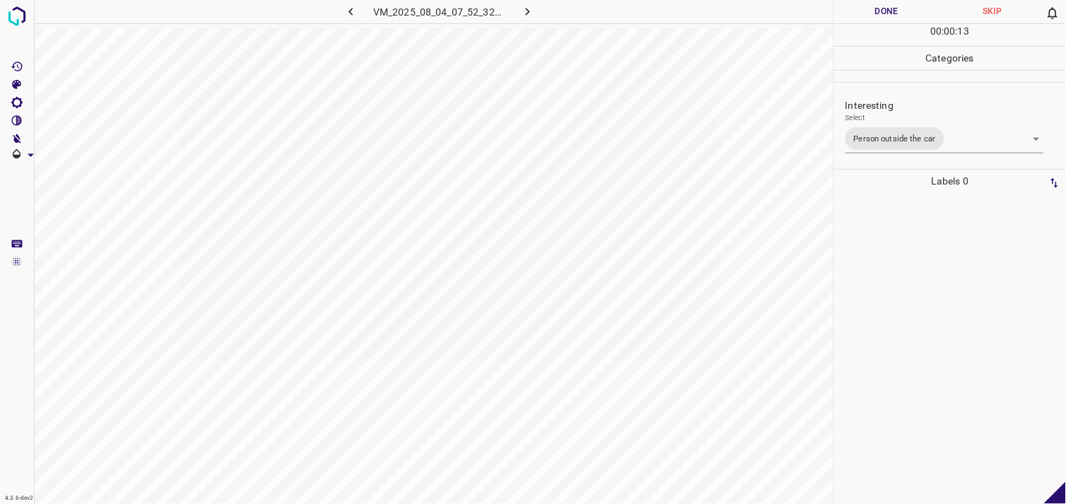
click at [917, 306] on div at bounding box center [949, 348] width 223 height 311
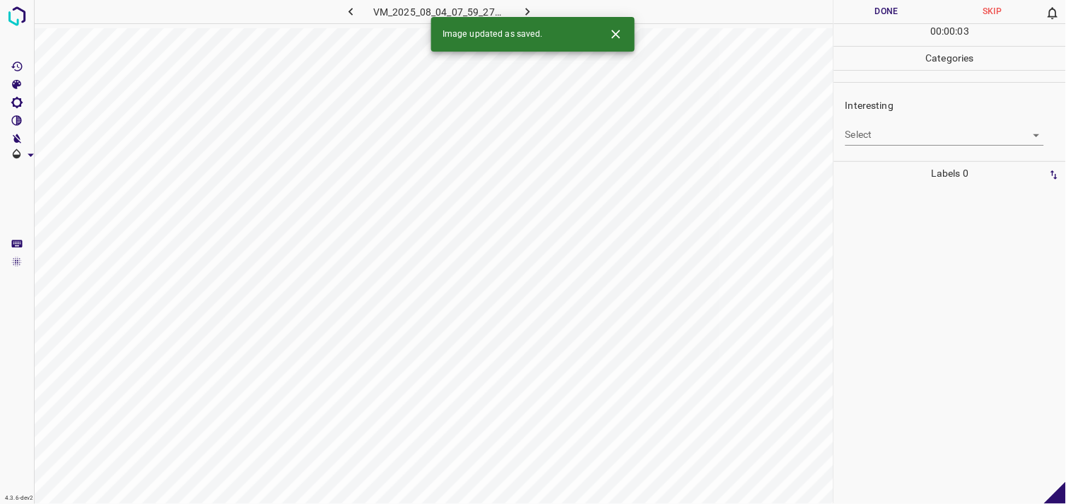
click at [936, 139] on body "4.3.6-dev2 VM_2025_08_04_07_59_27_731_00.gif Done Skip 0 00 : 00 : 03 Categorie…" at bounding box center [533, 252] width 1066 height 504
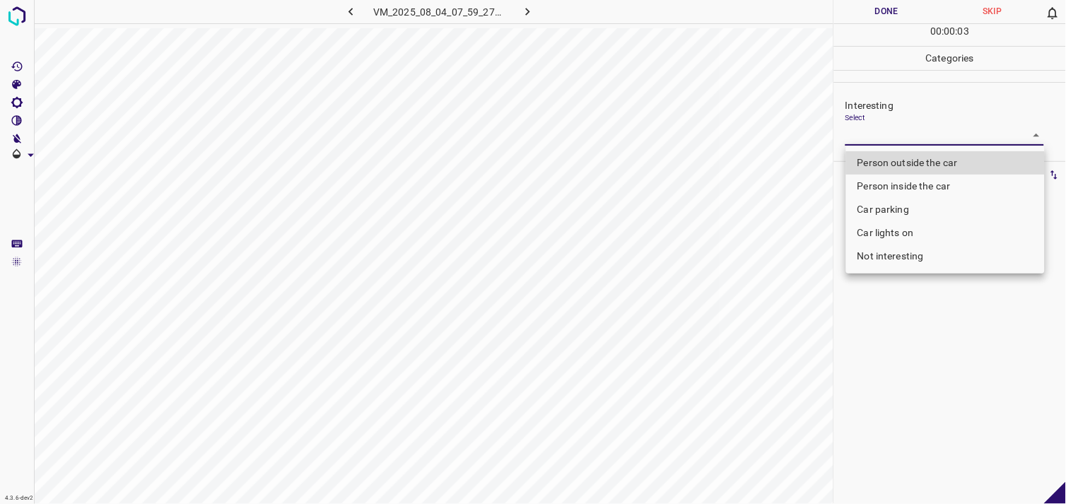
click at [927, 165] on li "Person outside the car" at bounding box center [945, 162] width 199 height 23
type input "Person outside the car"
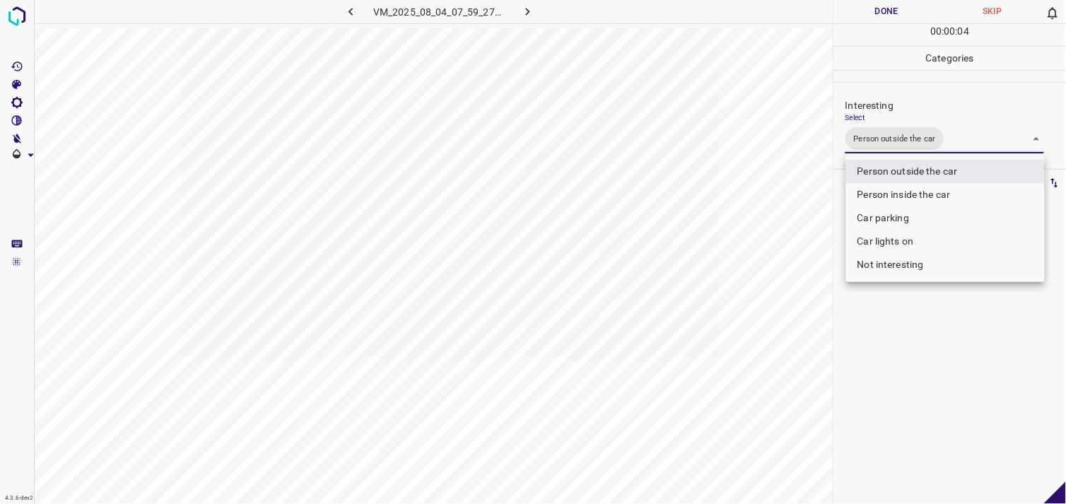
click at [908, 322] on div at bounding box center [533, 252] width 1066 height 504
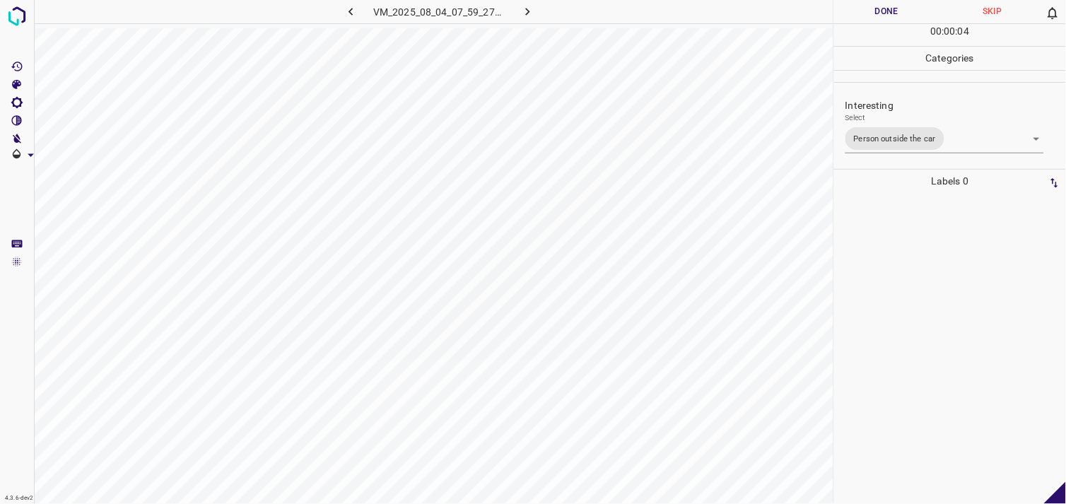
click at [922, 263] on div at bounding box center [949, 348] width 223 height 311
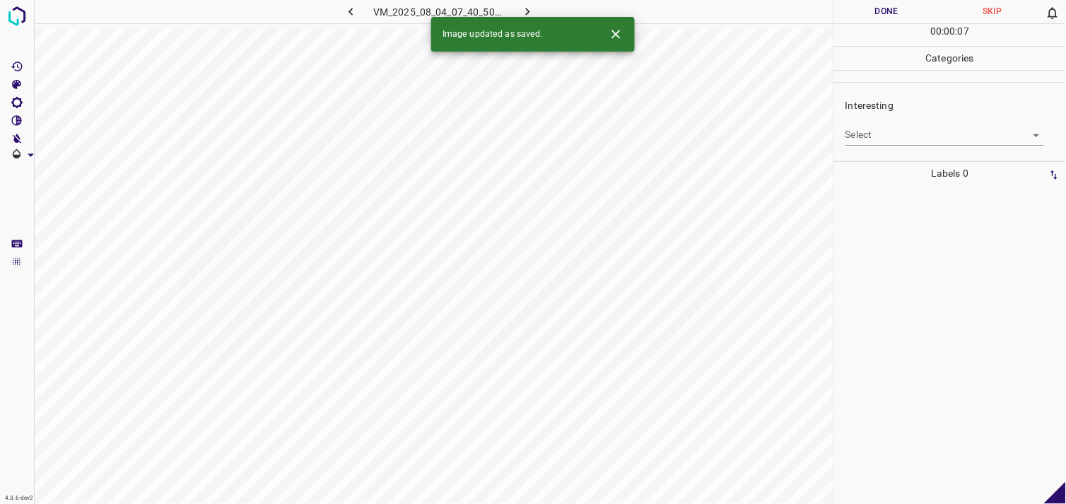
click at [887, 130] on body "4.3.6-dev2 VM_2025_08_04_07_40_50_426_04.gif Done Skip 0 00 : 00 : 07 Categorie…" at bounding box center [533, 252] width 1066 height 504
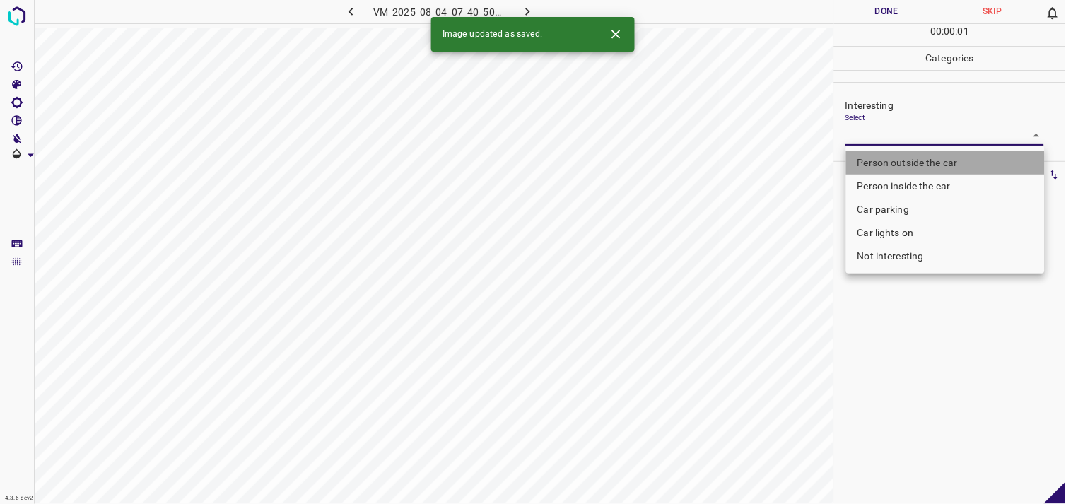
click at [906, 160] on li "Person outside the car" at bounding box center [945, 162] width 199 height 23
type input "Person outside the car"
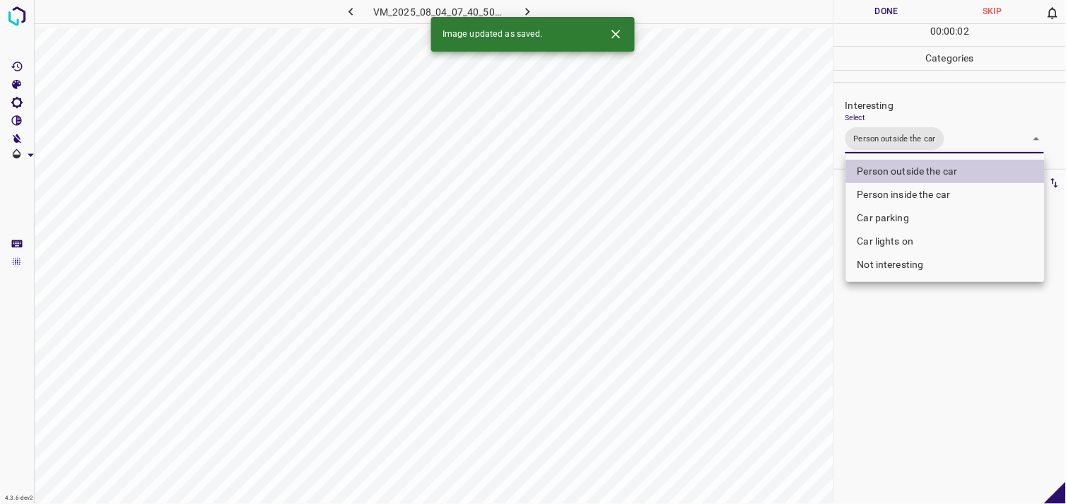
click at [873, 301] on div at bounding box center [533, 252] width 1066 height 504
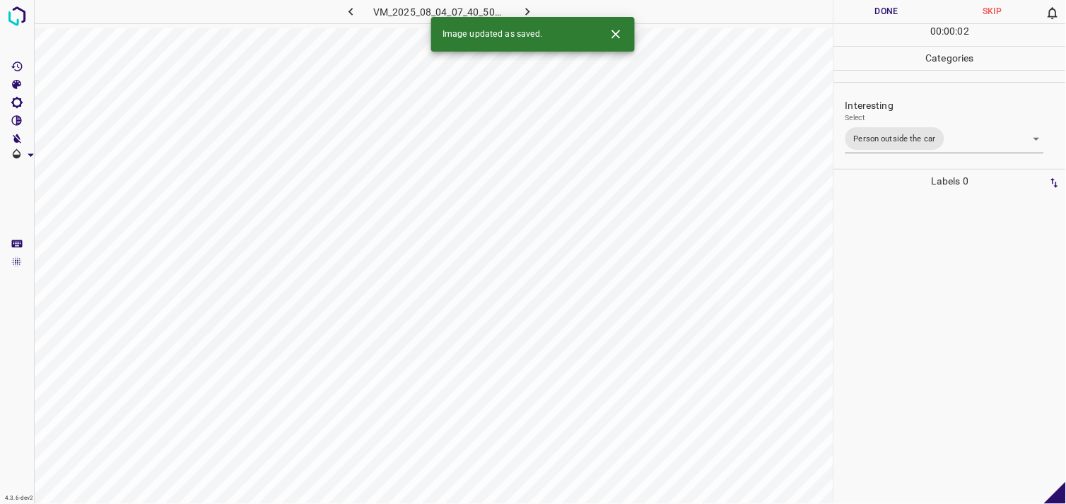
click at [879, 247] on div at bounding box center [949, 348] width 223 height 311
click at [874, 137] on body "4.3.6-dev2 VM_2025_08_04_19_18_57_841_01.gif Done Skip 0 00 : 00 : 04 Categorie…" at bounding box center [533, 252] width 1066 height 504
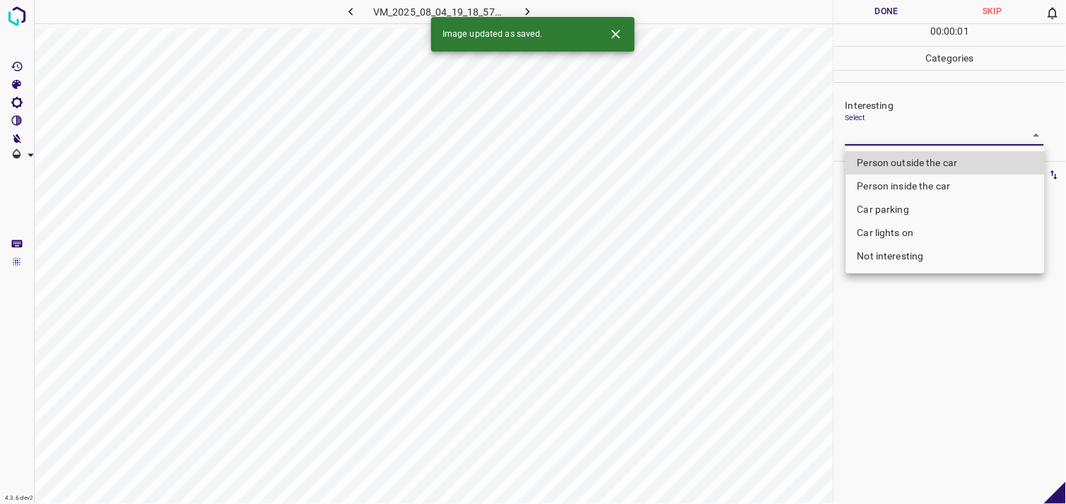
click at [890, 170] on li "Person outside the car" at bounding box center [945, 162] width 199 height 23
type input "Person outside the car"
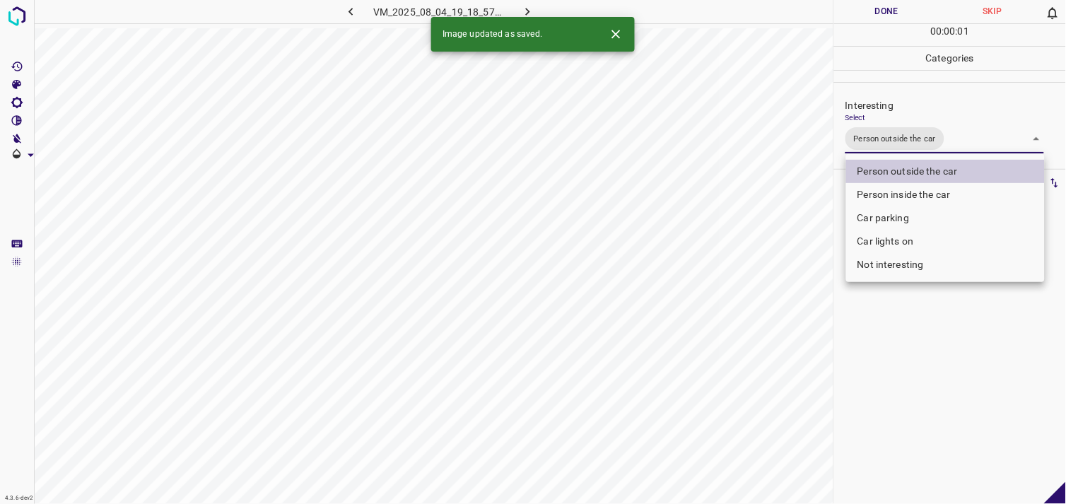
drag, startPoint x: 920, startPoint y: 366, endPoint x: 912, endPoint y: 302, distance: 64.1
click at [919, 366] on div at bounding box center [533, 252] width 1066 height 504
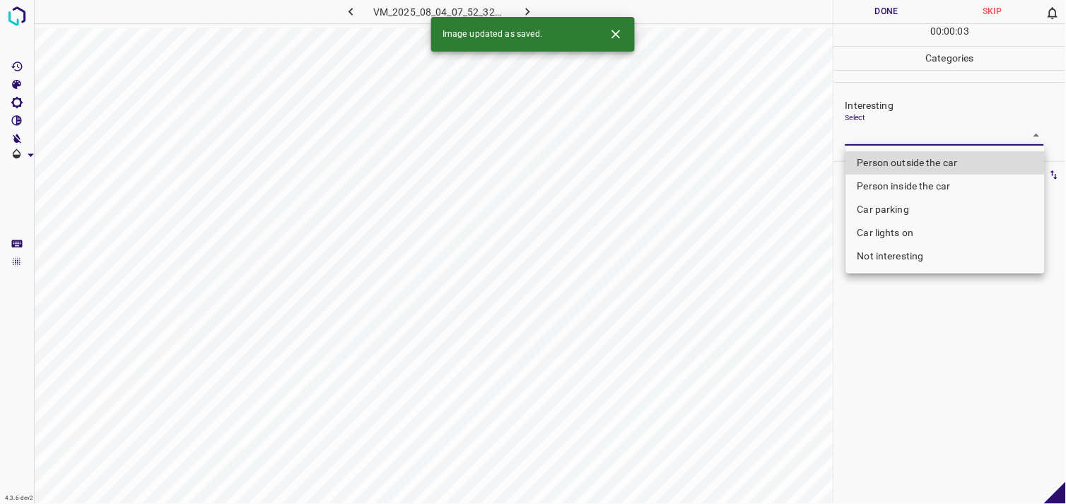
click at [873, 130] on body "4.3.6-dev2 VM_2025_08_04_07_52_32_725_05.gif Done Skip 0 00 : 00 : 03 Categorie…" at bounding box center [533, 252] width 1066 height 504
click at [907, 166] on li "Person outside the car" at bounding box center [945, 162] width 199 height 23
type input "Person outside the car"
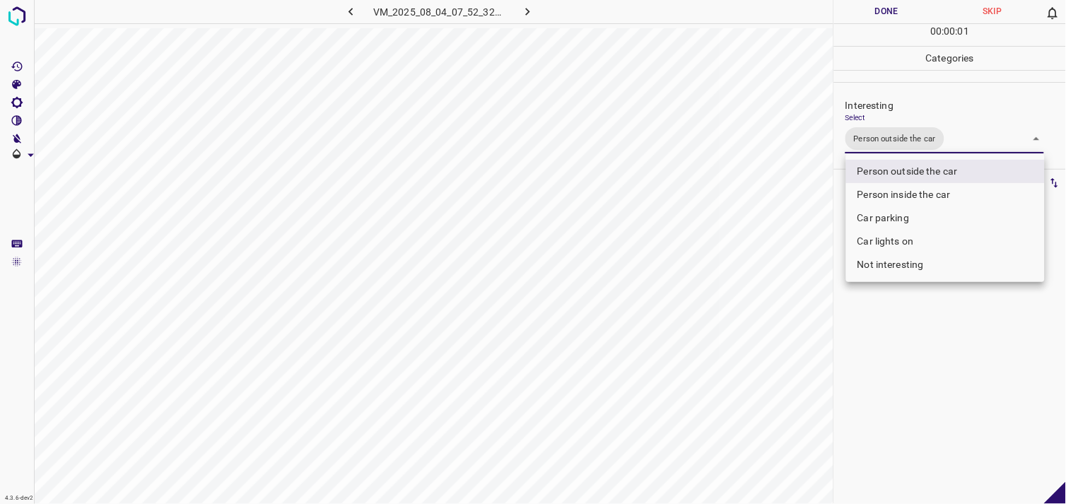
click at [929, 318] on div at bounding box center [533, 252] width 1066 height 504
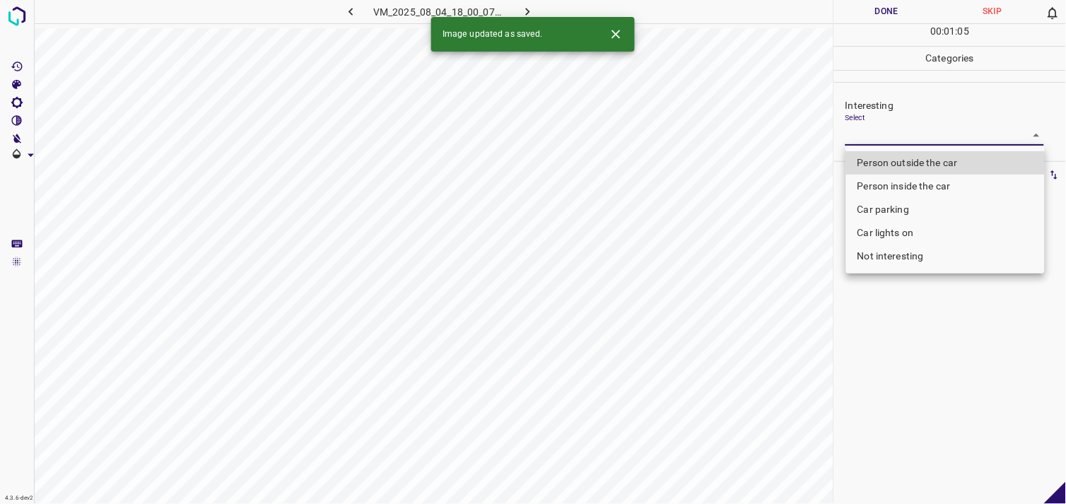
drag, startPoint x: 917, startPoint y: 133, endPoint x: 916, endPoint y: 143, distance: 10.6
click at [916, 132] on body "4.3.6-dev2 VM_2025_08_04_18_00_07_604_05.gif Done Skip 0 00 : 01 : 05 Categorie…" at bounding box center [533, 252] width 1066 height 504
click at [916, 159] on li "Person outside the car" at bounding box center [945, 162] width 199 height 23
type input "Person outside the car"
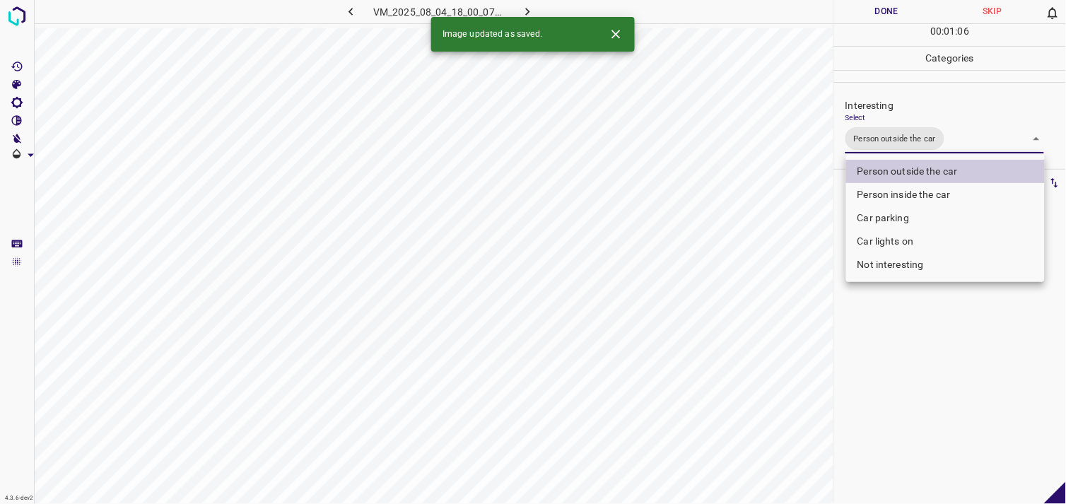
click at [897, 357] on div at bounding box center [533, 252] width 1066 height 504
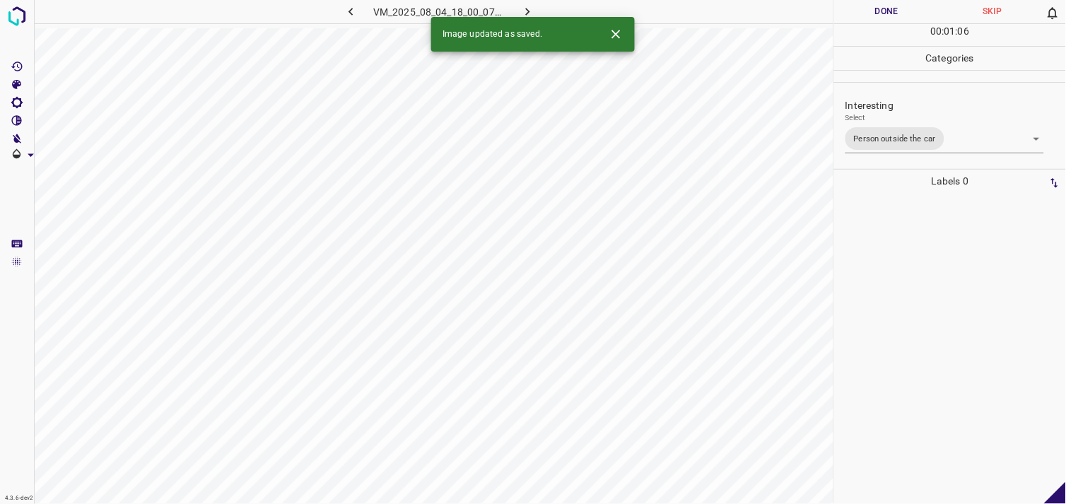
click at [907, 277] on div at bounding box center [949, 348] width 223 height 311
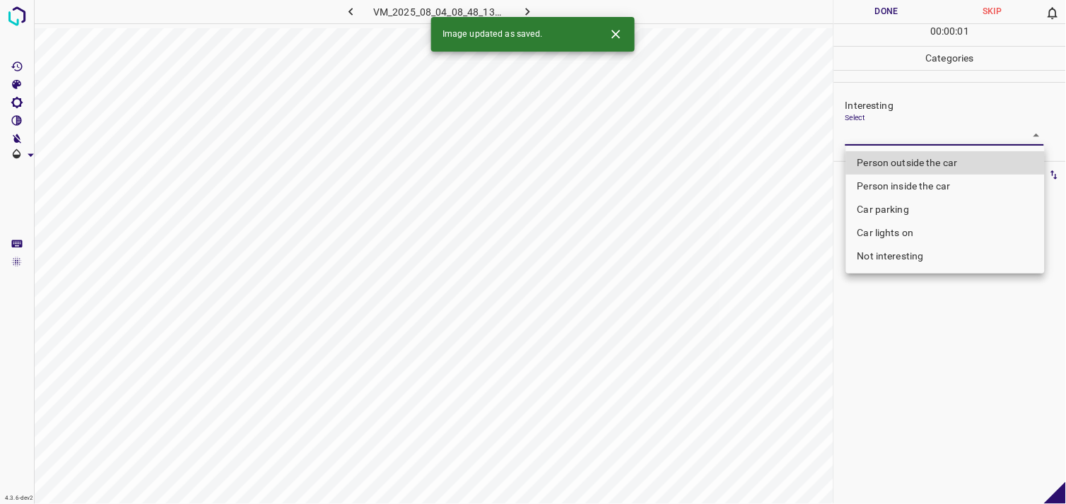
click at [858, 143] on body "4.3.6-dev2 VM_2025_08_04_08_48_13_923_04.gif Done Skip 0 00 : 00 : 01 Categorie…" at bounding box center [533, 252] width 1066 height 504
click at [882, 163] on li "Person outside the car" at bounding box center [945, 162] width 199 height 23
type input "Person outside the car"
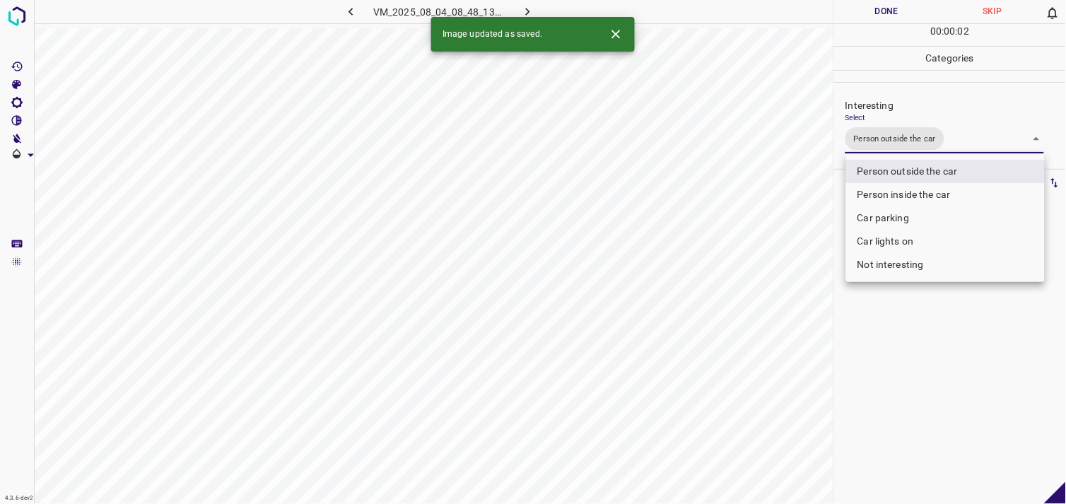
click at [906, 323] on div at bounding box center [533, 252] width 1066 height 504
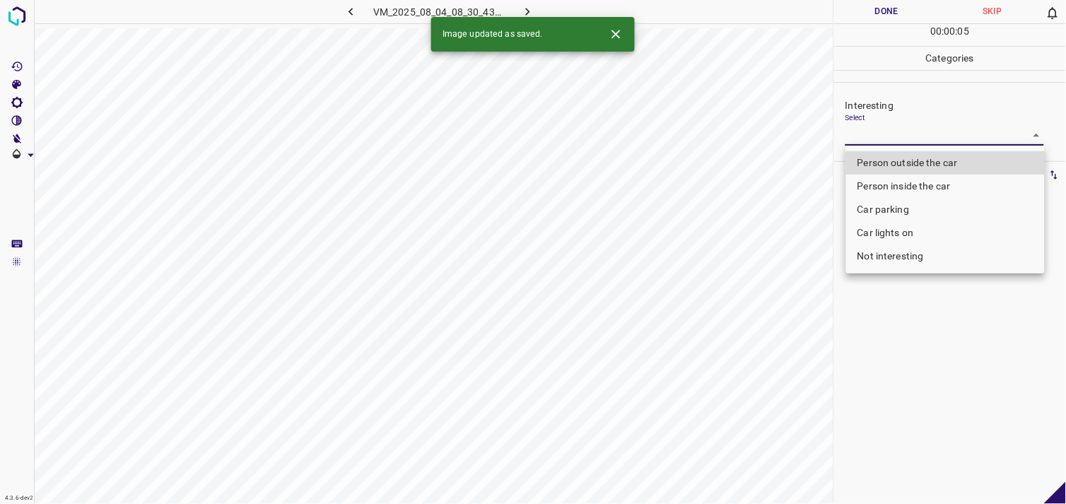
click at [903, 140] on body "4.3.6-dev2 VM_2025_08_04_08_30_43_976_01.gif Done Skip 0 00 : 00 : 05 Categorie…" at bounding box center [533, 252] width 1066 height 504
click at [899, 206] on li "Car parking" at bounding box center [945, 209] width 199 height 23
type input "Car parking"
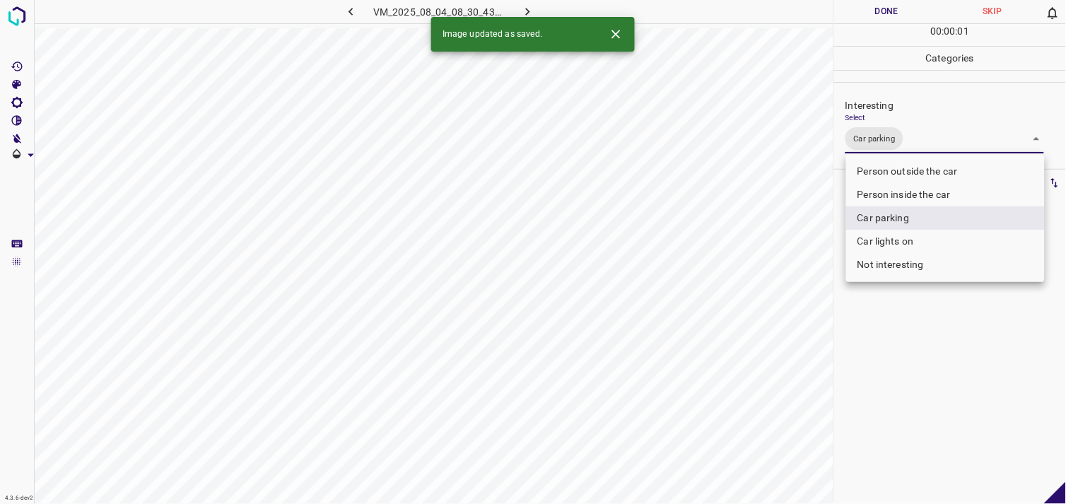
drag, startPoint x: 898, startPoint y: 355, endPoint x: 900, endPoint y: 271, distance: 84.1
click at [895, 350] on div at bounding box center [533, 252] width 1066 height 504
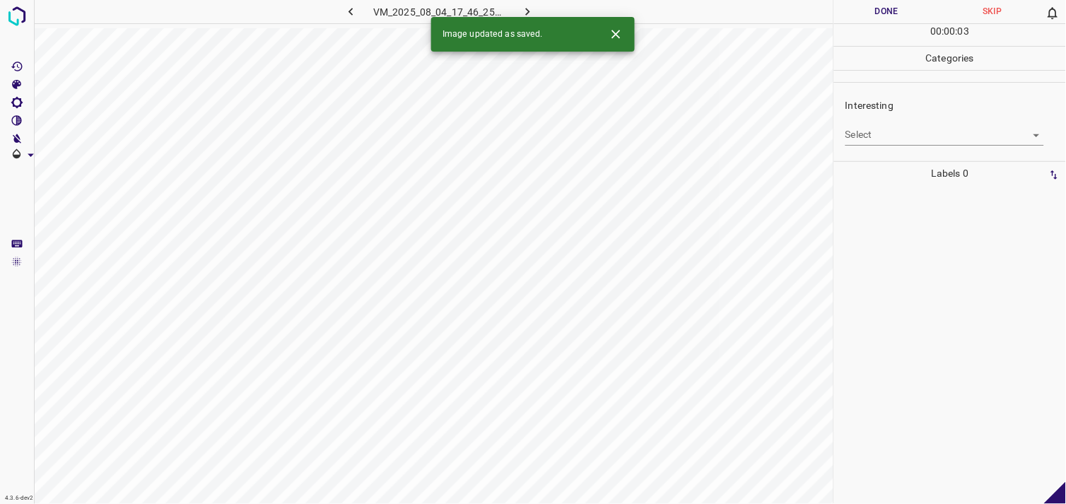
click at [888, 126] on body "4.3.6-dev2 VM_2025_08_04_17_46_25_511_00.gif Done Skip 0 00 : 00 : 03 Categorie…" at bounding box center [533, 252] width 1066 height 504
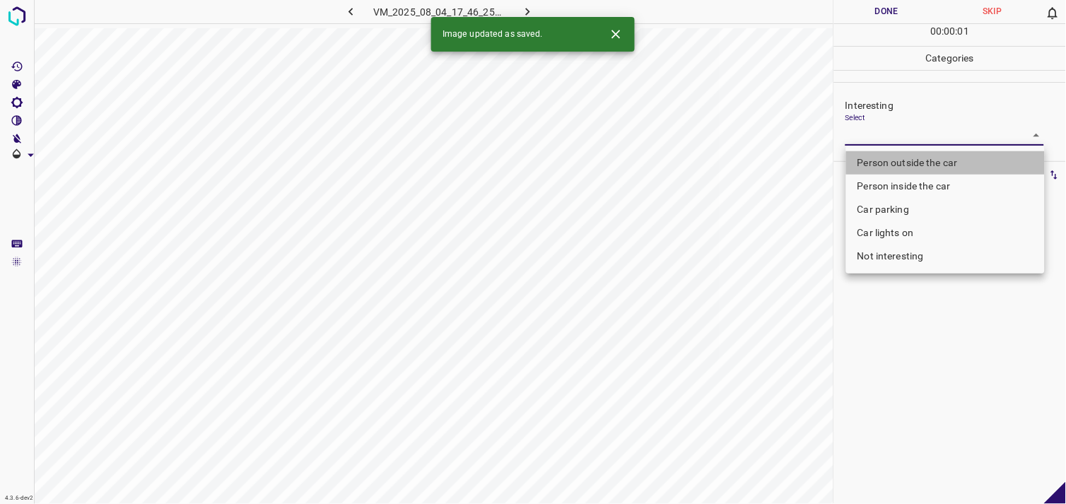
click at [916, 167] on li "Person outside the car" at bounding box center [945, 162] width 199 height 23
type input "Person outside the car"
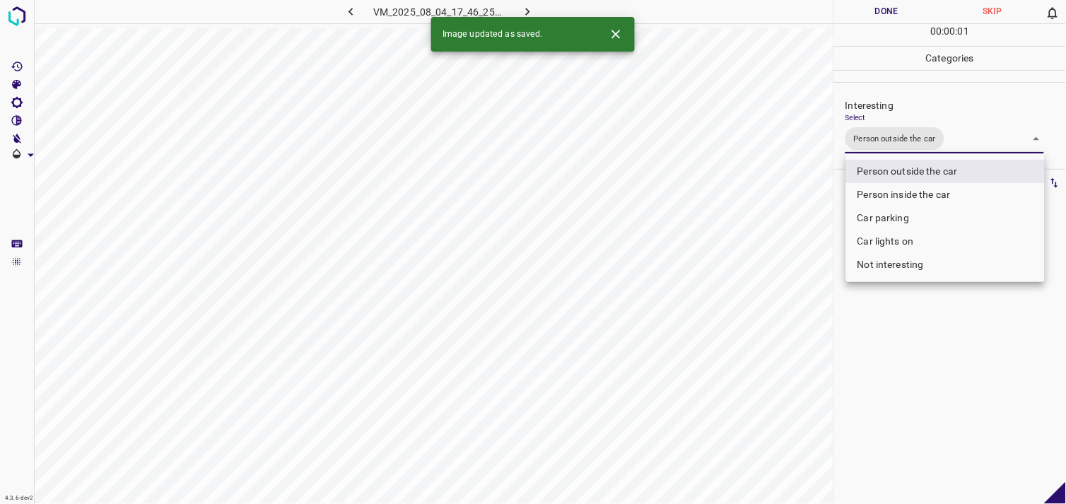
click at [926, 319] on div at bounding box center [533, 252] width 1066 height 504
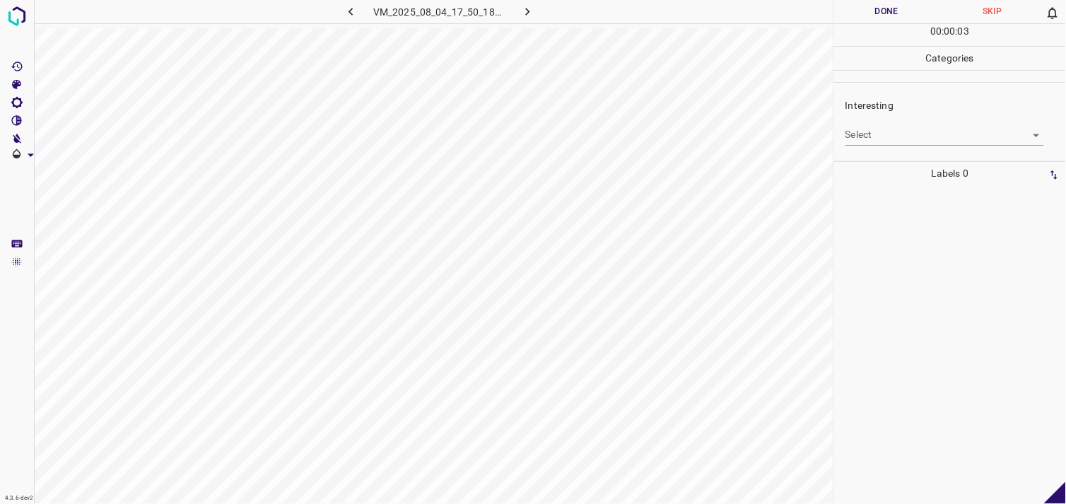
click at [872, 125] on body "4.3.6-dev2 VM_2025_08_04_17_50_18_674_01.gif Done Skip 0 00 : 00 : 03 Categorie…" at bounding box center [533, 252] width 1066 height 504
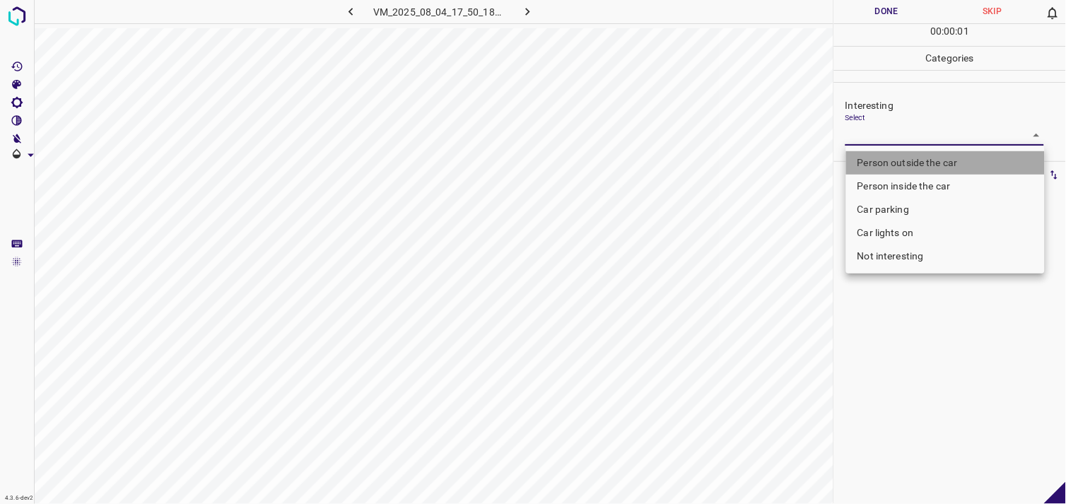
click at [891, 165] on li "Person outside the car" at bounding box center [945, 162] width 199 height 23
type input "Person outside the car"
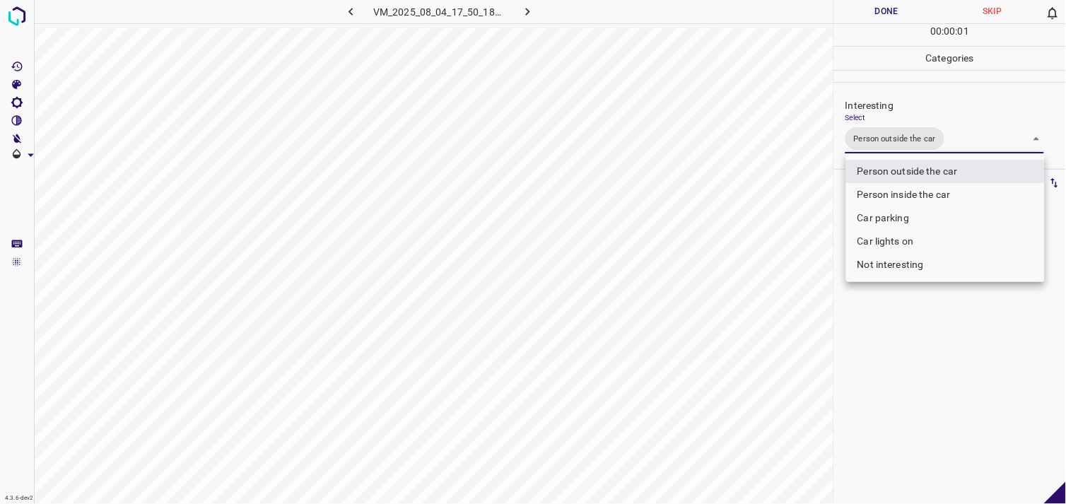
click at [916, 305] on div at bounding box center [533, 252] width 1066 height 504
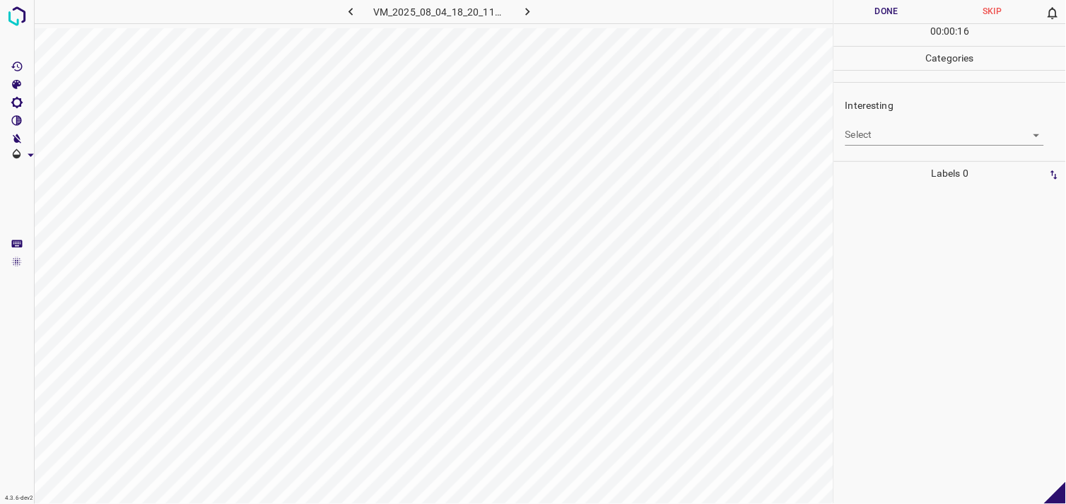
click at [896, 129] on body "4.3.6-dev2 VM_2025_08_04_18_20_11_267_04.gif Done Skip 0 00 : 00 : 16 Categorie…" at bounding box center [533, 252] width 1066 height 504
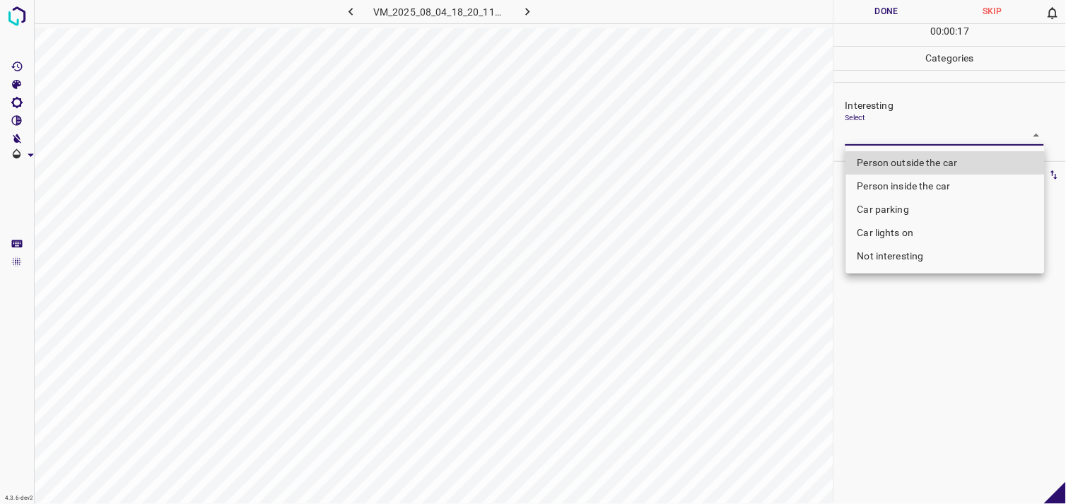
click at [900, 251] on li "Not interesting" at bounding box center [945, 256] width 199 height 23
type input "Not interesting"
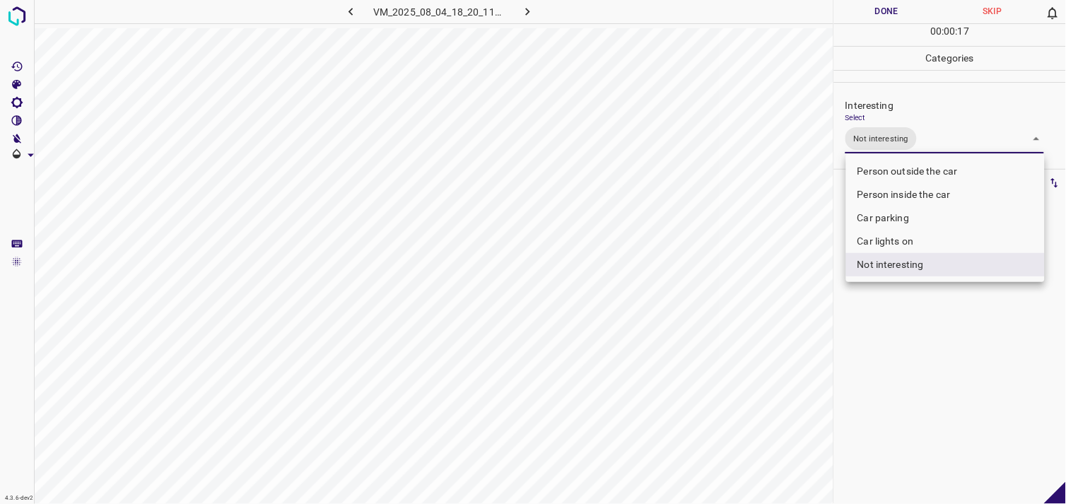
drag, startPoint x: 910, startPoint y: 325, endPoint x: 914, endPoint y: 293, distance: 32.1
click at [909, 324] on div at bounding box center [533, 252] width 1066 height 504
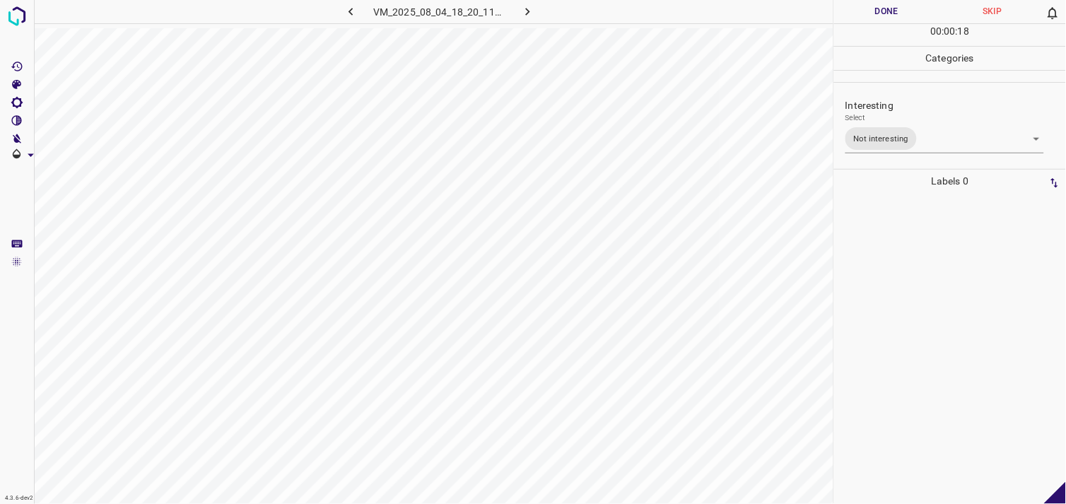
click at [914, 196] on ul at bounding box center [946, 198] width 216 height 11
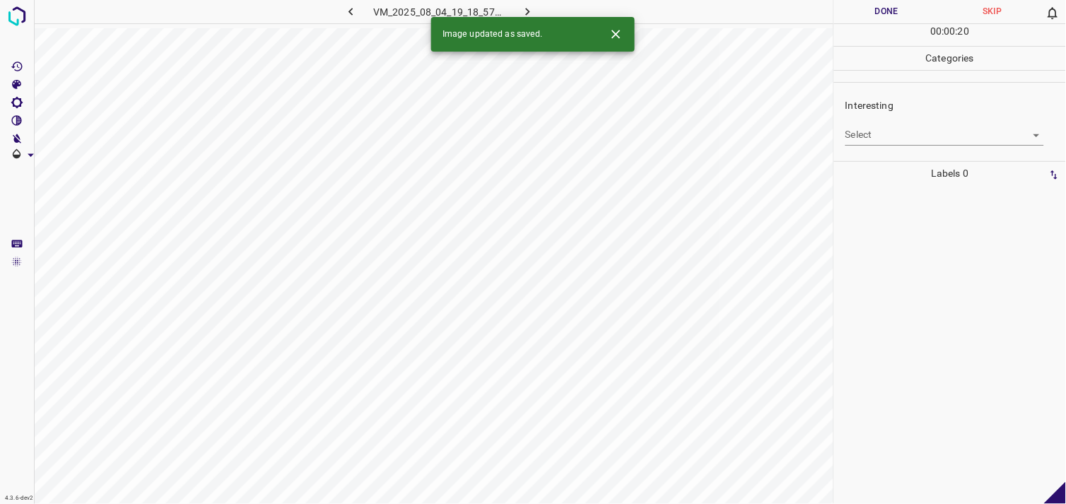
click at [883, 136] on body "4.3.6-dev2 VM_2025_08_04_19_18_57_841_02.gif Done Skip 0 00 : 00 : 20 Categorie…" at bounding box center [533, 252] width 1066 height 504
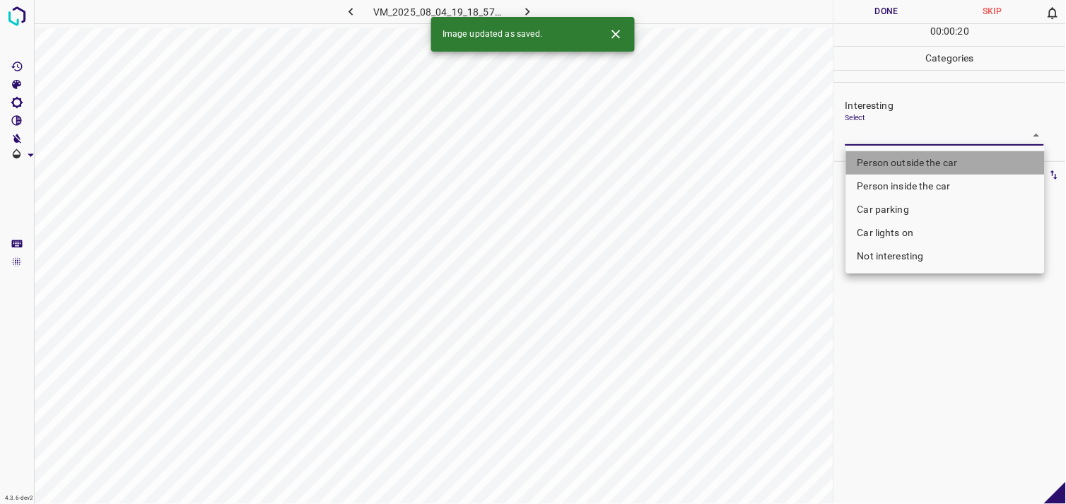
click at [912, 166] on li "Person outside the car" at bounding box center [945, 162] width 199 height 23
type input "Person outside the car"
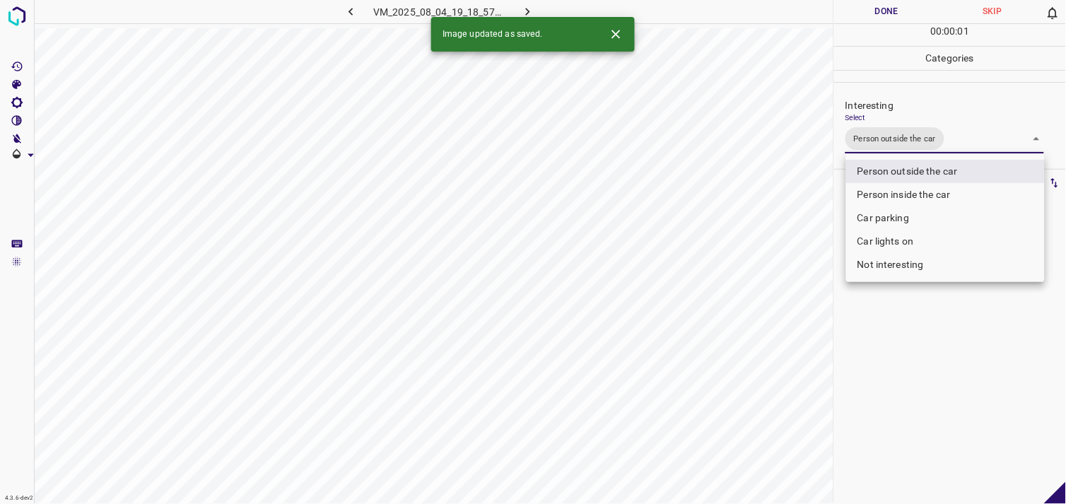
drag, startPoint x: 907, startPoint y: 400, endPoint x: 922, endPoint y: 316, distance: 85.4
click at [910, 404] on div at bounding box center [533, 252] width 1066 height 504
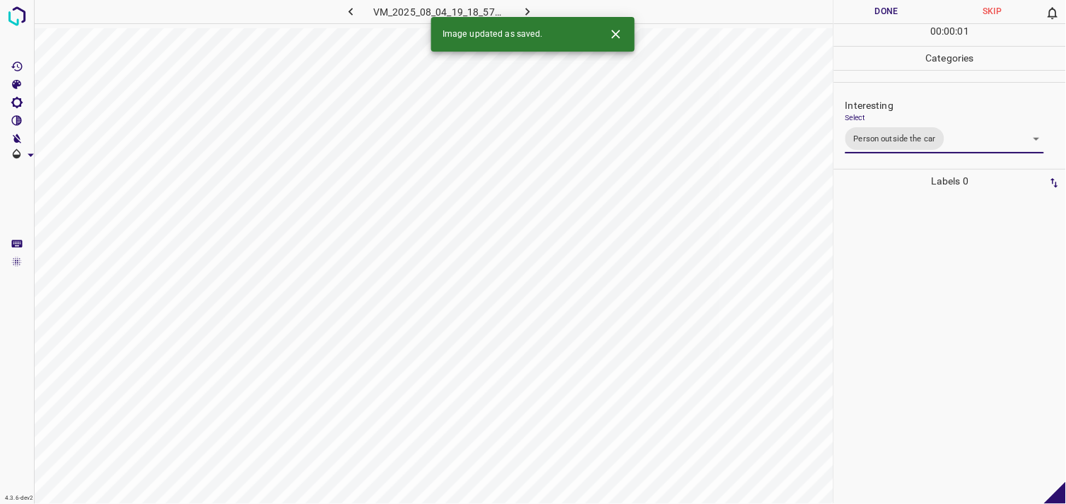
click at [924, 298] on div at bounding box center [949, 348] width 223 height 311
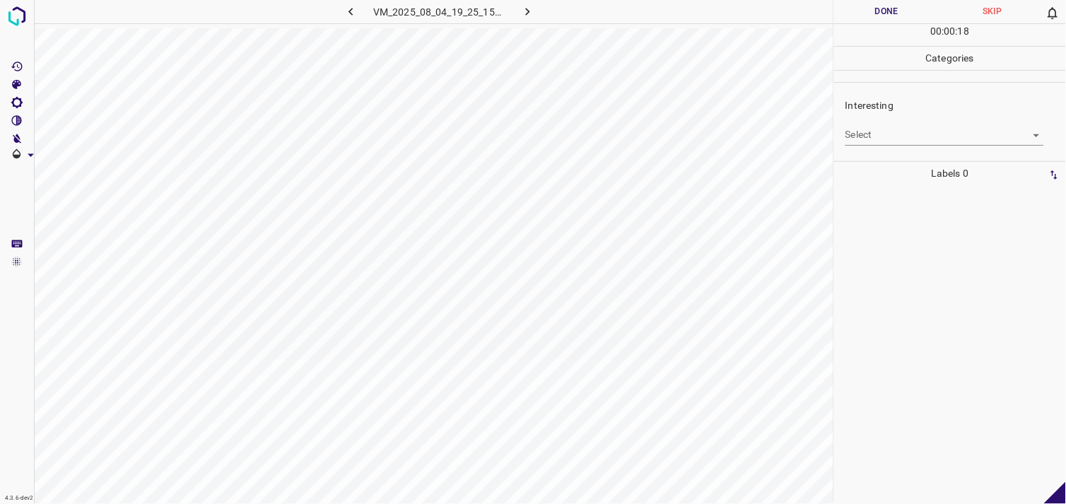
click at [881, 124] on div "Select ​" at bounding box center [944, 129] width 199 height 32
click at [885, 132] on body "4.3.6-dev2 VM_2025_08_04_19_25_15_945_09.gif Done Skip 0 00 : 00 : 18 Categorie…" at bounding box center [533, 252] width 1066 height 504
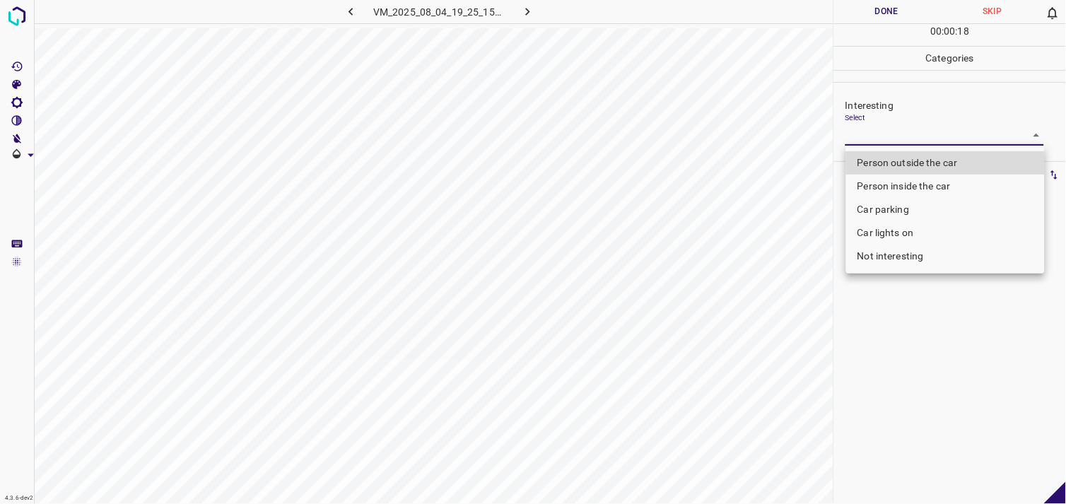
click at [910, 156] on li "Person outside the car" at bounding box center [945, 162] width 199 height 23
type input "Person outside the car"
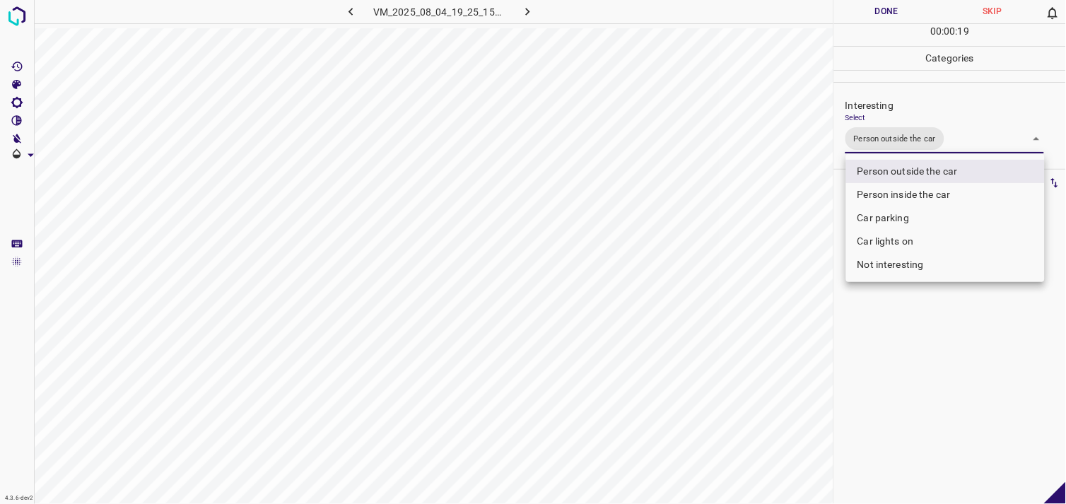
click at [947, 369] on div at bounding box center [533, 252] width 1066 height 504
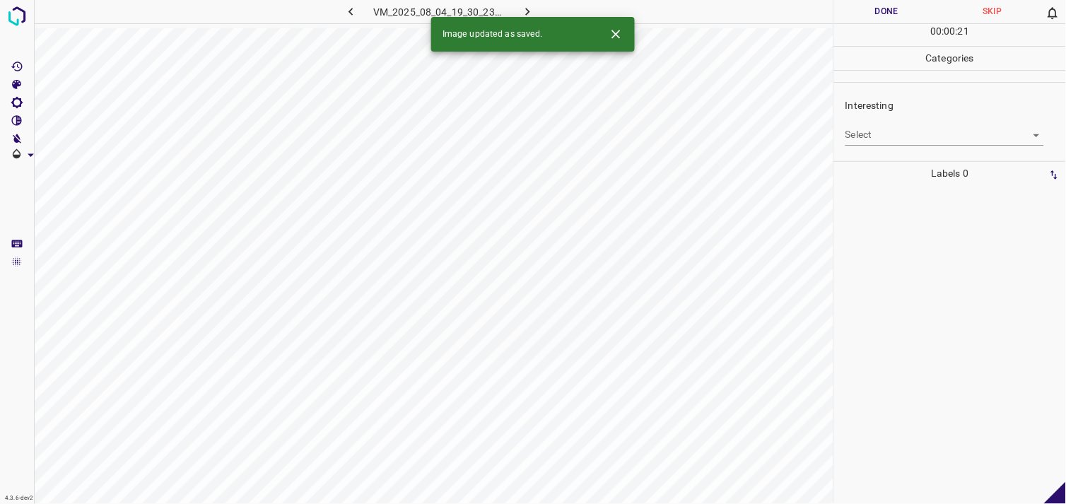
click at [878, 135] on body "4.3.6-dev2 VM_2025_08_04_19_30_23_384_01.gif Done Skip 0 00 : 00 : 21 Categorie…" at bounding box center [533, 252] width 1066 height 504
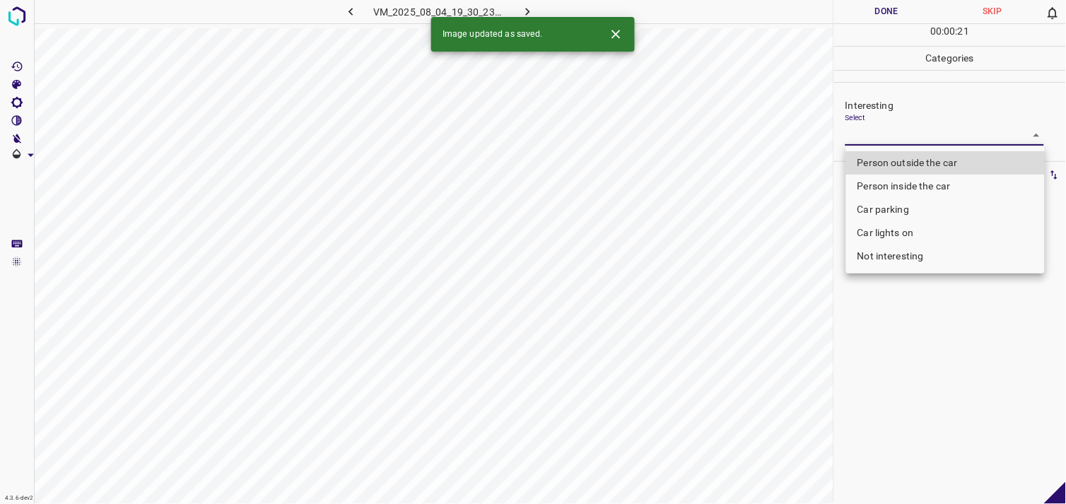
click at [899, 166] on li "Person outside the car" at bounding box center [945, 162] width 199 height 23
type input "Person outside the car"
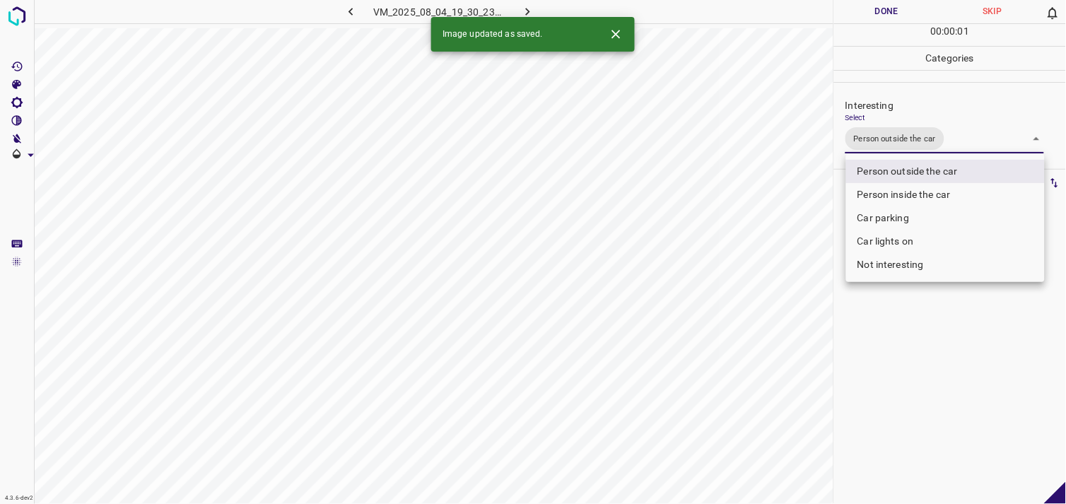
click at [924, 352] on div at bounding box center [533, 252] width 1066 height 504
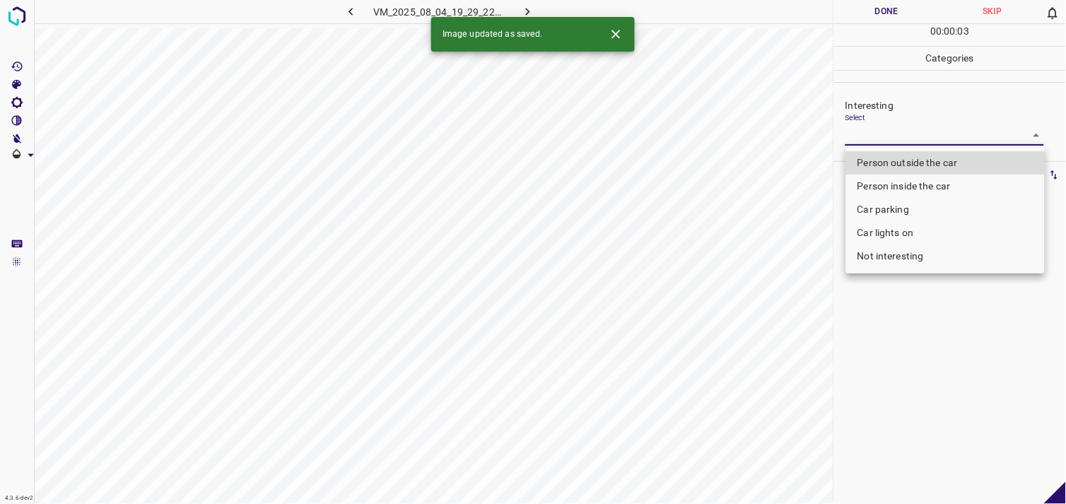
click at [903, 136] on body "4.3.6-dev2 VM_2025_08_04_19_29_22_850_11.gif Done Skip 0 00 : 00 : 03 Categorie…" at bounding box center [533, 252] width 1066 height 504
click at [922, 157] on li "Person outside the car" at bounding box center [945, 162] width 199 height 23
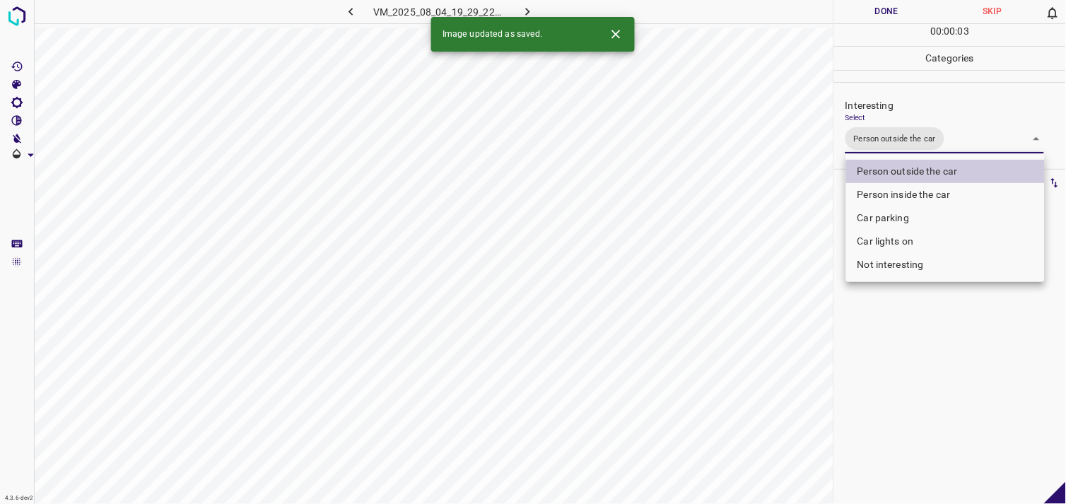
click at [912, 269] on li "Not interesting" at bounding box center [945, 264] width 199 height 23
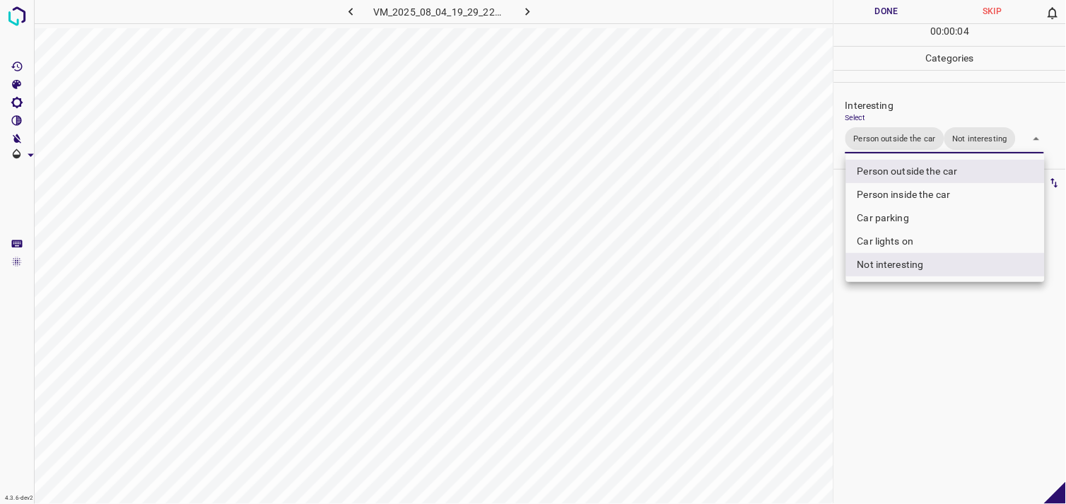
click at [942, 177] on li "Person outside the car" at bounding box center [945, 171] width 199 height 23
click at [902, 218] on li "Car parking" at bounding box center [945, 217] width 199 height 23
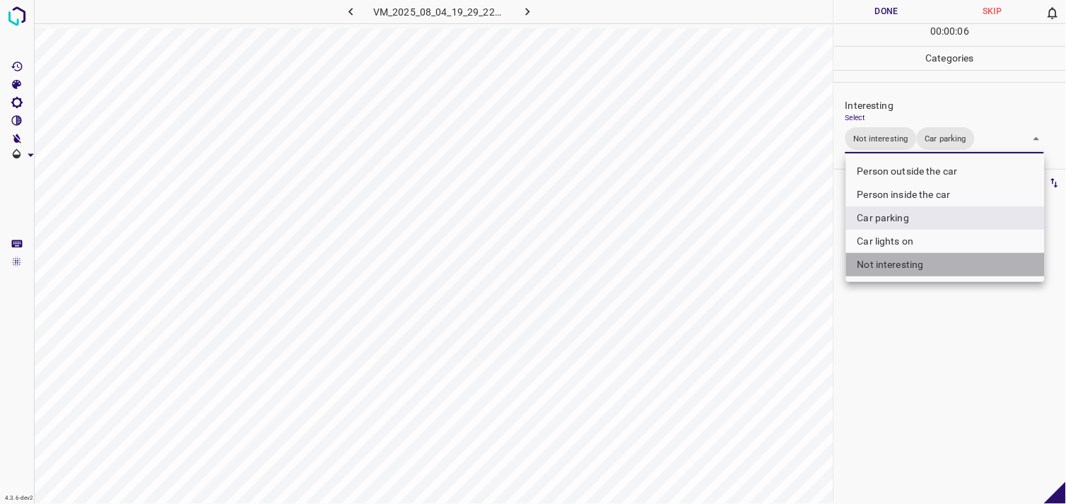
click at [910, 255] on li "Not interesting" at bounding box center [945, 264] width 199 height 23
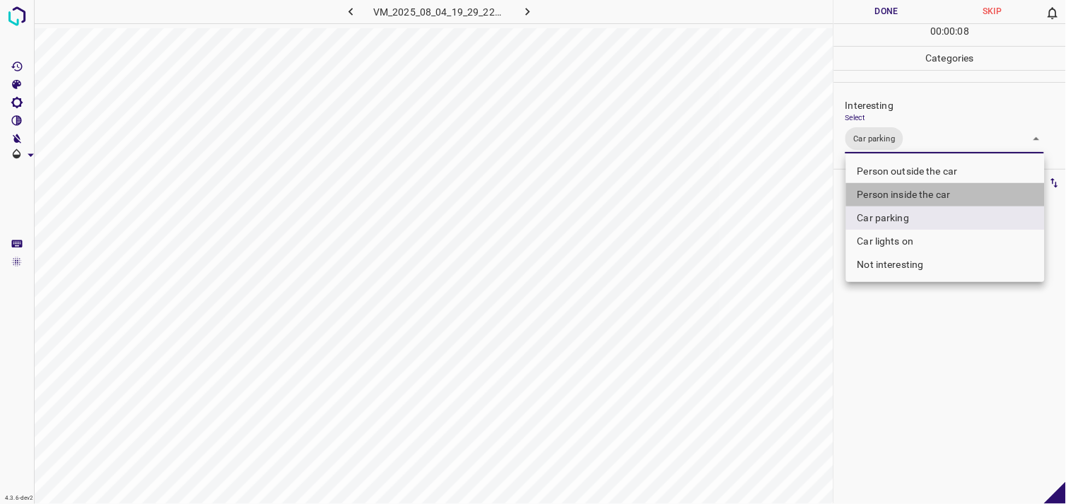
click at [915, 194] on li "Person inside the car" at bounding box center [945, 194] width 199 height 23
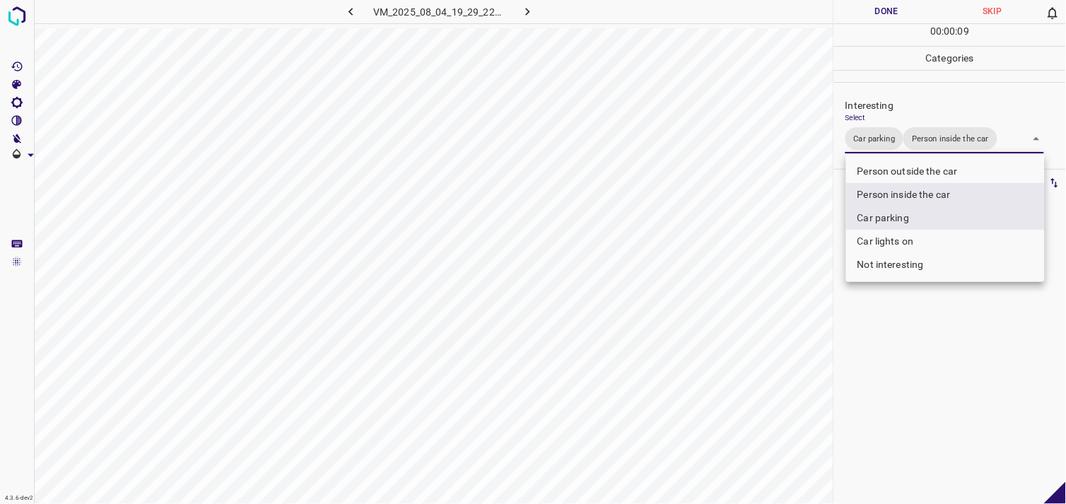
click at [915, 243] on li "Car lights on" at bounding box center [945, 241] width 199 height 23
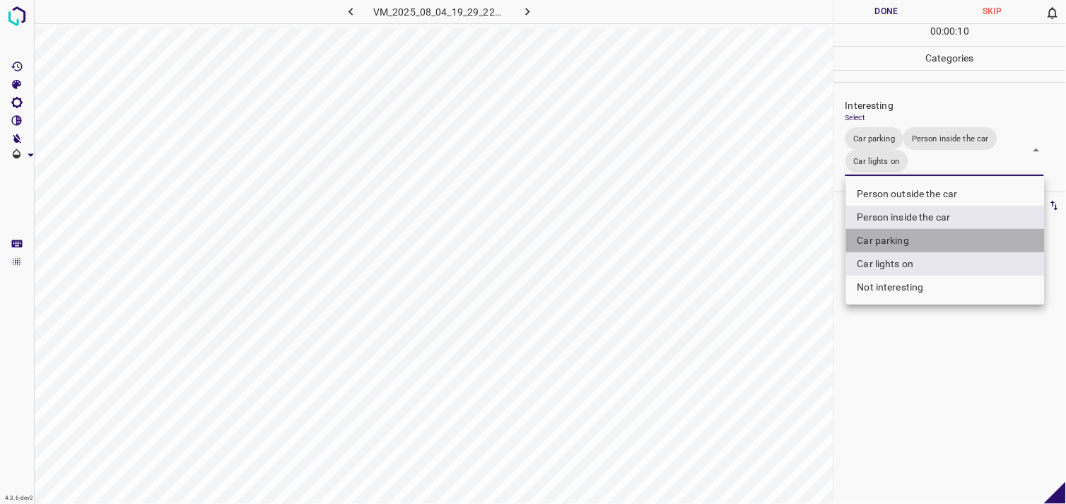
click at [910, 235] on li "Car parking" at bounding box center [945, 240] width 199 height 23
type input "Person inside the car,Car lights on"
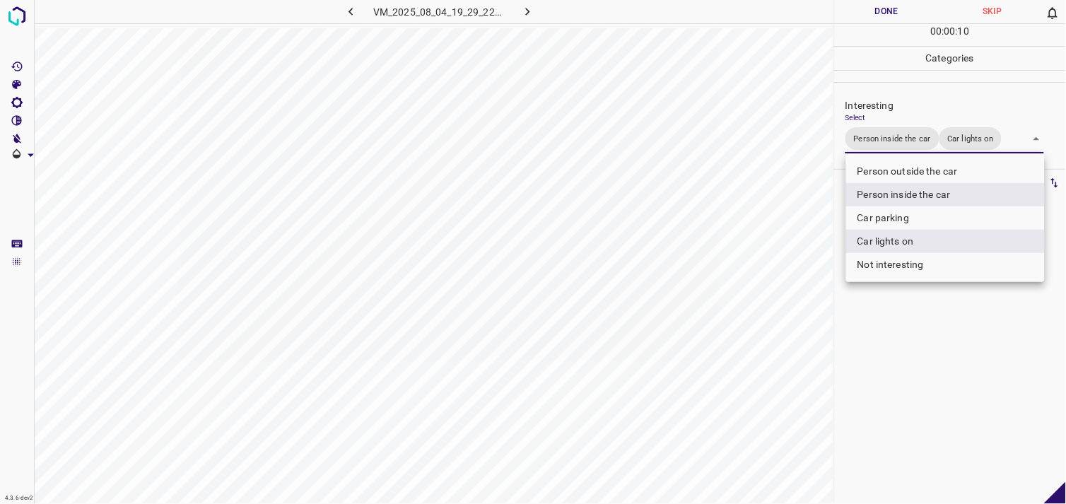
click at [920, 316] on div at bounding box center [533, 252] width 1066 height 504
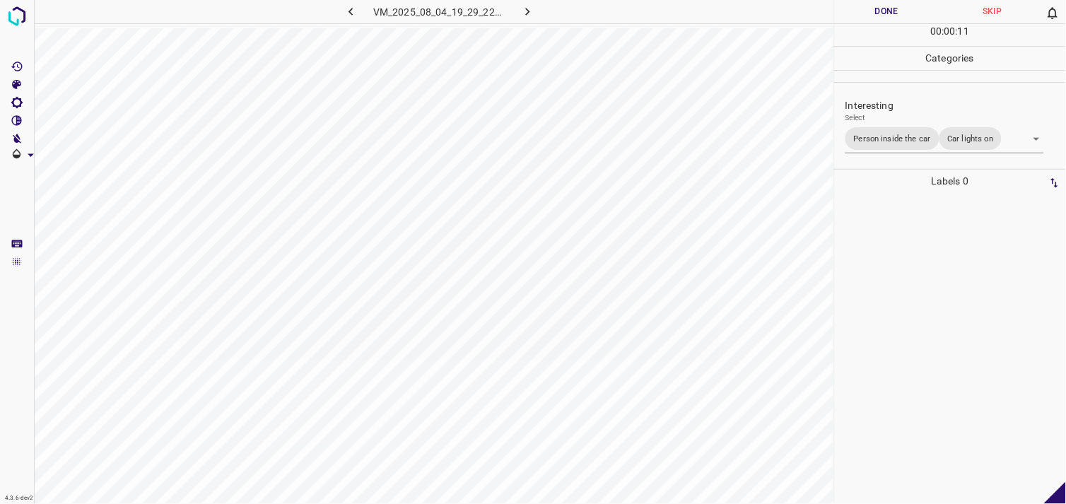
click at [921, 264] on div at bounding box center [949, 348] width 223 height 311
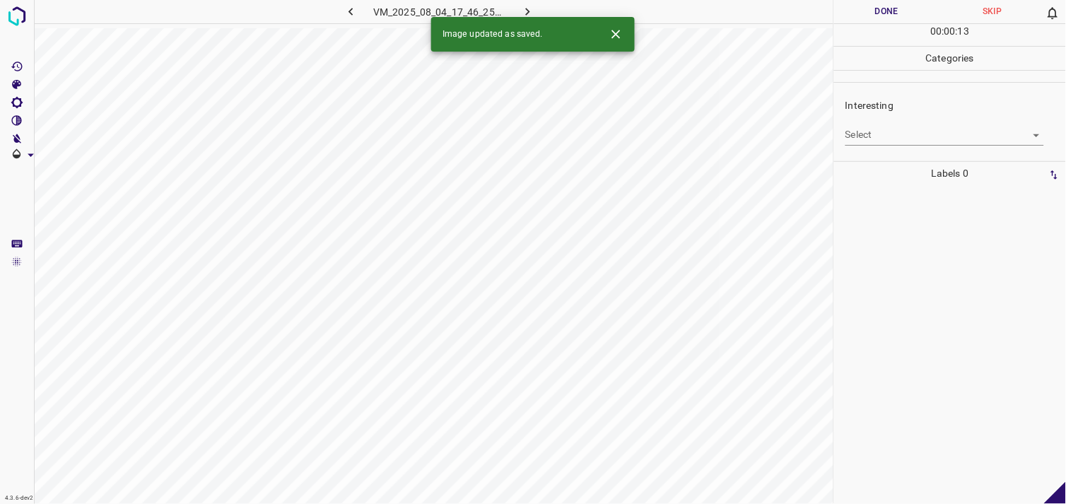
click at [905, 130] on body "4.3.6-dev2 VM_2025_08_04_17_46_25_511_03.gif Done Skip 0 00 : 00 : 13 Categorie…" at bounding box center [533, 252] width 1066 height 504
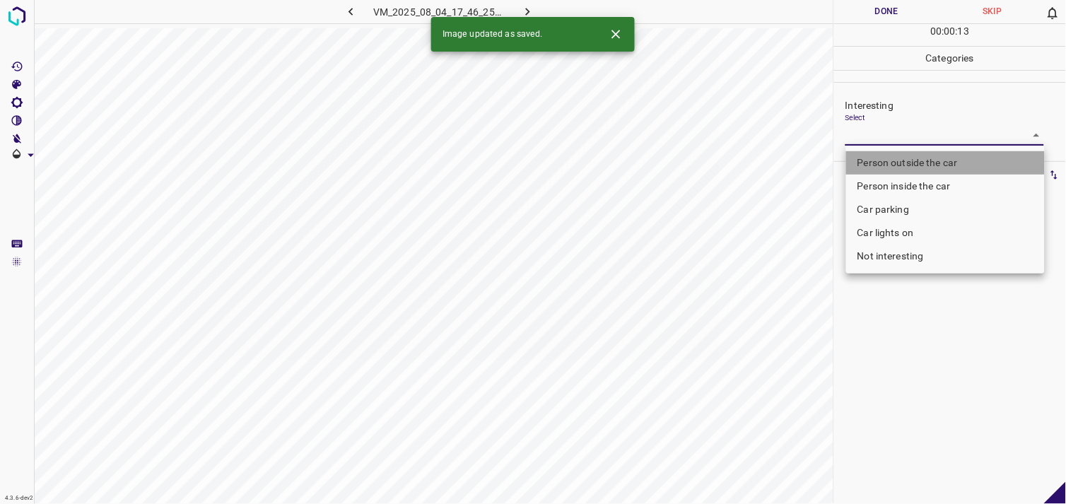
click at [909, 159] on li "Person outside the car" at bounding box center [945, 162] width 199 height 23
type input "Person outside the car"
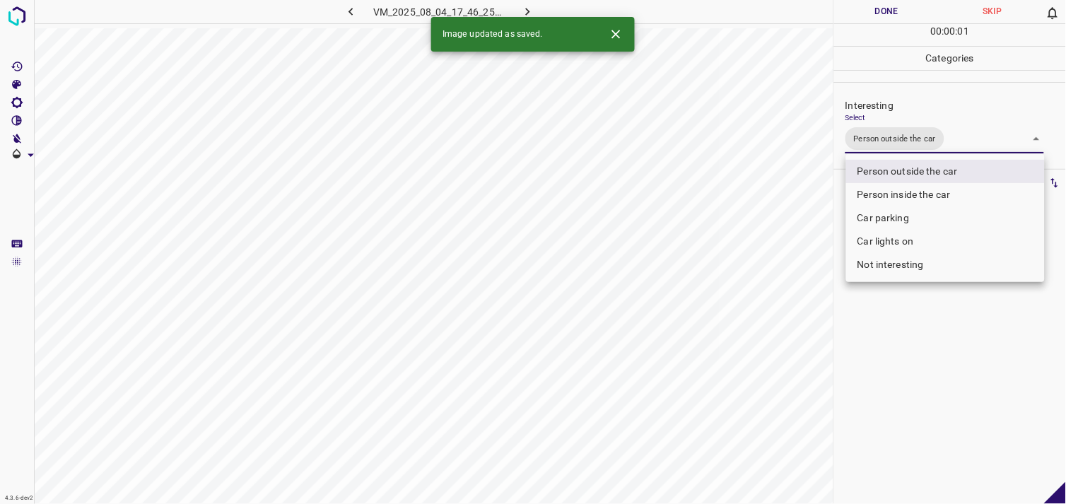
click at [916, 370] on div at bounding box center [533, 252] width 1066 height 504
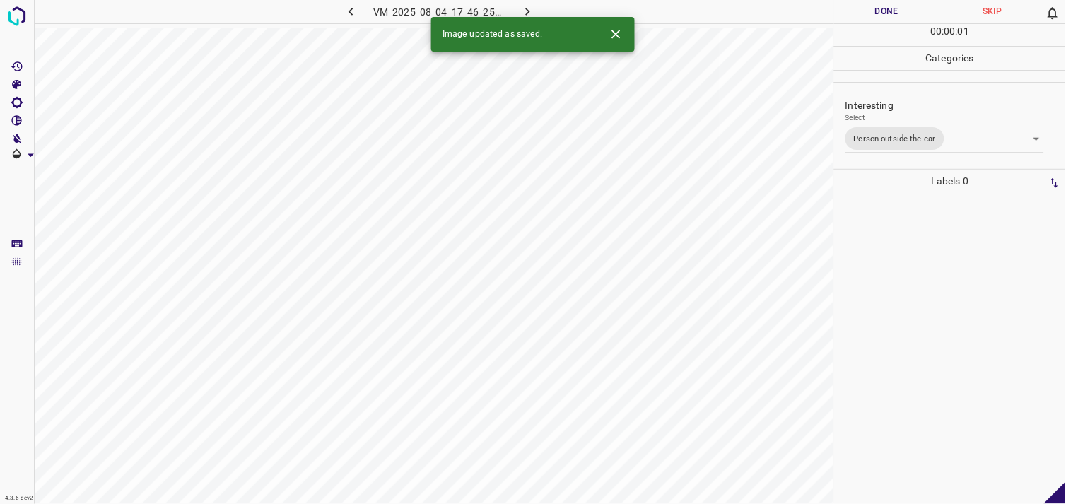
click at [919, 295] on div at bounding box center [949, 348] width 223 height 311
click at [895, 135] on body "4.3.6-dev2 VM_2025_08_04_08_48_13_923_05.gif Done Skip 0 00 : 00 : 03 Categorie…" at bounding box center [533, 252] width 1066 height 504
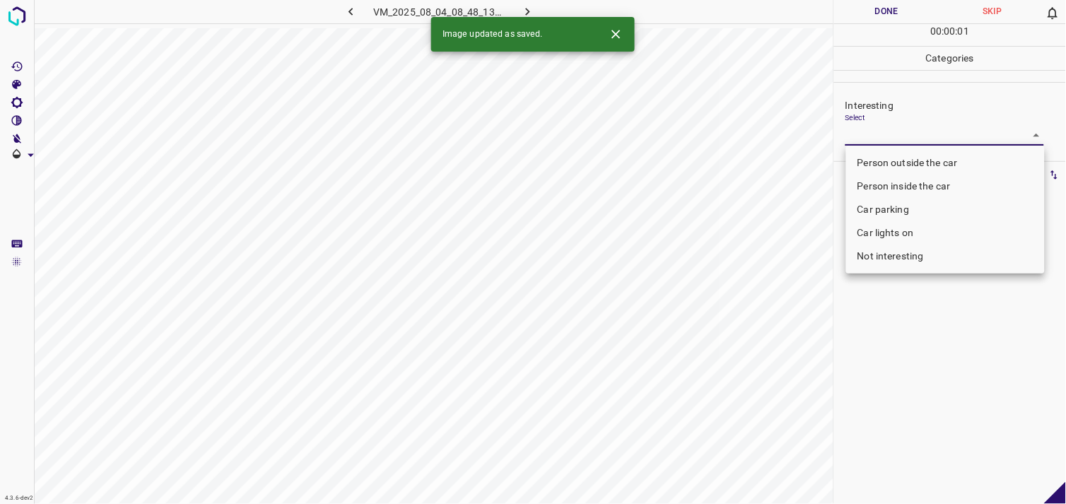
click at [910, 160] on li "Person outside the car" at bounding box center [945, 162] width 199 height 23
type input "Person outside the car"
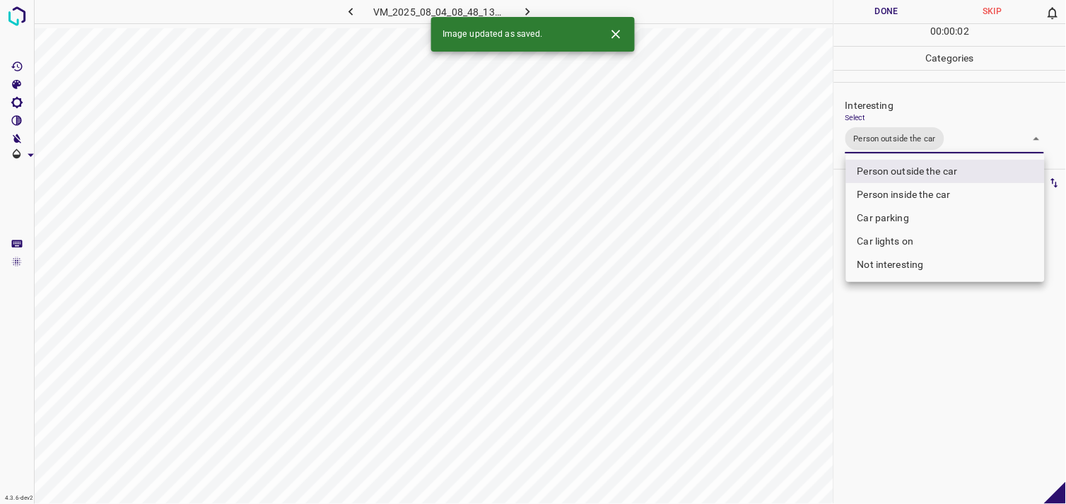
click at [901, 392] on div at bounding box center [533, 252] width 1066 height 504
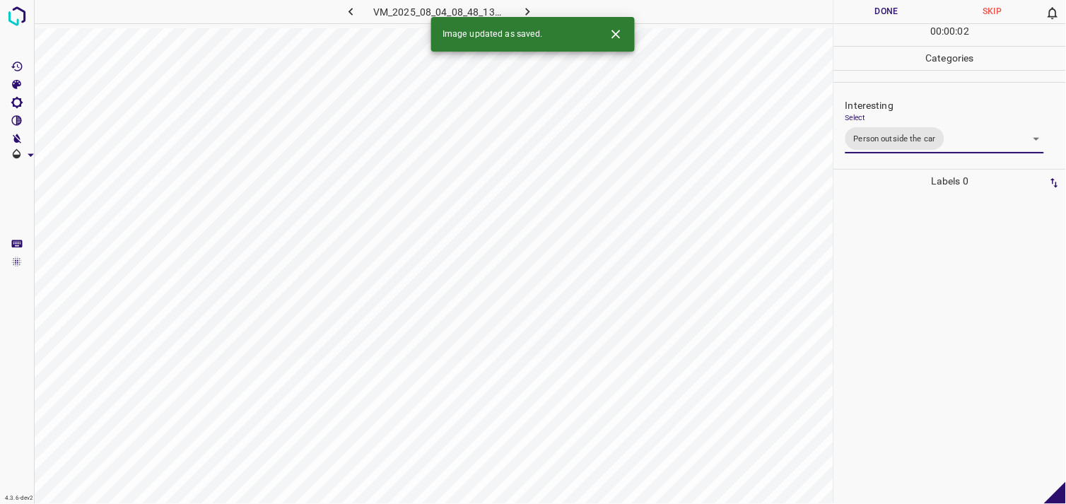
click at [926, 333] on div at bounding box center [949, 348] width 223 height 311
click at [355, 10] on icon "button" at bounding box center [350, 11] width 15 height 15
click at [901, 144] on body "4.3.6-dev2 VM_2025_08_04_08_48_13_923_05.gif Done Skip 0 00 : 00 : 02 Categorie…" at bounding box center [533, 252] width 1066 height 504
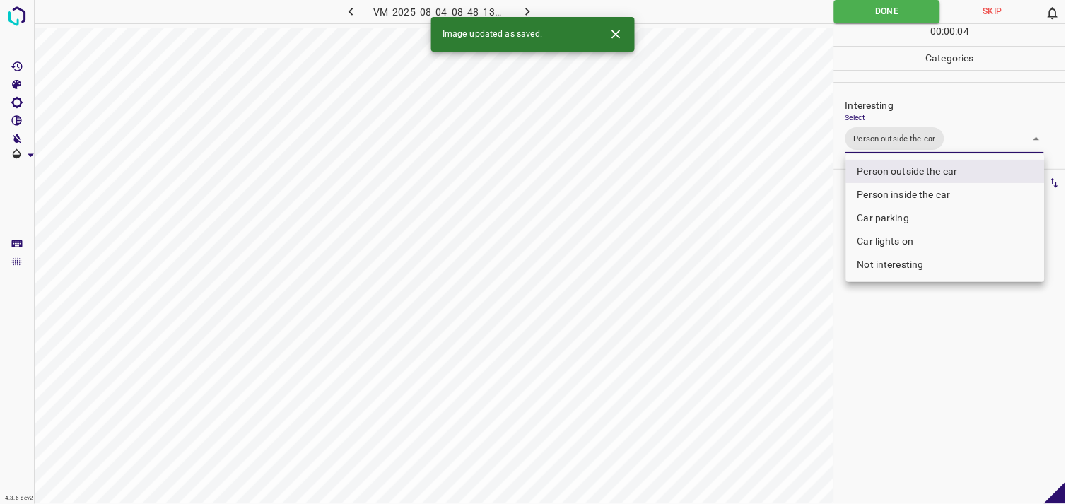
click at [929, 387] on div at bounding box center [533, 252] width 1066 height 504
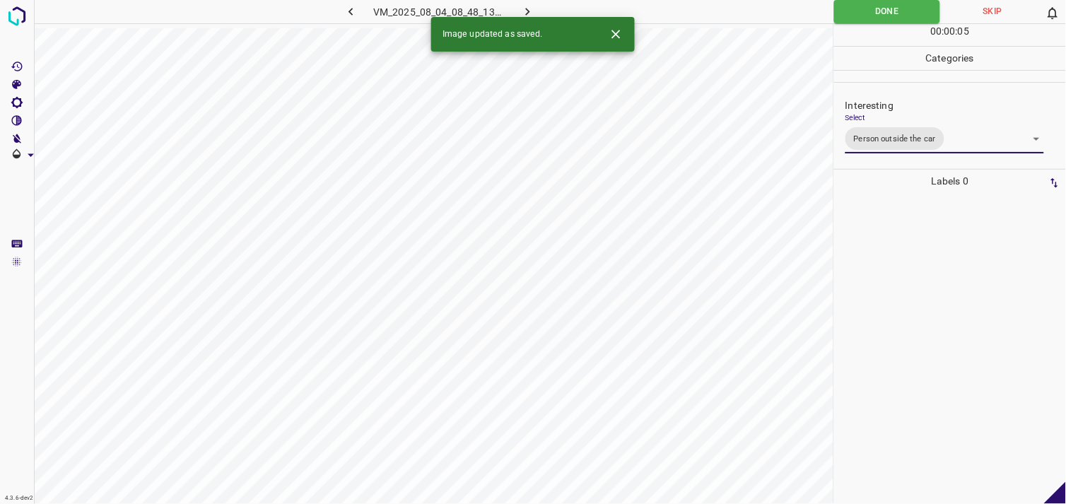
click at [942, 281] on div at bounding box center [949, 348] width 223 height 311
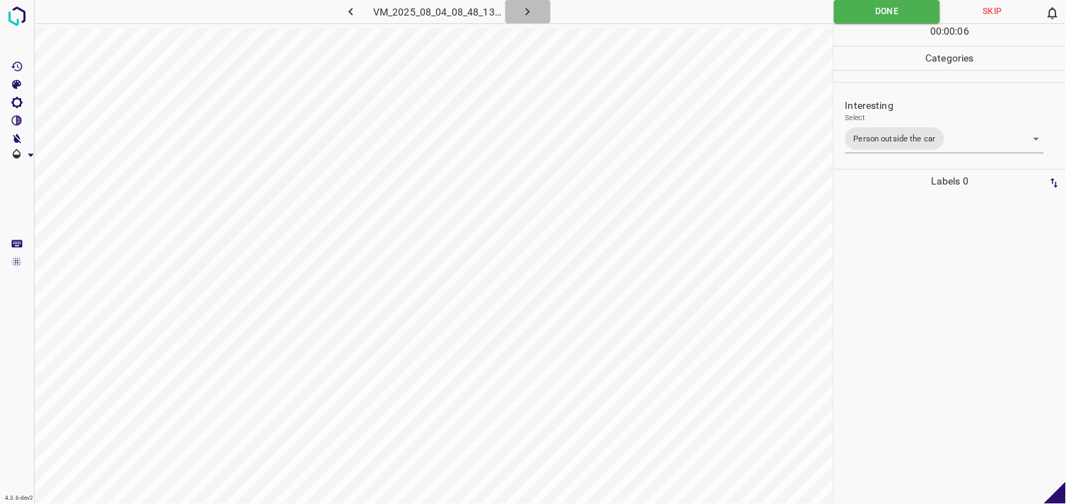
click at [539, 6] on button "button" at bounding box center [527, 11] width 45 height 23
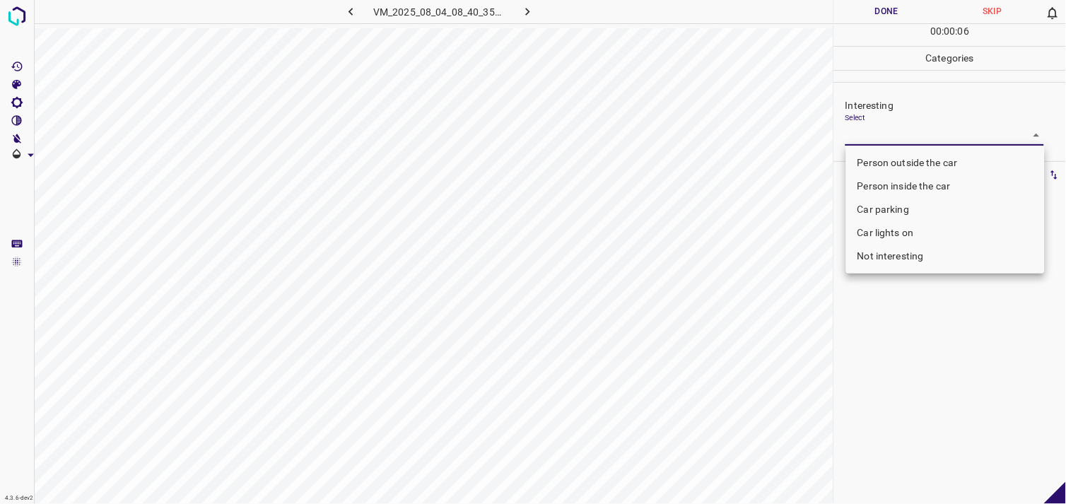
click at [914, 136] on body "4.3.6-dev2 VM_2025_08_04_08_40_35_594_01.gif Done Skip 0 00 : 00 : 06 Categorie…" at bounding box center [533, 252] width 1066 height 504
click at [913, 155] on li "Person outside the car" at bounding box center [945, 162] width 199 height 23
type input "Person outside the car"
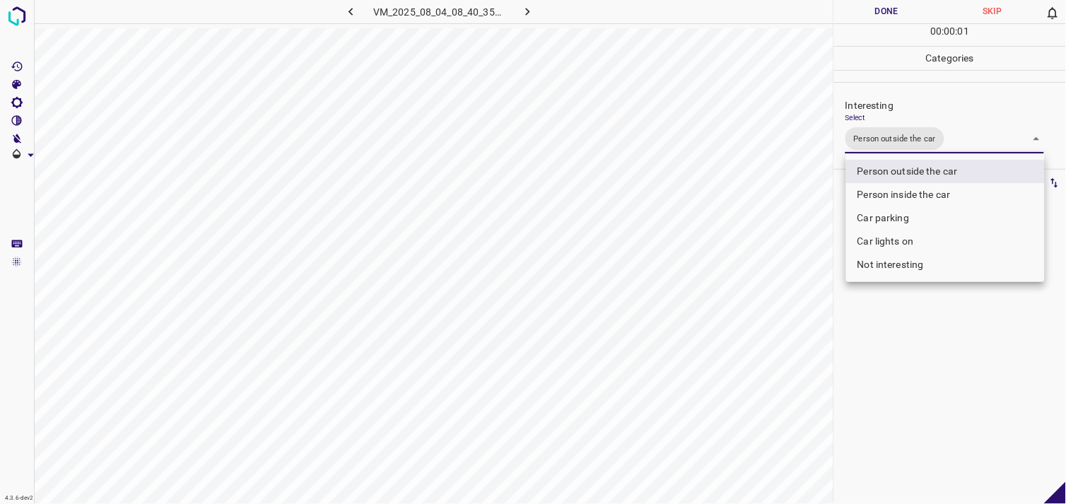
click at [881, 278] on ul "Person outside the car Person inside the car Car parking Car lights on Not inte…" at bounding box center [945, 218] width 199 height 128
click at [895, 298] on div at bounding box center [533, 252] width 1066 height 504
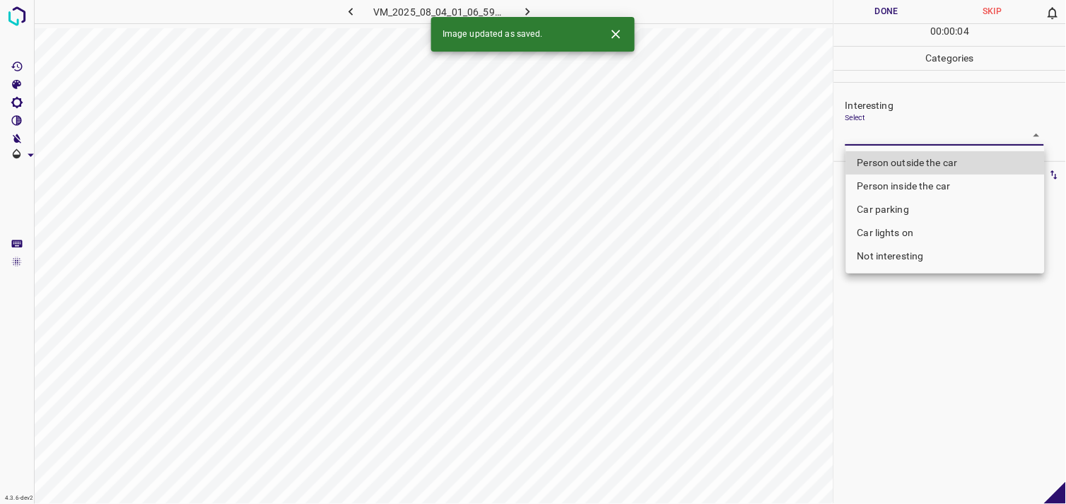
click at [893, 140] on body "4.3.6-dev2 VM_2025_08_04_01_06_59_680_03.gif Done Skip 0 00 : 00 : 04 Categorie…" at bounding box center [533, 252] width 1066 height 504
click at [892, 255] on li "Not interesting" at bounding box center [945, 256] width 199 height 23
type input "Not interesting"
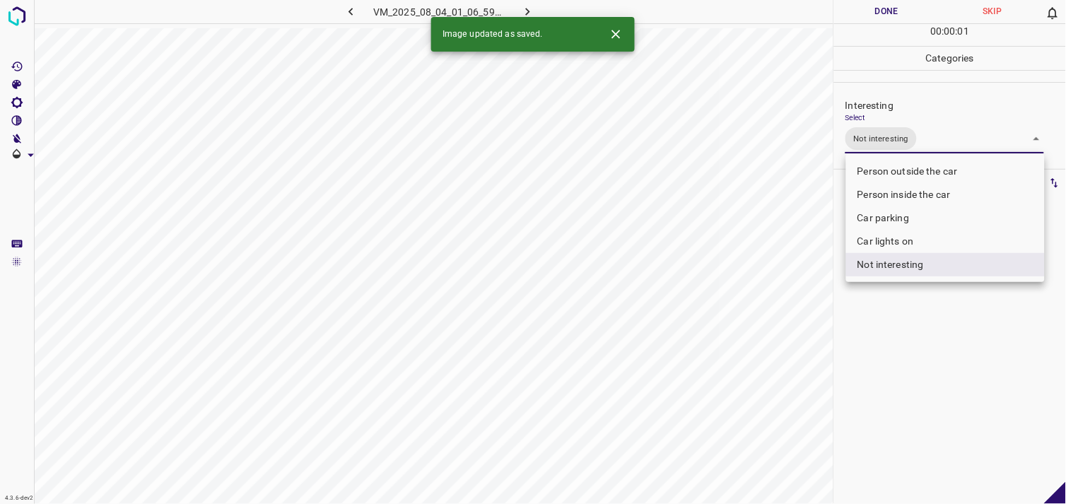
click at [896, 348] on div at bounding box center [533, 252] width 1066 height 504
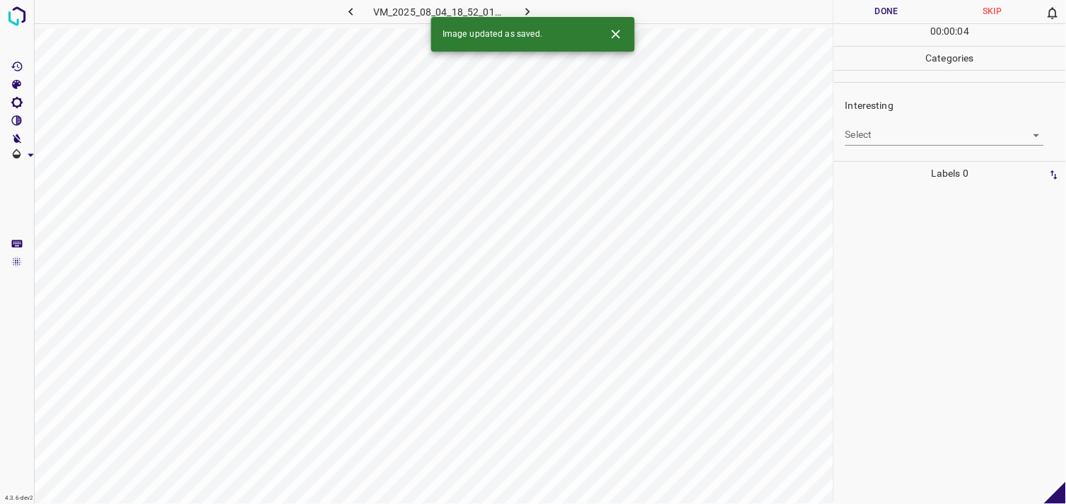
click at [885, 133] on body "4.3.6-dev2 VM_2025_08_04_18_52_01_395_01.gif Done Skip 0 00 : 00 : 04 Categorie…" at bounding box center [533, 252] width 1066 height 504
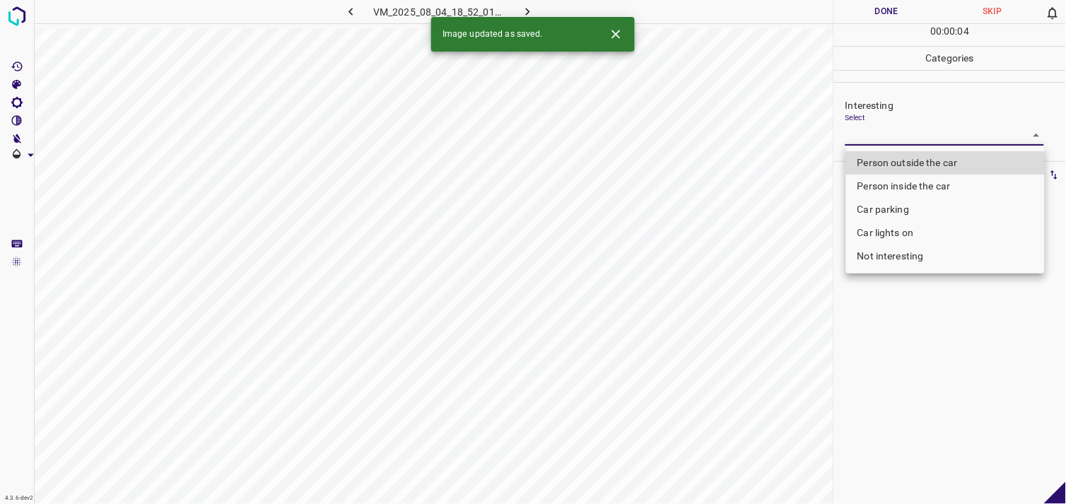
click at [907, 165] on li "Person outside the car" at bounding box center [945, 162] width 199 height 23
type input "Person outside the car"
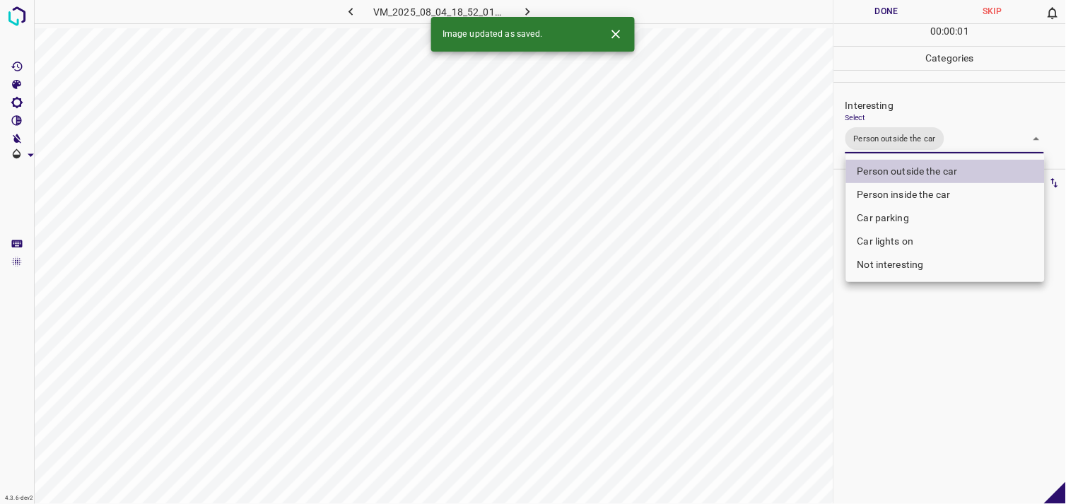
drag, startPoint x: 929, startPoint y: 389, endPoint x: 922, endPoint y: 337, distance: 52.2
click at [928, 384] on div at bounding box center [533, 252] width 1066 height 504
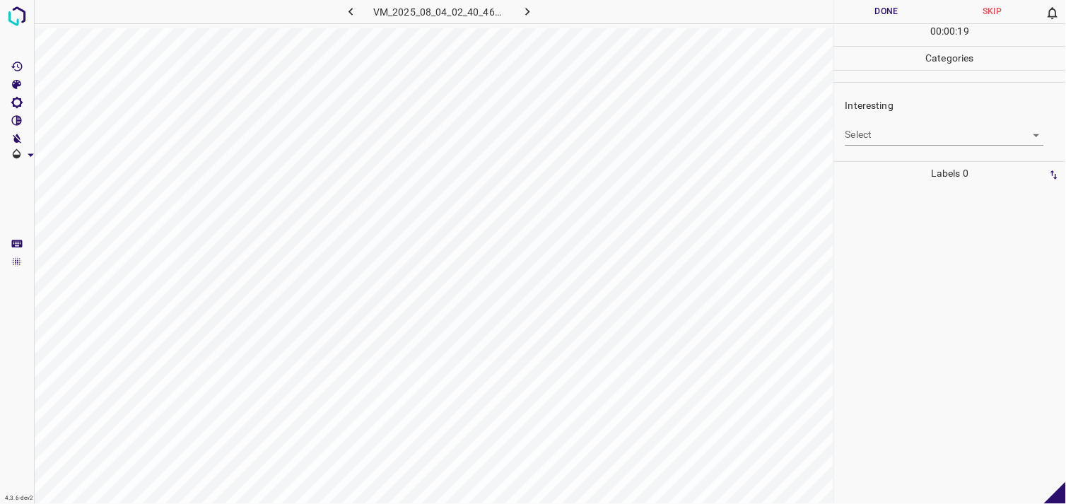
click at [892, 135] on body "4.3.6-dev2 VM_2025_08_04_02_40_46_313_02.gif Done Skip 0 00 : 00 : 19 Categorie…" at bounding box center [533, 252] width 1066 height 504
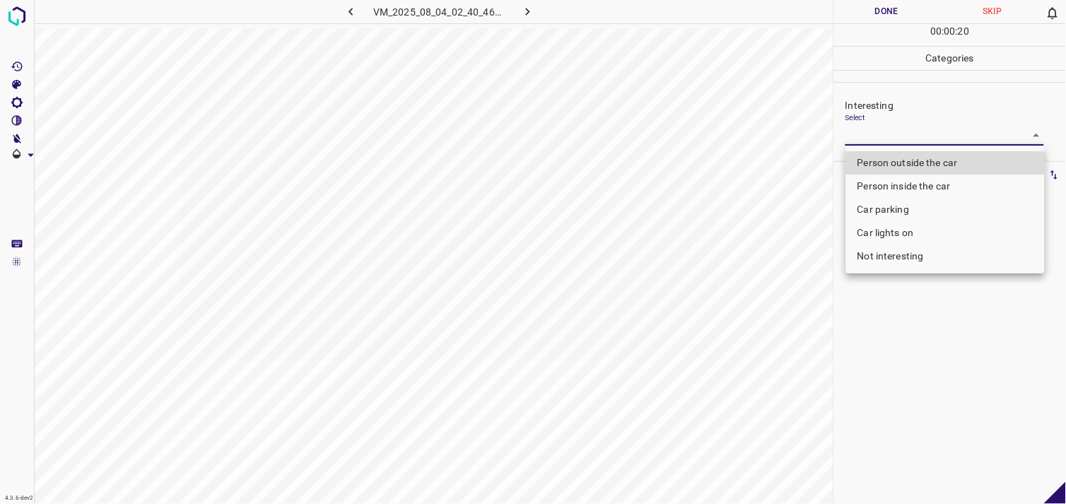
click at [902, 159] on li "Person outside the car" at bounding box center [945, 162] width 199 height 23
type input "Person outside the car"
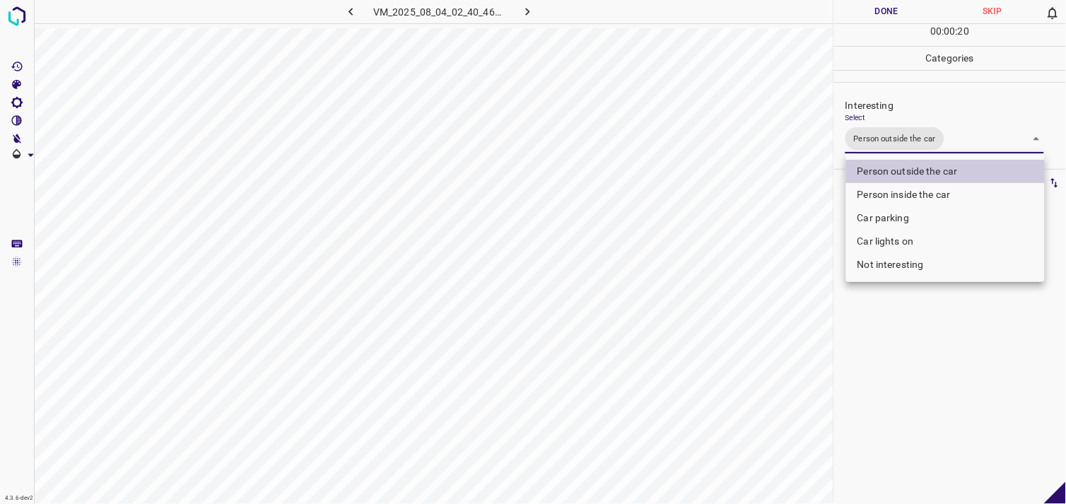
click at [922, 323] on div at bounding box center [533, 252] width 1066 height 504
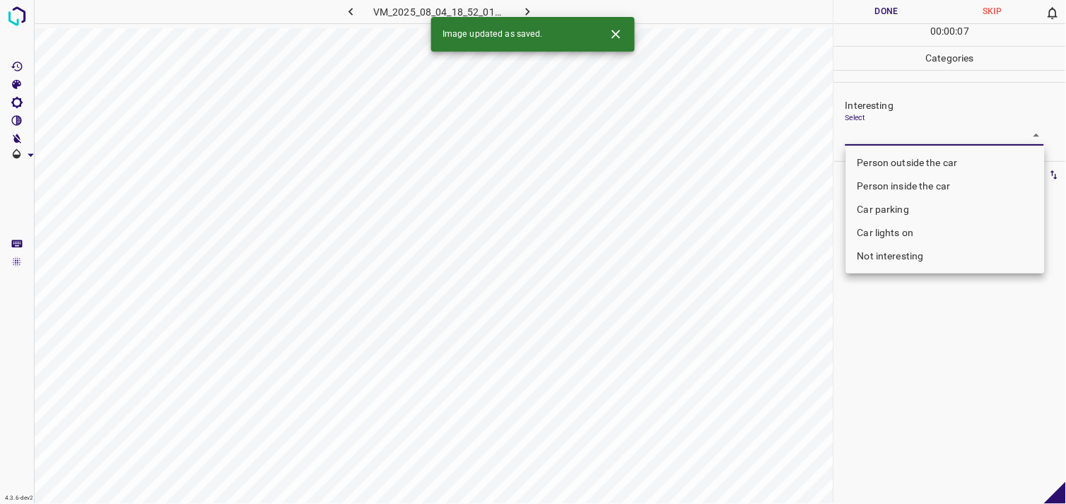
click at [903, 128] on body "4.3.6-dev2 VM_2025_08_04_18_52_01_395_02.gif Done Skip 0 00 : 00 : 07 Categorie…" at bounding box center [533, 252] width 1066 height 504
click at [931, 153] on li "Person outside the car" at bounding box center [945, 162] width 199 height 23
type input "Person outside the car"
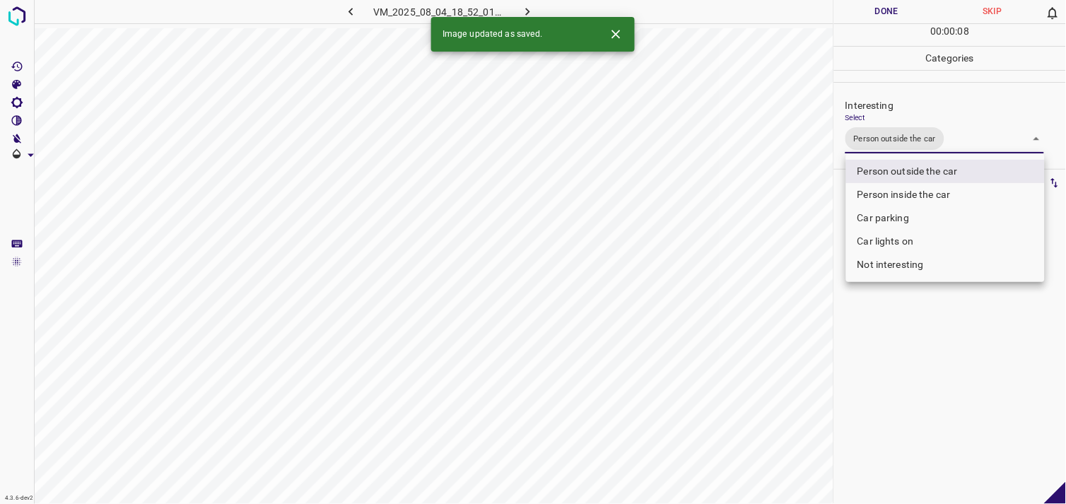
click at [957, 379] on div at bounding box center [533, 252] width 1066 height 504
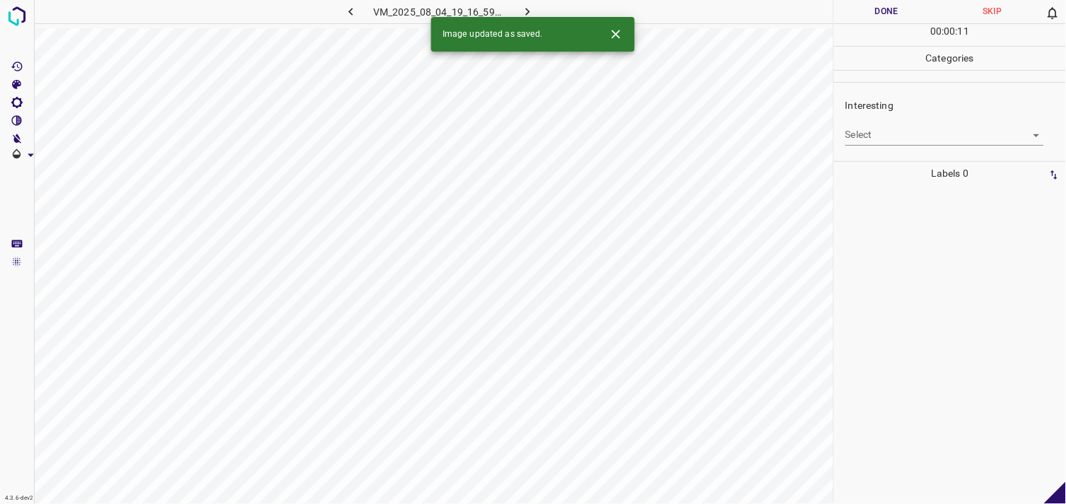
click at [929, 146] on div "Interesting Select ​" at bounding box center [950, 121] width 232 height 66
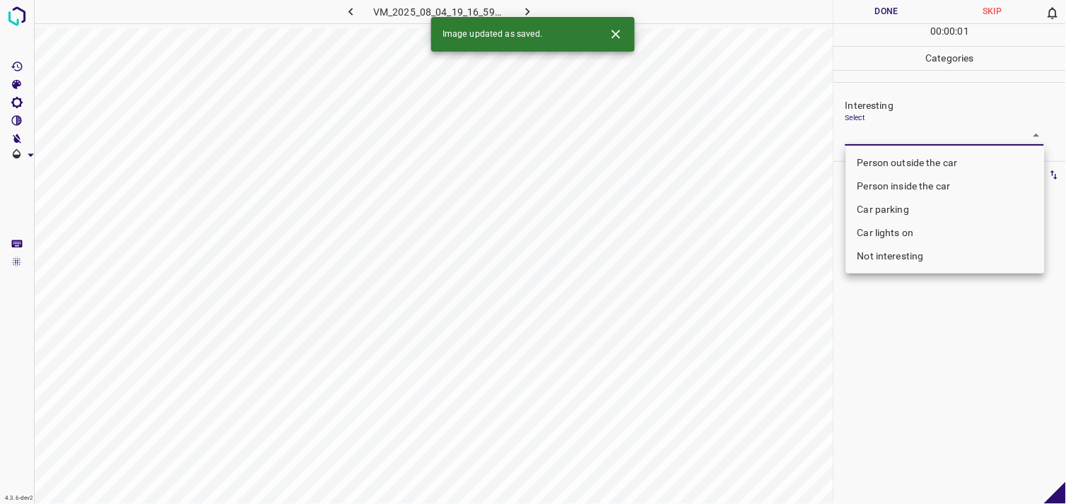
click at [929, 137] on body "4.3.6-dev2 VM_2025_08_04_19_16_59_854_02.gif Done Skip 0 00 : 00 : 01 Categorie…" at bounding box center [533, 252] width 1066 height 504
click at [927, 158] on li "Person outside the car" at bounding box center [945, 162] width 199 height 23
type input "Person outside the car"
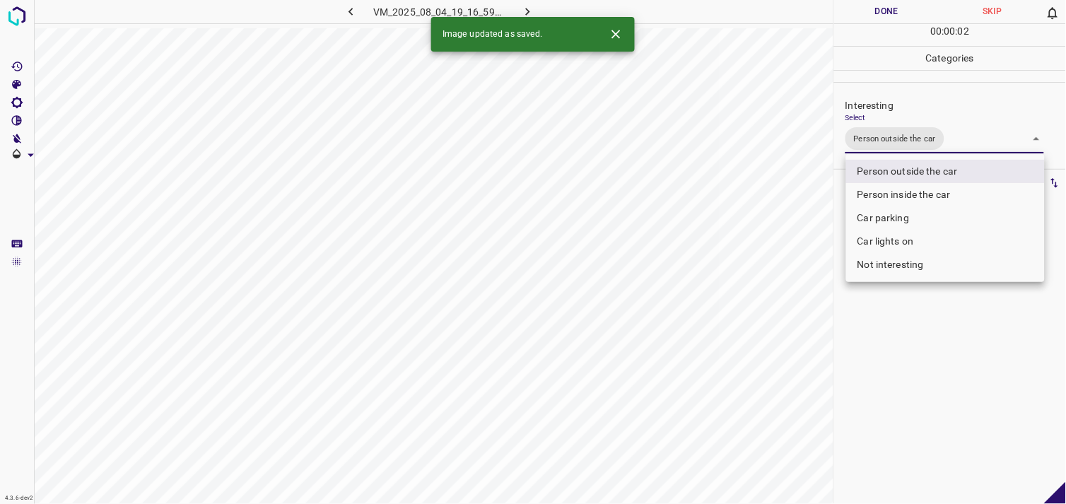
click at [936, 316] on div at bounding box center [533, 252] width 1066 height 504
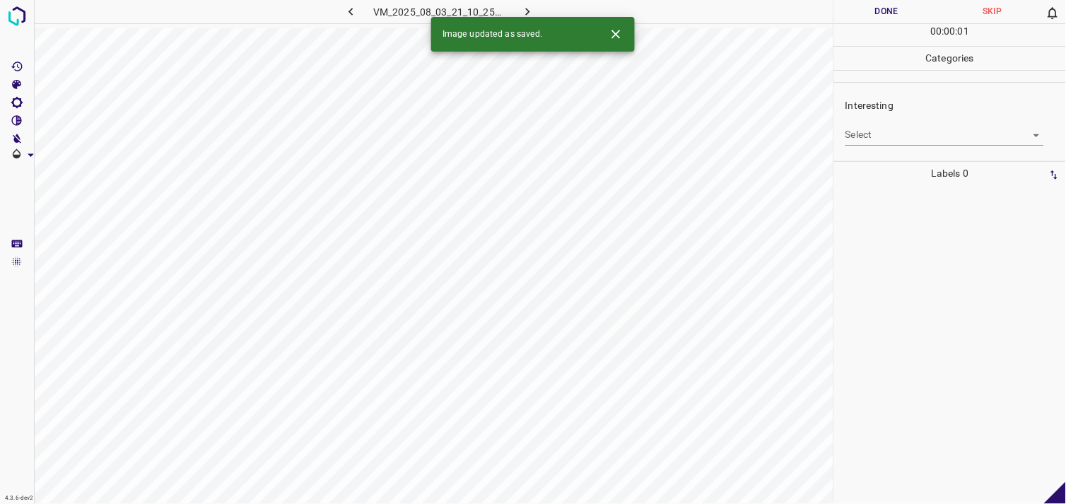
click at [919, 122] on div "Select ​" at bounding box center [944, 129] width 199 height 32
click at [905, 147] on div "Interesting Select ​" at bounding box center [950, 121] width 232 height 66
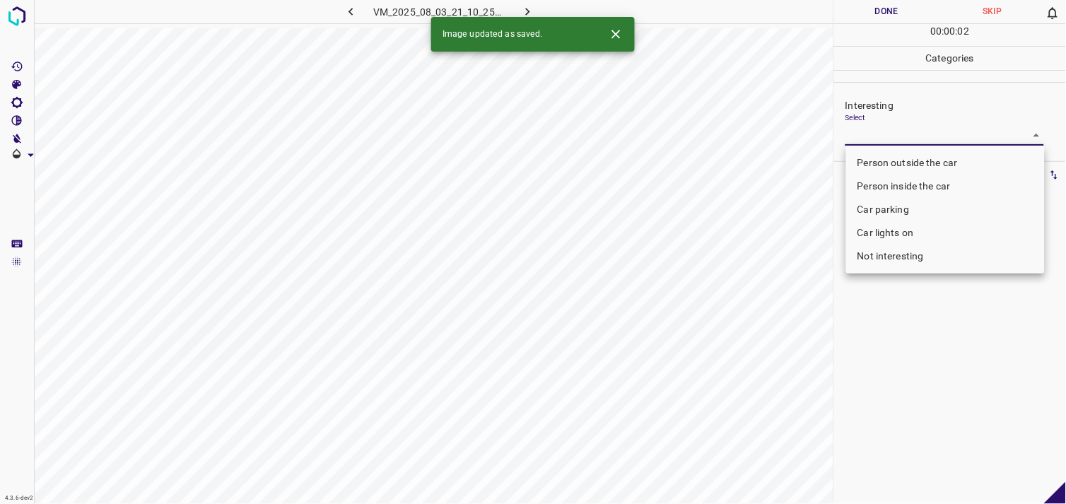
click at [906, 137] on body "4.3.6-dev2 VM_2025_08_03_21_10_25_411_09.gif Done Skip 0 00 : 00 : 02 Categorie…" at bounding box center [533, 252] width 1066 height 504
click at [916, 158] on li "Person outside the car" at bounding box center [945, 162] width 199 height 23
type input "Person outside the car"
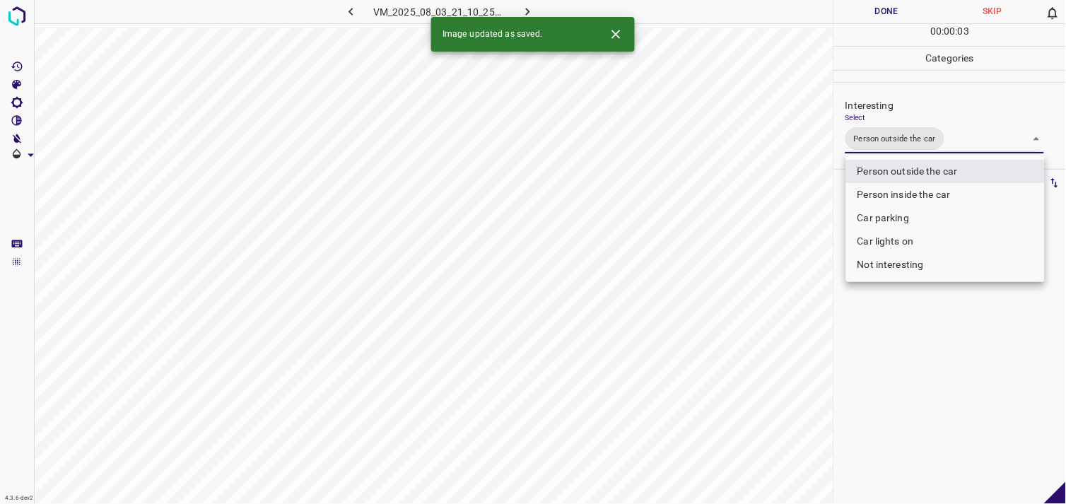
click at [905, 328] on div at bounding box center [533, 252] width 1066 height 504
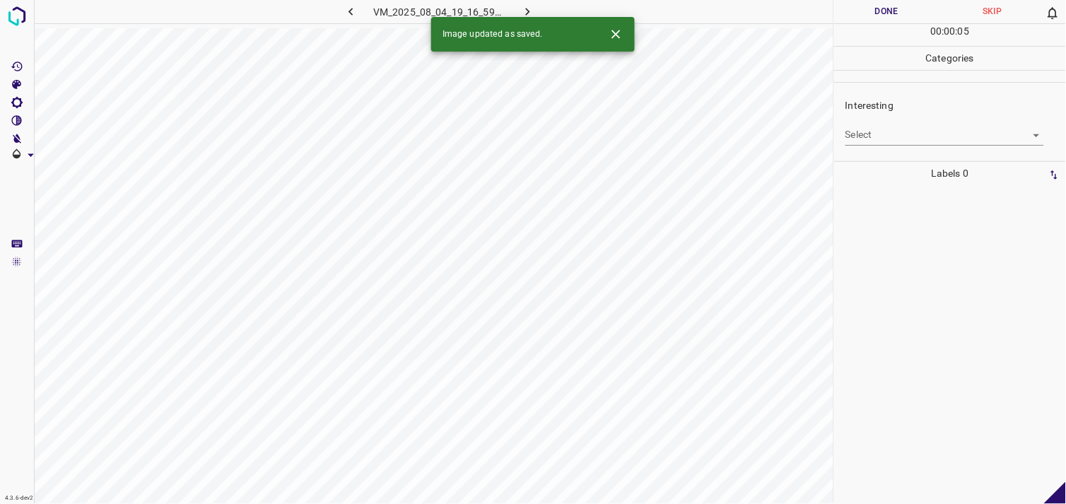
click at [896, 143] on body "4.3.6-dev2 VM_2025_08_04_19_16_59_854_03.gif Done Skip 0 00 : 00 : 05 Categorie…" at bounding box center [533, 252] width 1066 height 504
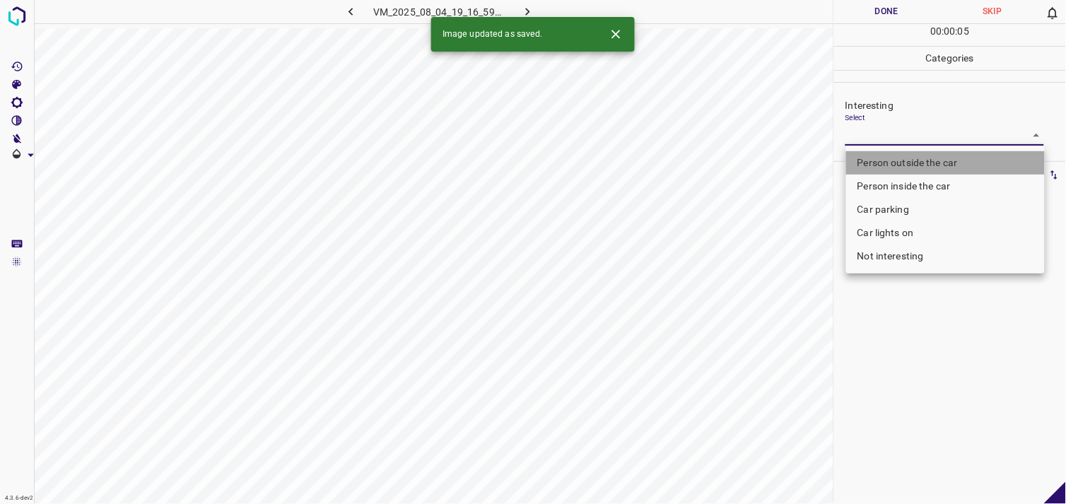
click at [914, 164] on li "Person outside the car" at bounding box center [945, 162] width 199 height 23
type input "Person outside the car"
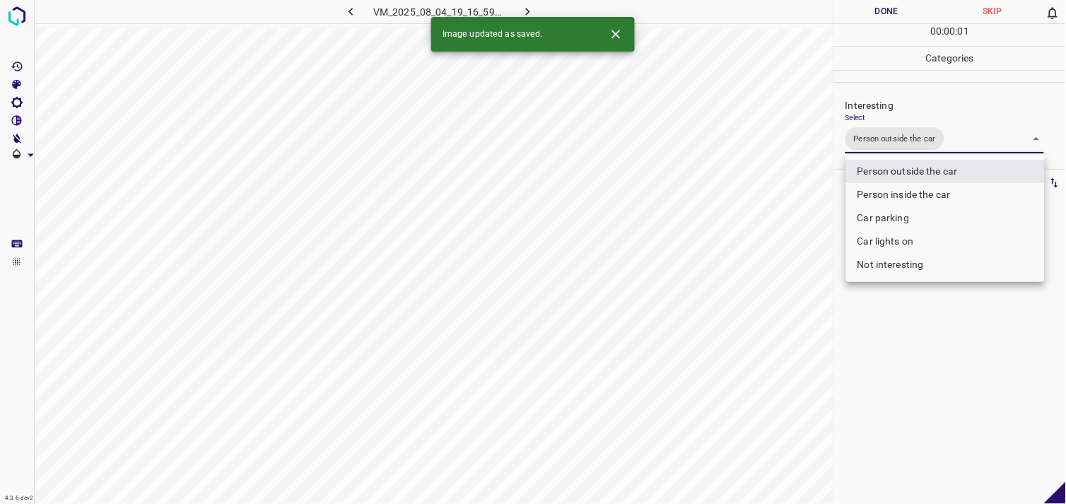
click at [903, 343] on div at bounding box center [533, 252] width 1066 height 504
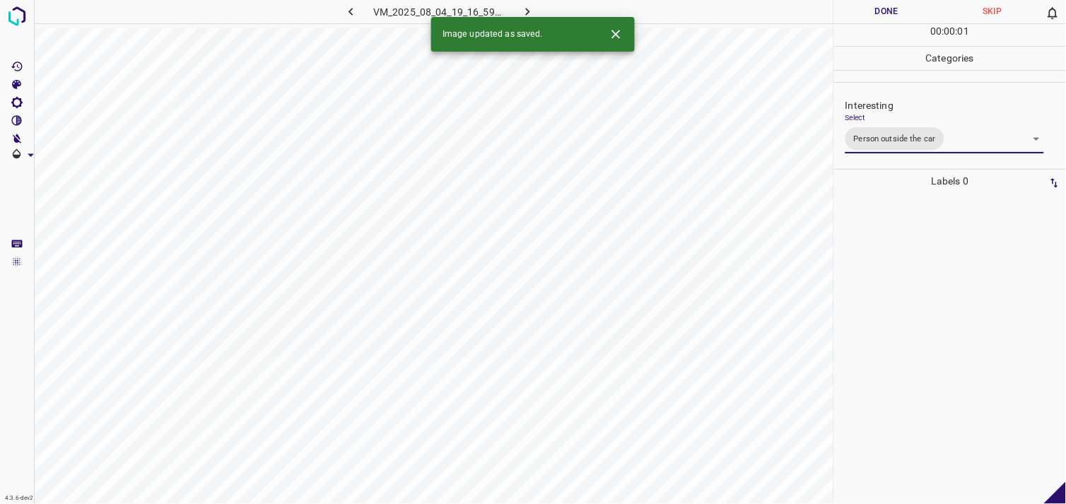
click at [917, 262] on div at bounding box center [949, 348] width 223 height 311
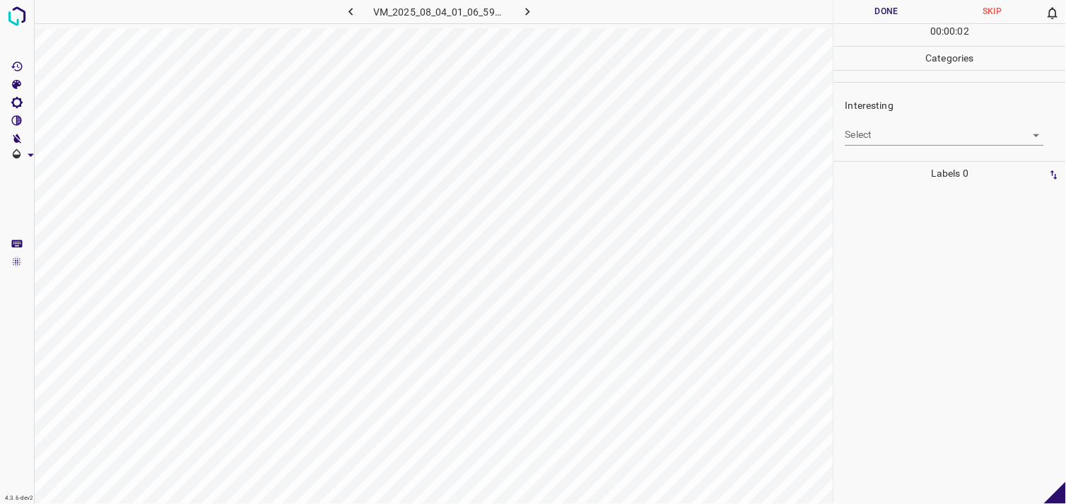
click at [913, 121] on div "Select ​" at bounding box center [944, 129] width 199 height 32
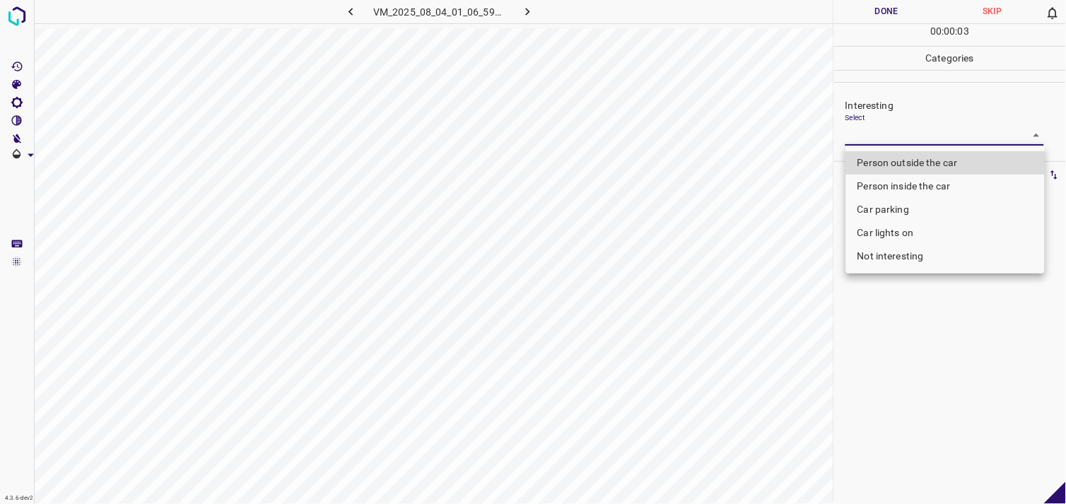
click at [910, 133] on body "4.3.6-dev2 VM_2025_08_04_01_06_59_680_01.gif Done Skip 0 00 : 00 : 03 Categorie…" at bounding box center [533, 252] width 1066 height 504
click at [914, 158] on li "Person outside the car" at bounding box center [945, 162] width 199 height 23
type input "Person outside the car"
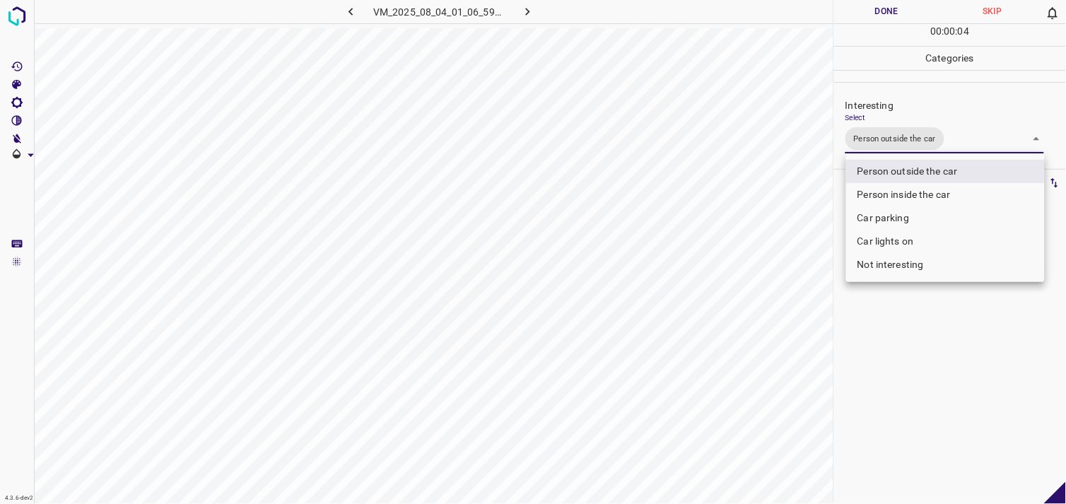
click at [874, 370] on div at bounding box center [533, 252] width 1066 height 504
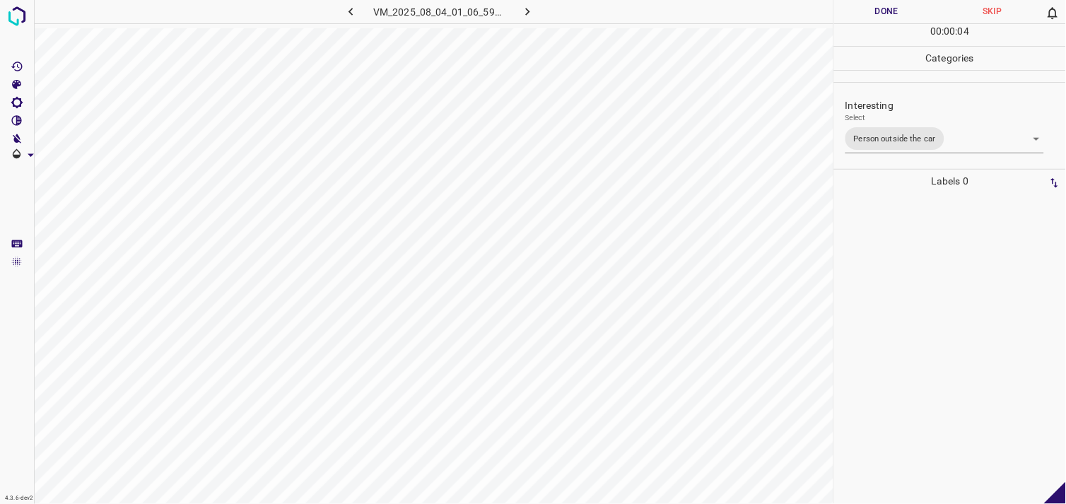
click at [907, 290] on div at bounding box center [949, 348] width 223 height 311
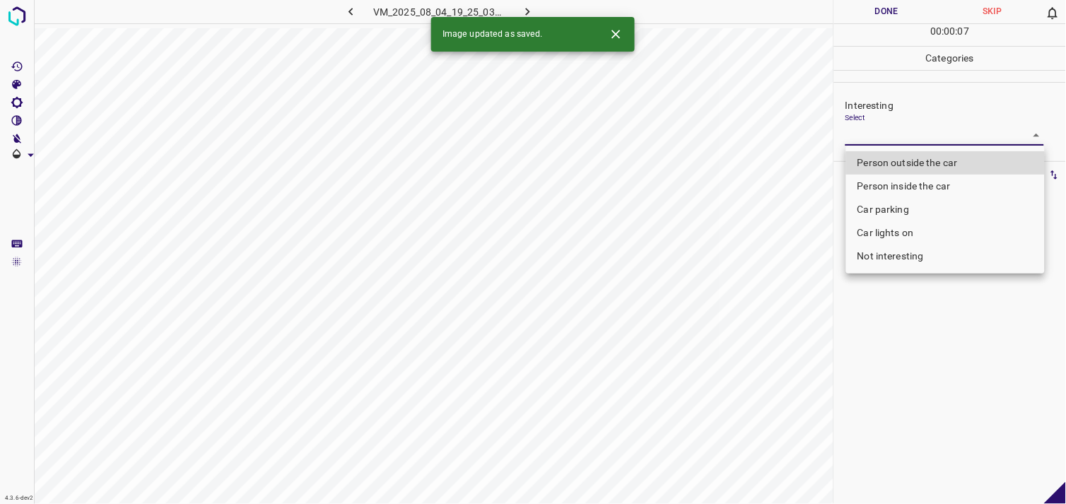
click at [893, 141] on body "4.3.6-dev2 VM_2025_08_04_19_25_03_394_02.gif Done Skip 0 00 : 00 : 07 Categorie…" at bounding box center [533, 252] width 1066 height 504
click at [910, 157] on li "Person outside the car" at bounding box center [945, 162] width 199 height 23
type input "Person outside the car"
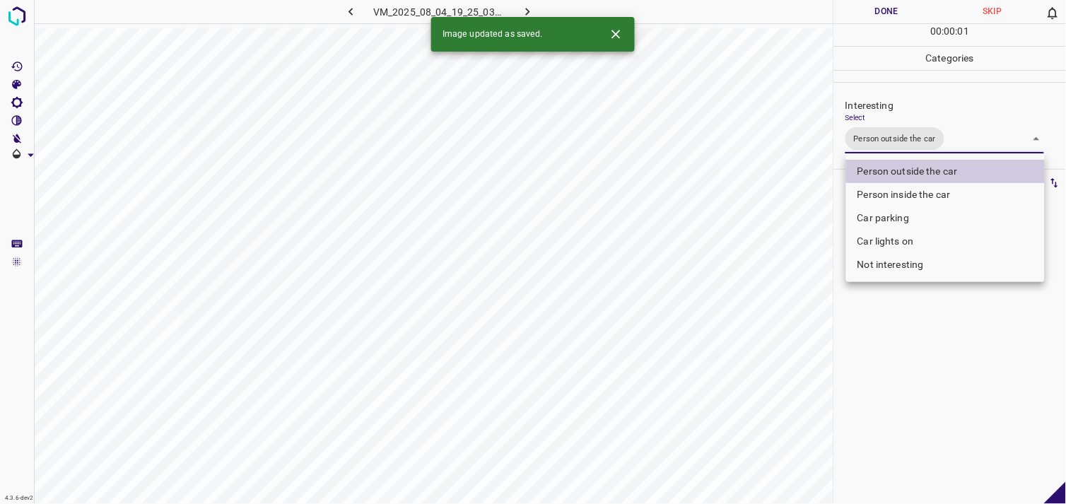
click at [922, 355] on div at bounding box center [533, 252] width 1066 height 504
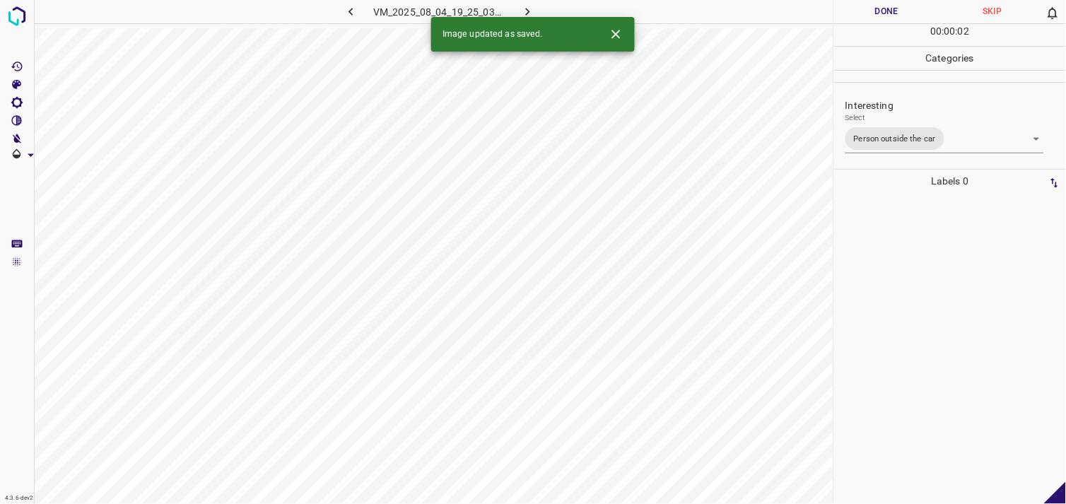
click at [920, 285] on div at bounding box center [949, 348] width 223 height 311
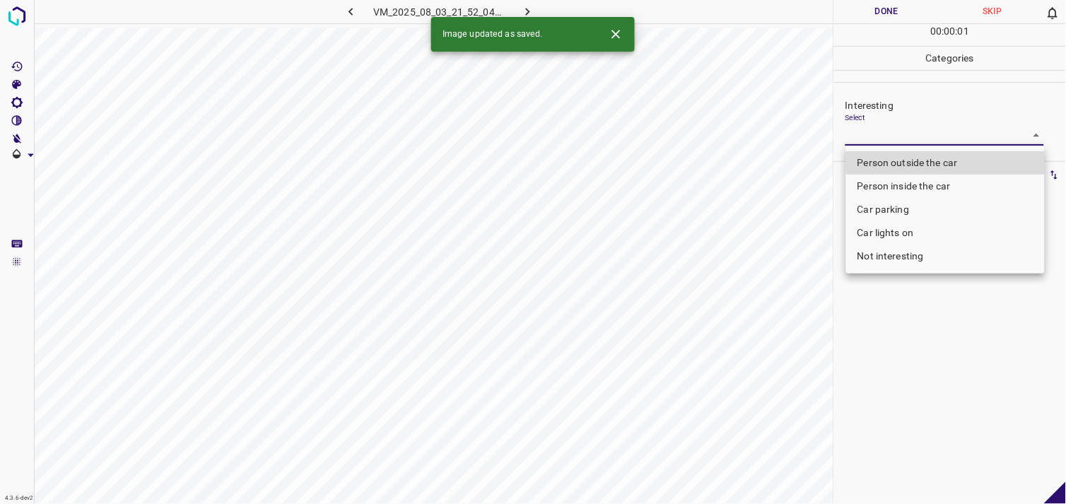
click at [867, 138] on body "4.3.6-dev2 VM_2025_08_03_21_52_04_336_00.gif Done Skip 0 00 : 00 : 01 Categorie…" at bounding box center [533, 252] width 1066 height 504
click at [892, 157] on li "Person outside the car" at bounding box center [945, 162] width 199 height 23
type input "Person outside the car"
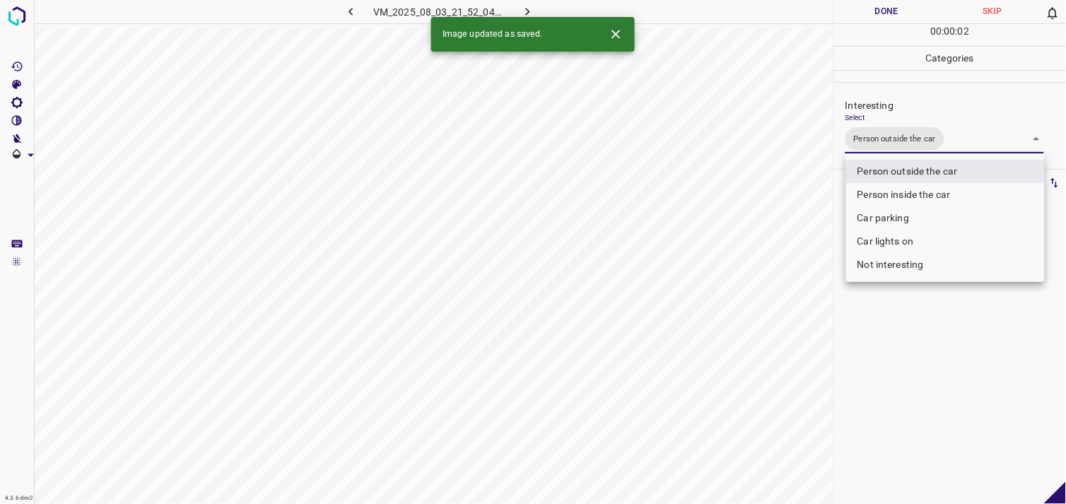
click at [920, 339] on div at bounding box center [533, 252] width 1066 height 504
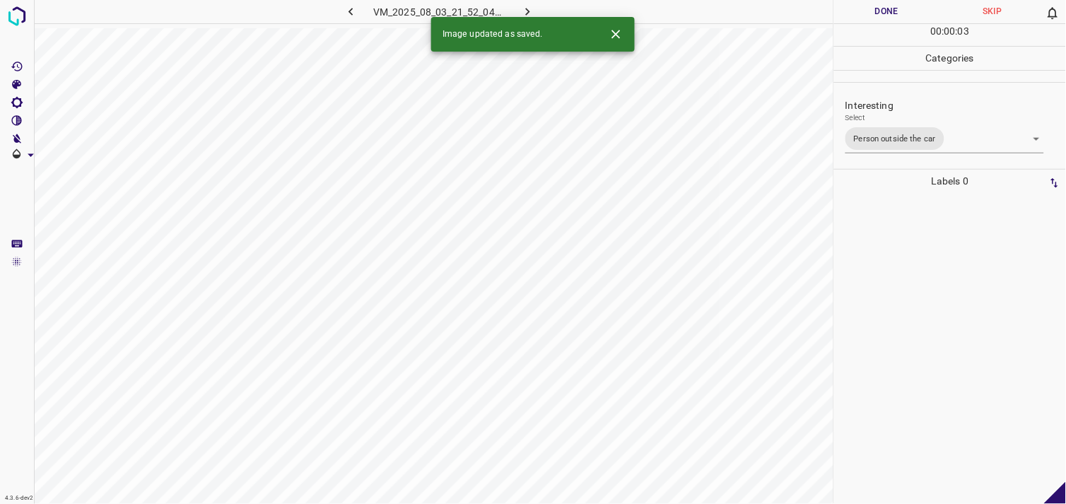
click at [923, 297] on div at bounding box center [949, 348] width 223 height 311
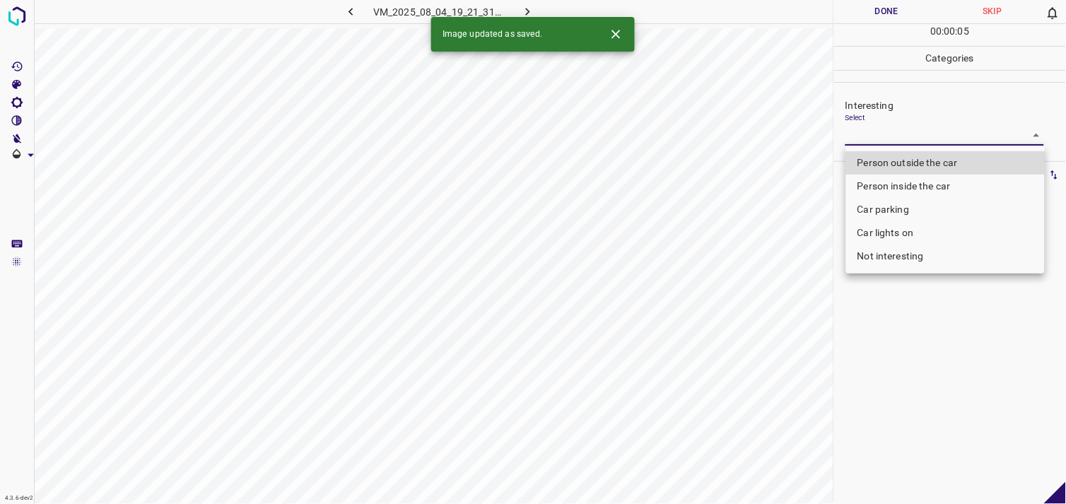
click at [933, 130] on body "4.3.6-dev2 VM_2025_08_04_19_21_31_809_02.gif Done Skip 0 00 : 00 : 05 Categorie…" at bounding box center [533, 252] width 1066 height 504
click at [934, 160] on li "Person outside the car" at bounding box center [945, 162] width 199 height 23
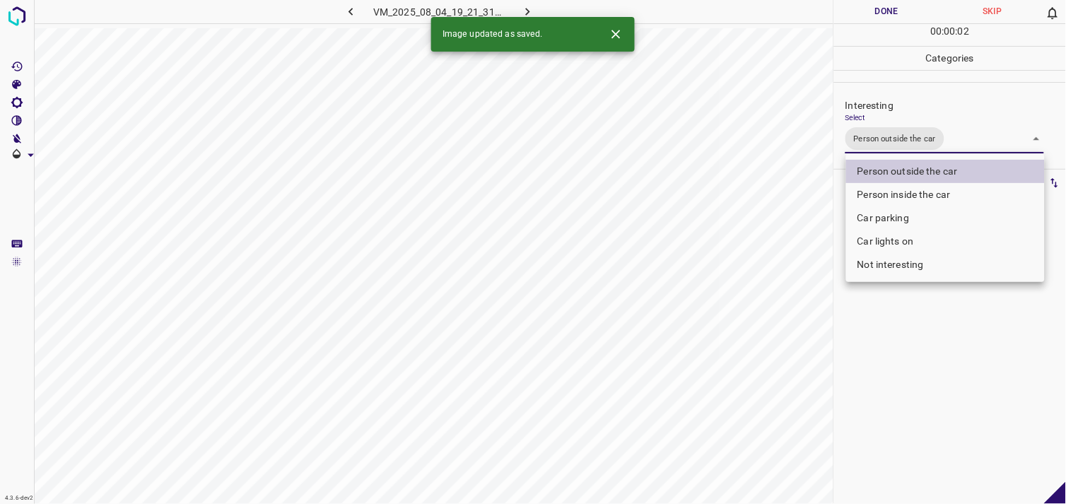
click at [936, 220] on li "Car parking" at bounding box center [945, 217] width 199 height 23
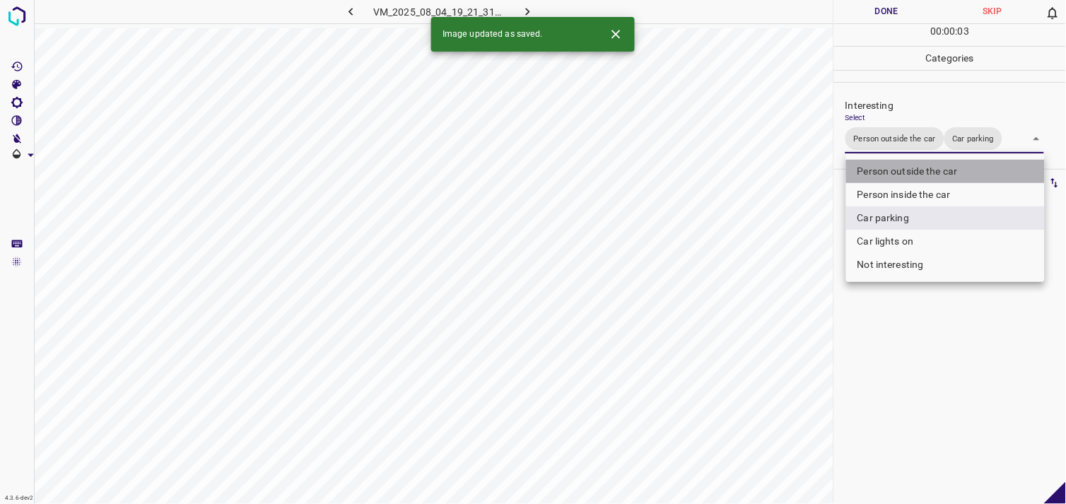
click at [931, 175] on li "Person outside the car" at bounding box center [945, 171] width 199 height 23
type input "Car parking"
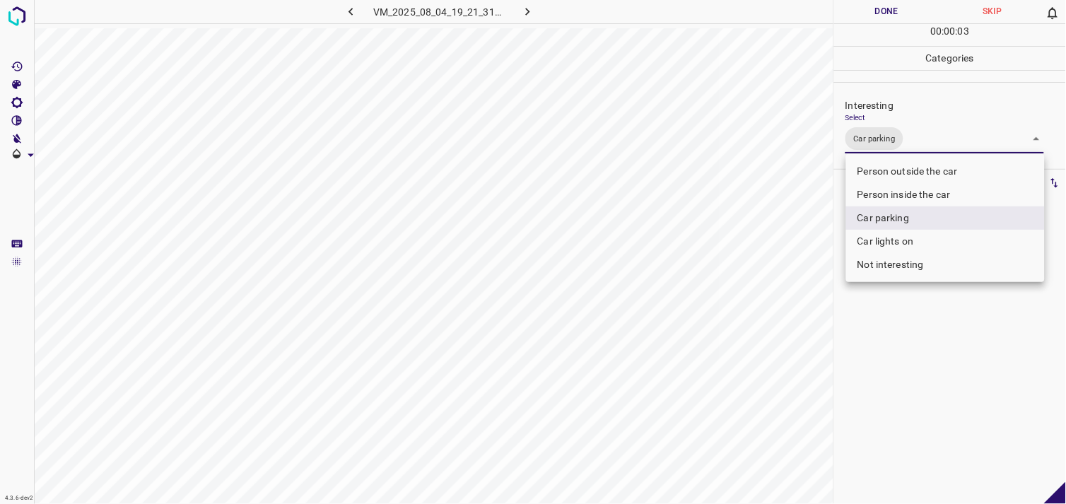
click at [943, 305] on div at bounding box center [533, 252] width 1066 height 504
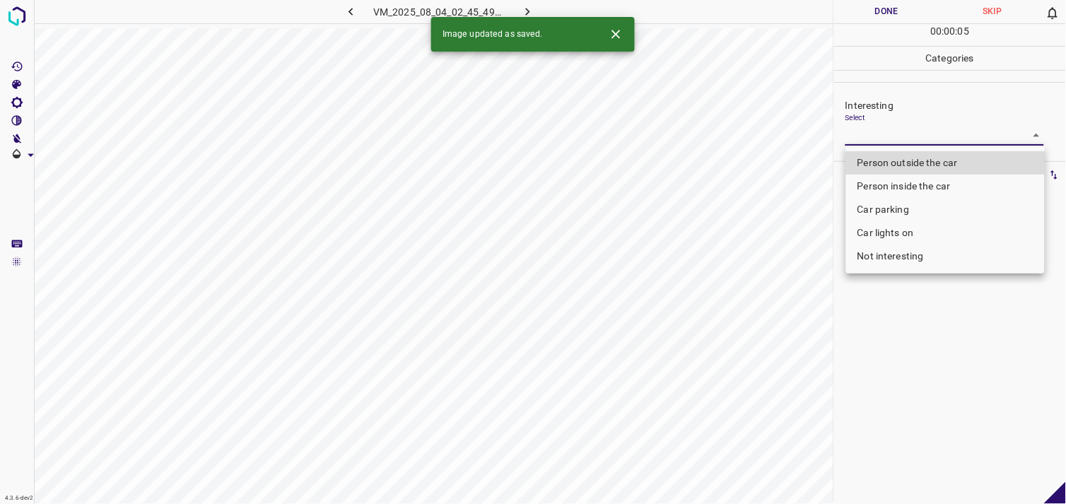
click at [894, 142] on body "4.3.6-dev2 VM_2025_08_04_02_45_49_363_10.gif Done Skip 0 00 : 00 : 05 Categorie…" at bounding box center [533, 252] width 1066 height 504
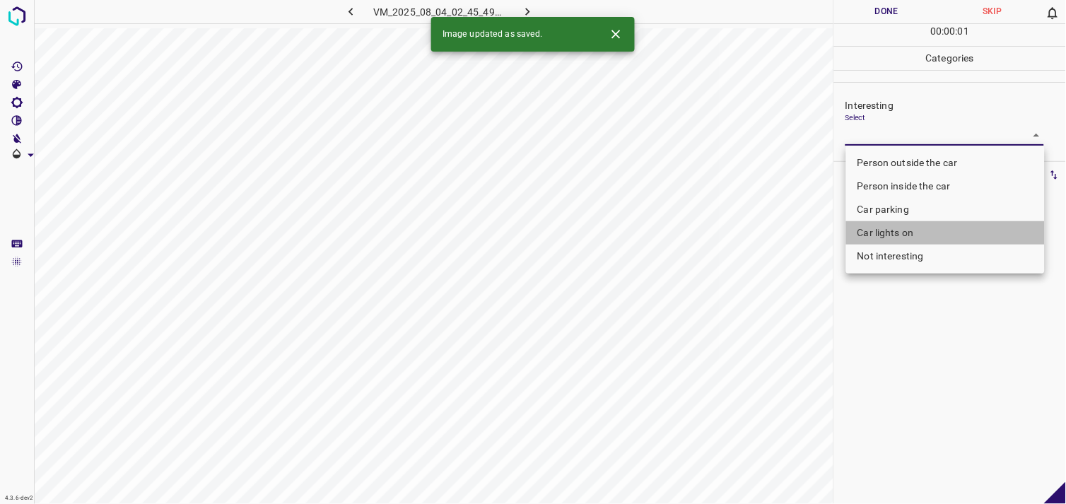
click at [900, 236] on li "Car lights on" at bounding box center [945, 232] width 199 height 23
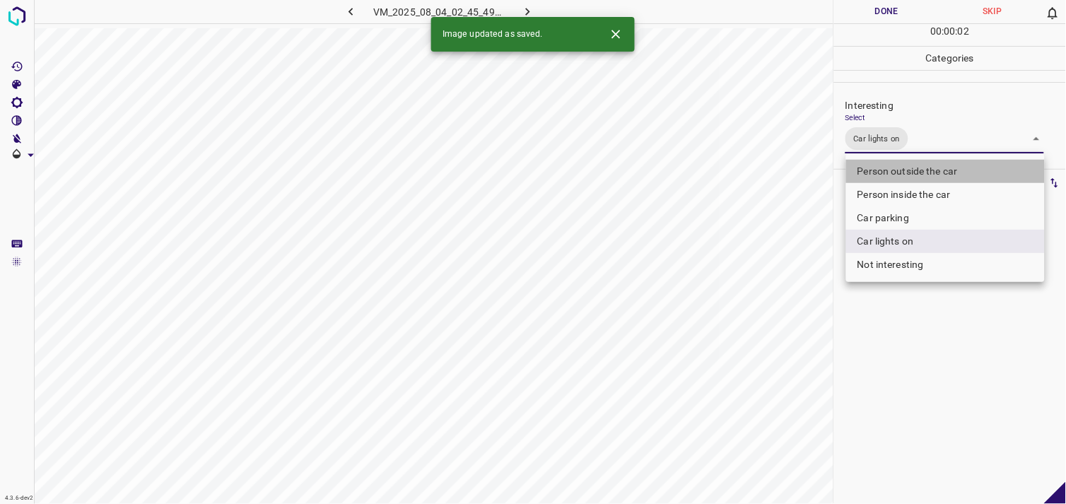
click at [926, 172] on li "Person outside the car" at bounding box center [945, 171] width 199 height 23
type input "Car lights on,Person outside the car"
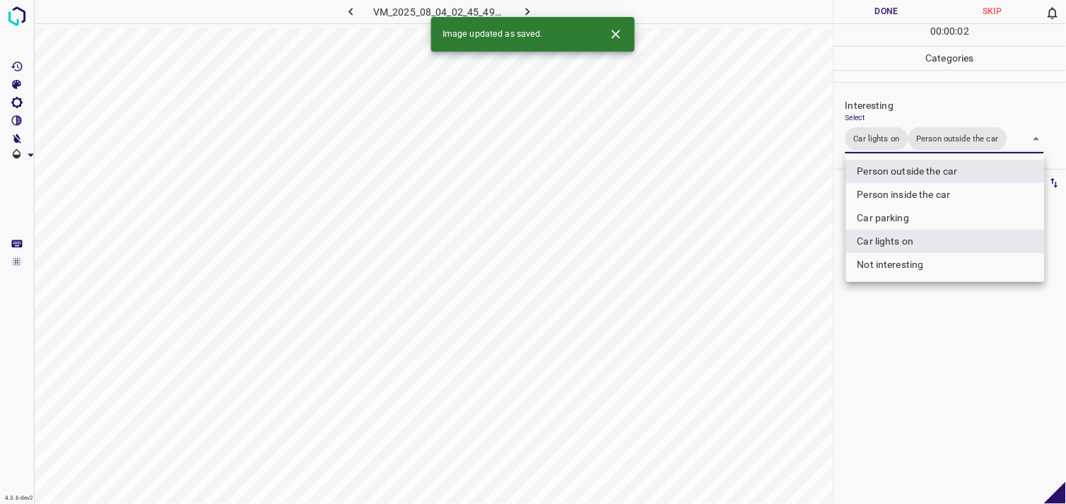
click at [922, 340] on div at bounding box center [533, 252] width 1066 height 504
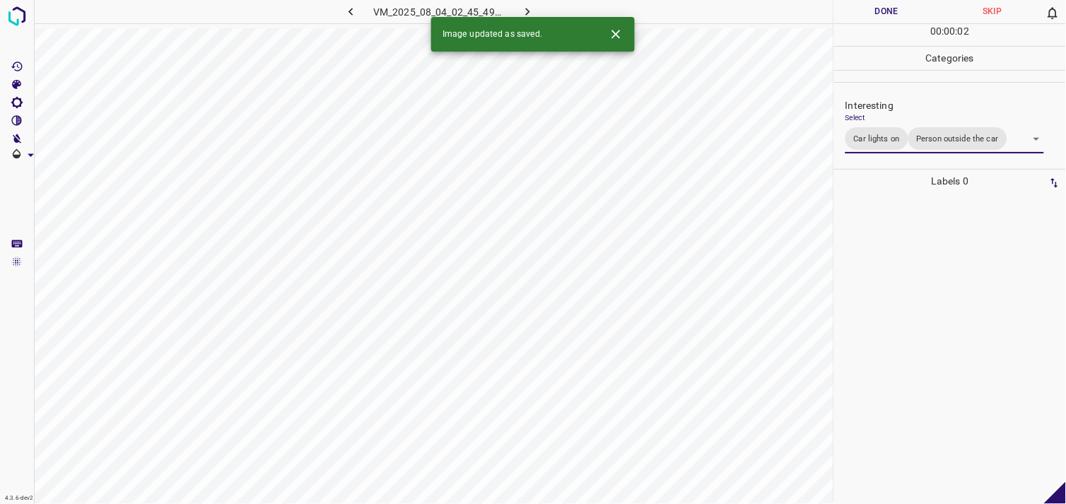
click at [915, 322] on div at bounding box center [949, 348] width 223 height 311
click at [901, 147] on div "Interesting Select ​" at bounding box center [950, 121] width 232 height 66
click at [901, 136] on body "4.3.6-dev2 VM_2025_08_04_19_28_50_578_07.gif Done Skip 0 00 : 00 : 01 Categorie…" at bounding box center [533, 252] width 1066 height 504
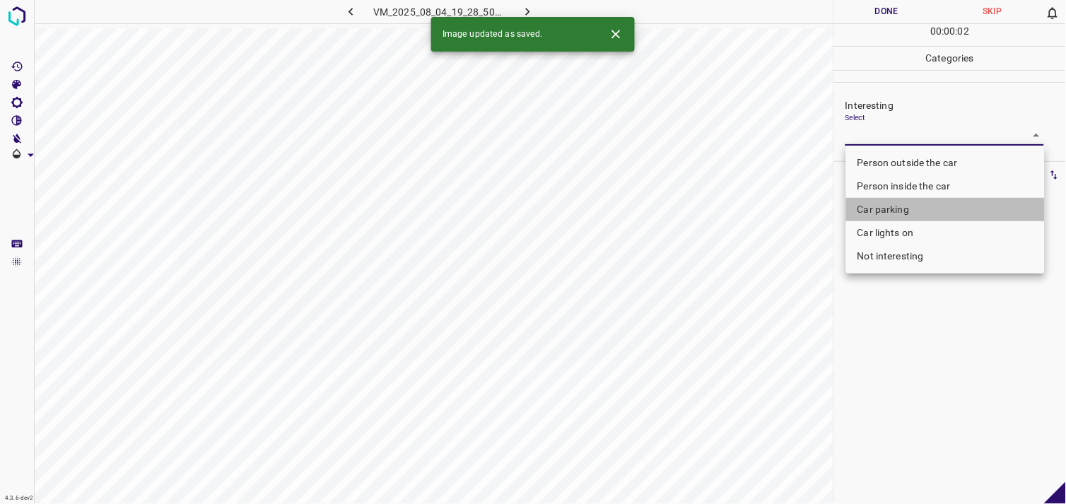
click at [902, 209] on li "Car parking" at bounding box center [945, 209] width 199 height 23
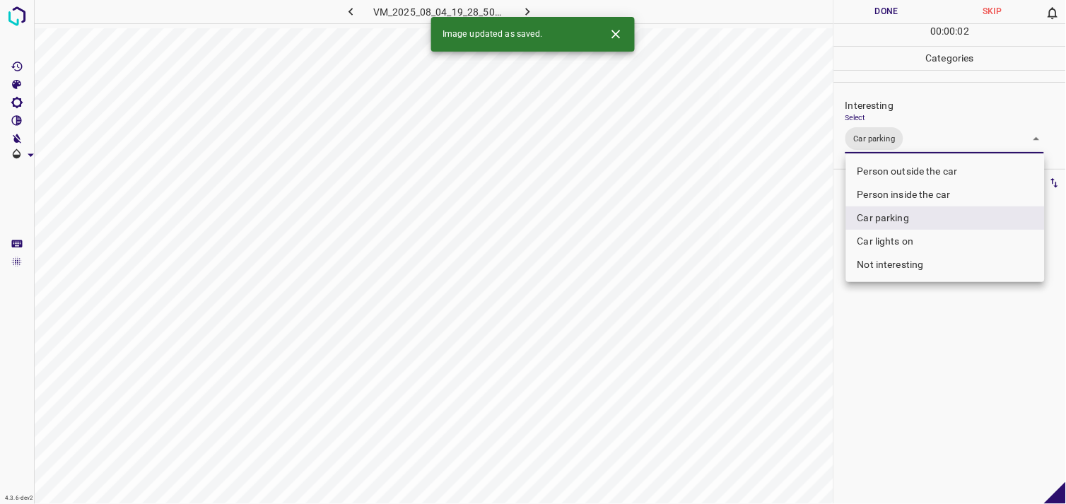
click at [913, 194] on li "Person inside the car" at bounding box center [945, 194] width 199 height 23
type input "Car parking,Person inside the car"
click at [922, 344] on div at bounding box center [533, 252] width 1066 height 504
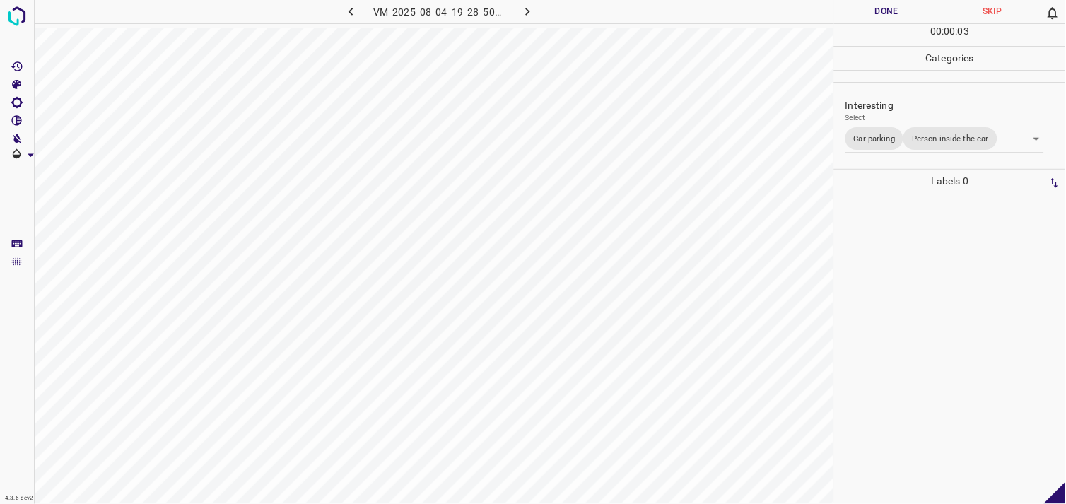
click at [914, 305] on div at bounding box center [949, 348] width 223 height 311
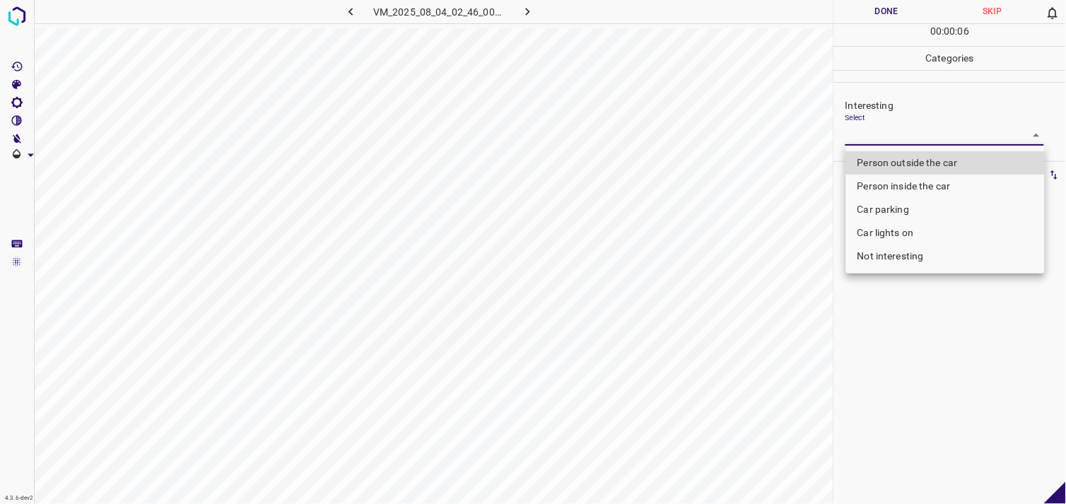
click at [903, 144] on body "4.3.6-dev2 VM_2025_08_04_02_46_00_164_00.gif Done Skip 0 00 : 00 : 06 Categorie…" at bounding box center [533, 252] width 1066 height 504
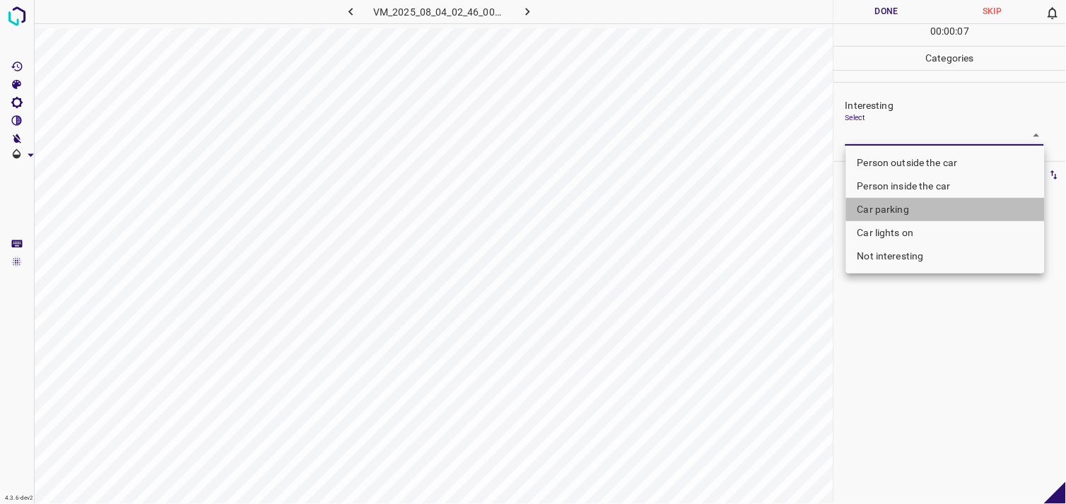
click at [912, 200] on li "Car parking" at bounding box center [945, 209] width 199 height 23
type input "Car parking"
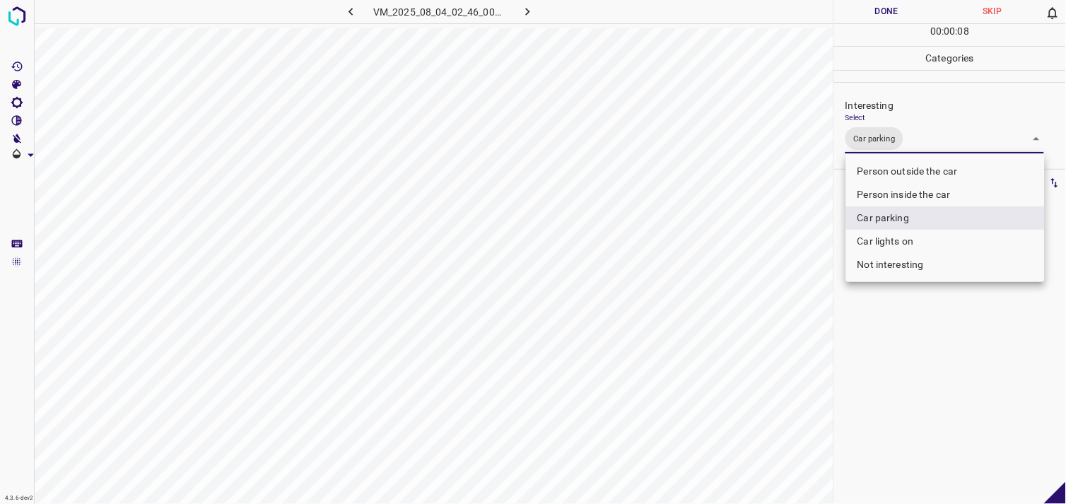
click at [900, 344] on div at bounding box center [533, 252] width 1066 height 504
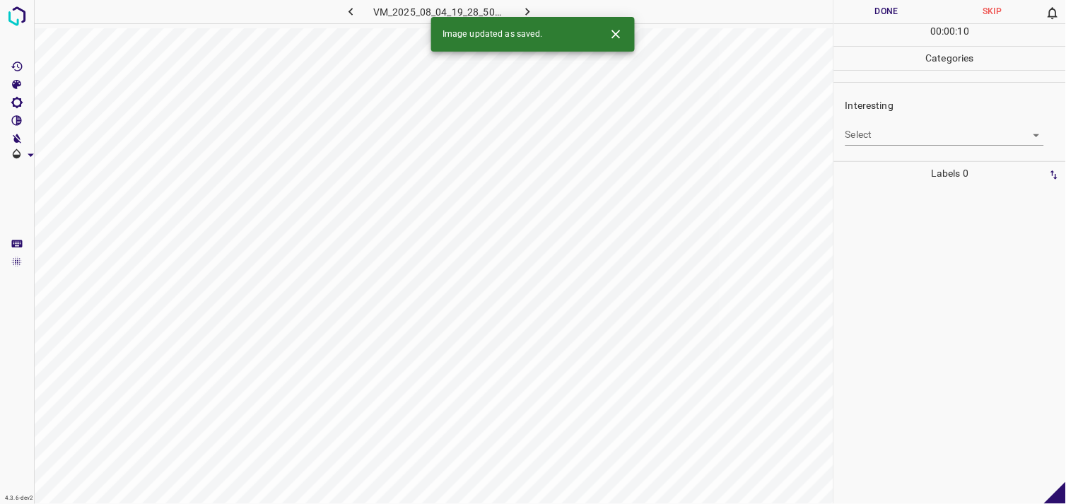
click at [888, 140] on body "4.3.6-dev2 VM_2025_08_04_19_28_50_578_04.gif Done Skip 0 00 : 00 : 10 Categorie…" at bounding box center [533, 252] width 1066 height 504
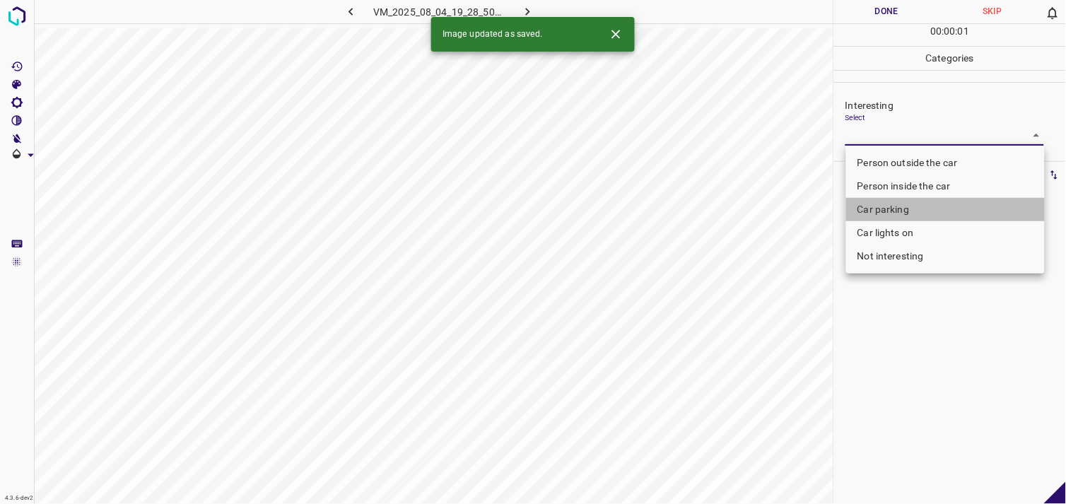
click at [883, 208] on li "Car parking" at bounding box center [945, 209] width 199 height 23
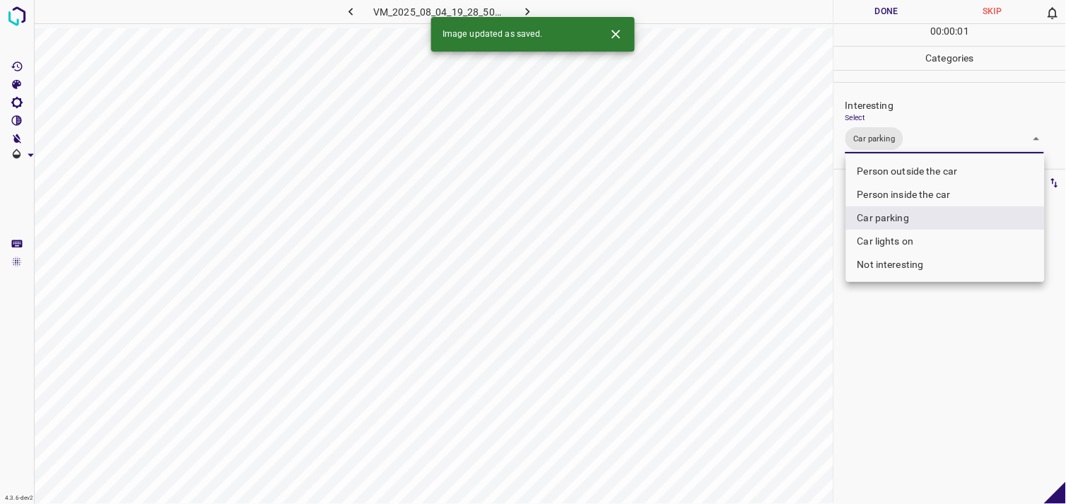
click at [897, 198] on li "Person inside the car" at bounding box center [945, 194] width 199 height 23
type input "Car parking,Person inside the car"
click at [914, 347] on div at bounding box center [533, 252] width 1066 height 504
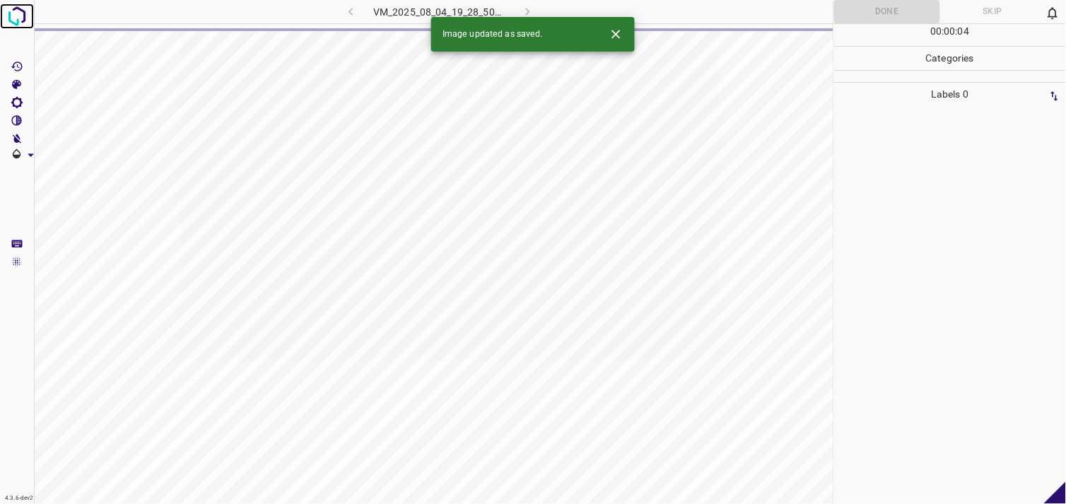
click at [18, 17] on img at bounding box center [16, 16] width 25 height 25
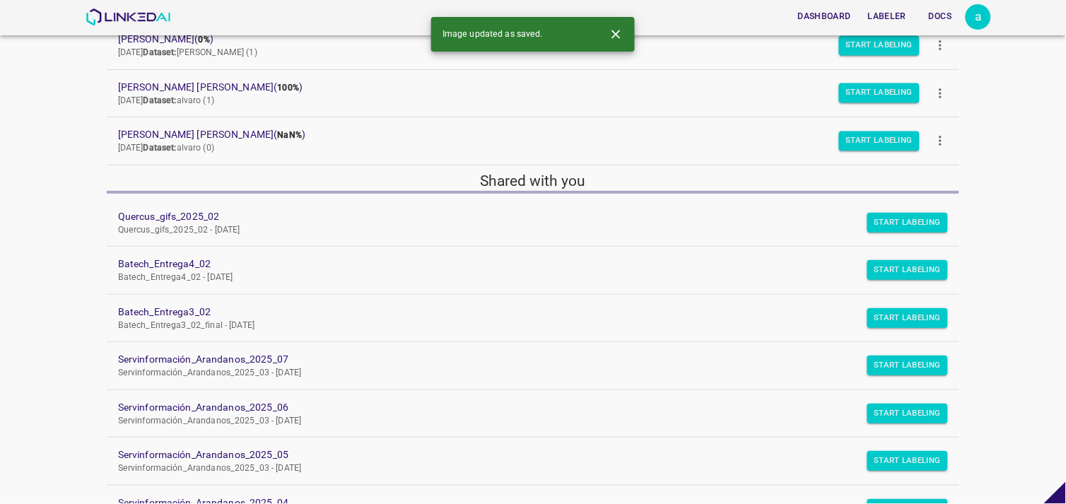
scroll to position [312, 0]
